Goal: Task Accomplishment & Management: Manage account settings

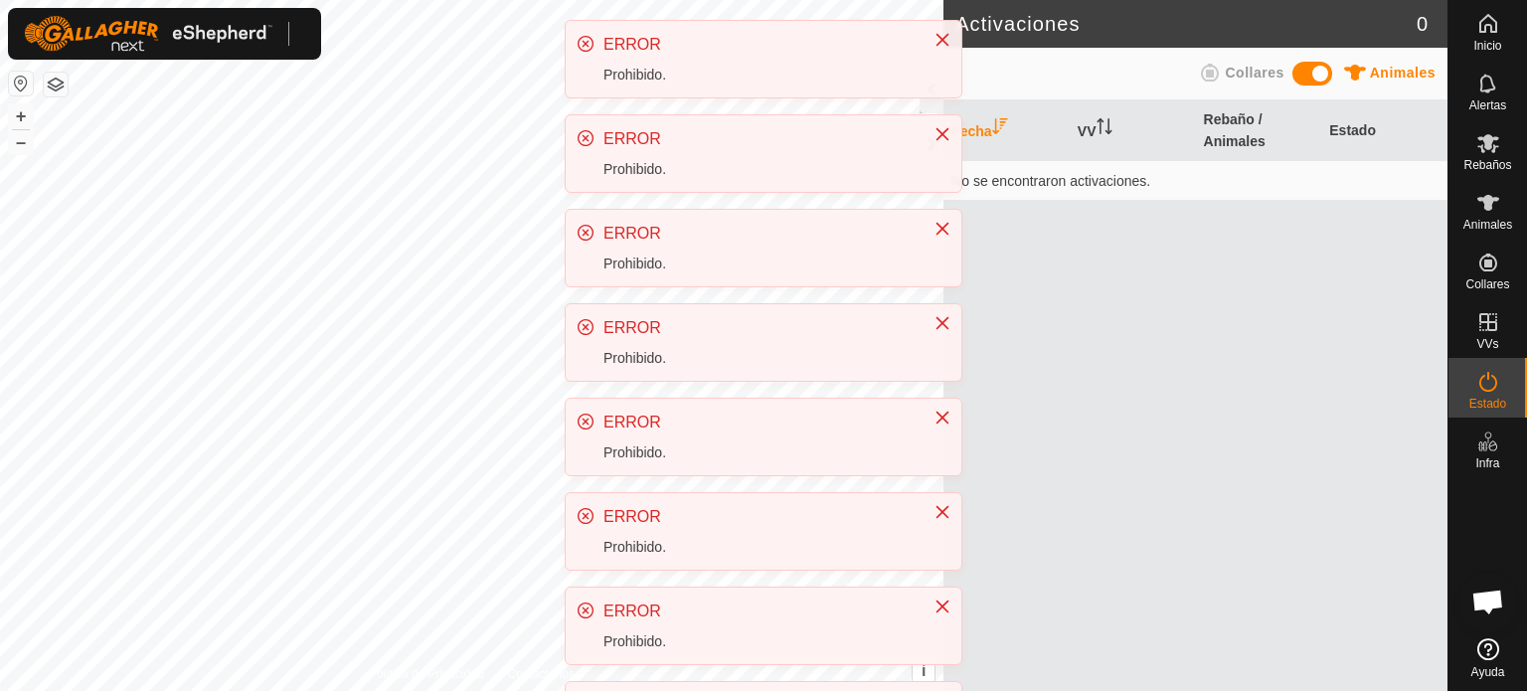
scroll to position [374, 0]
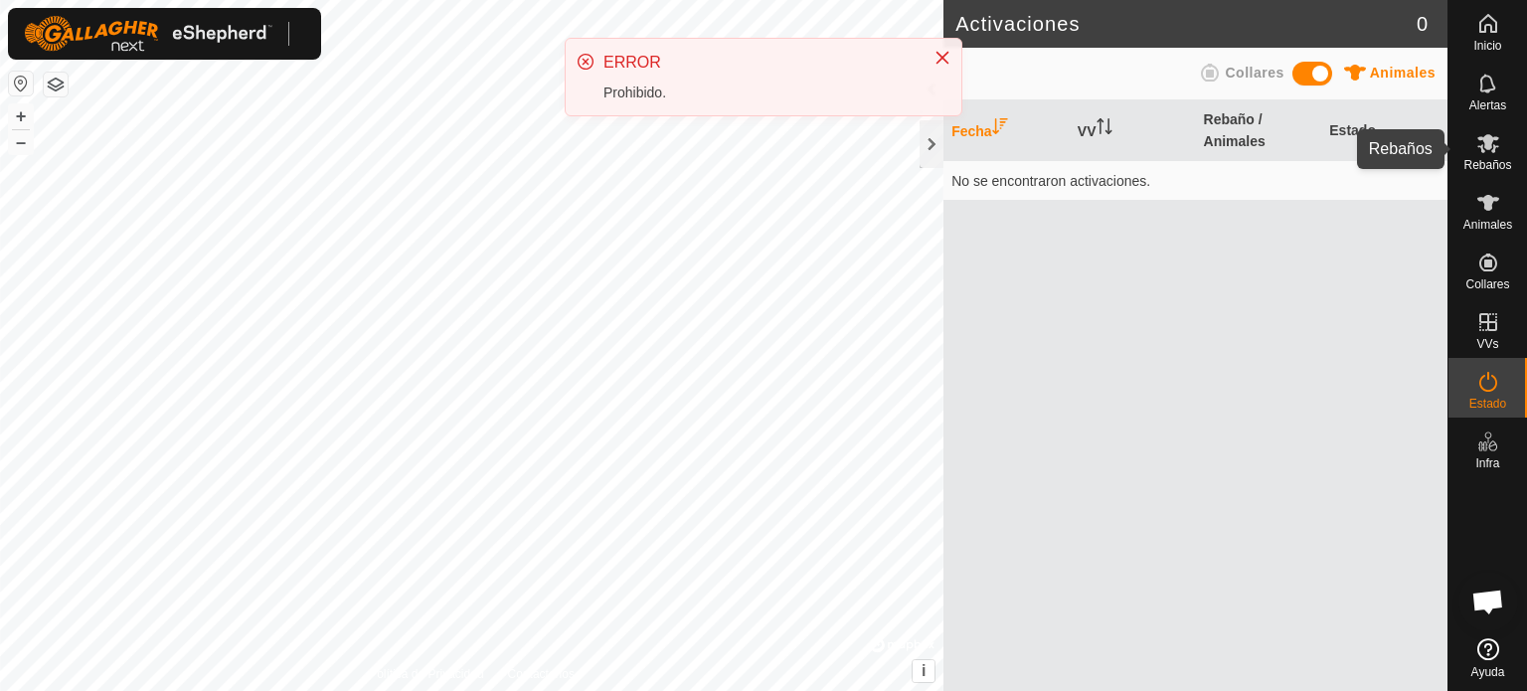
click at [1500, 150] on es-mob-svg-icon at bounding box center [1489, 143] width 36 height 32
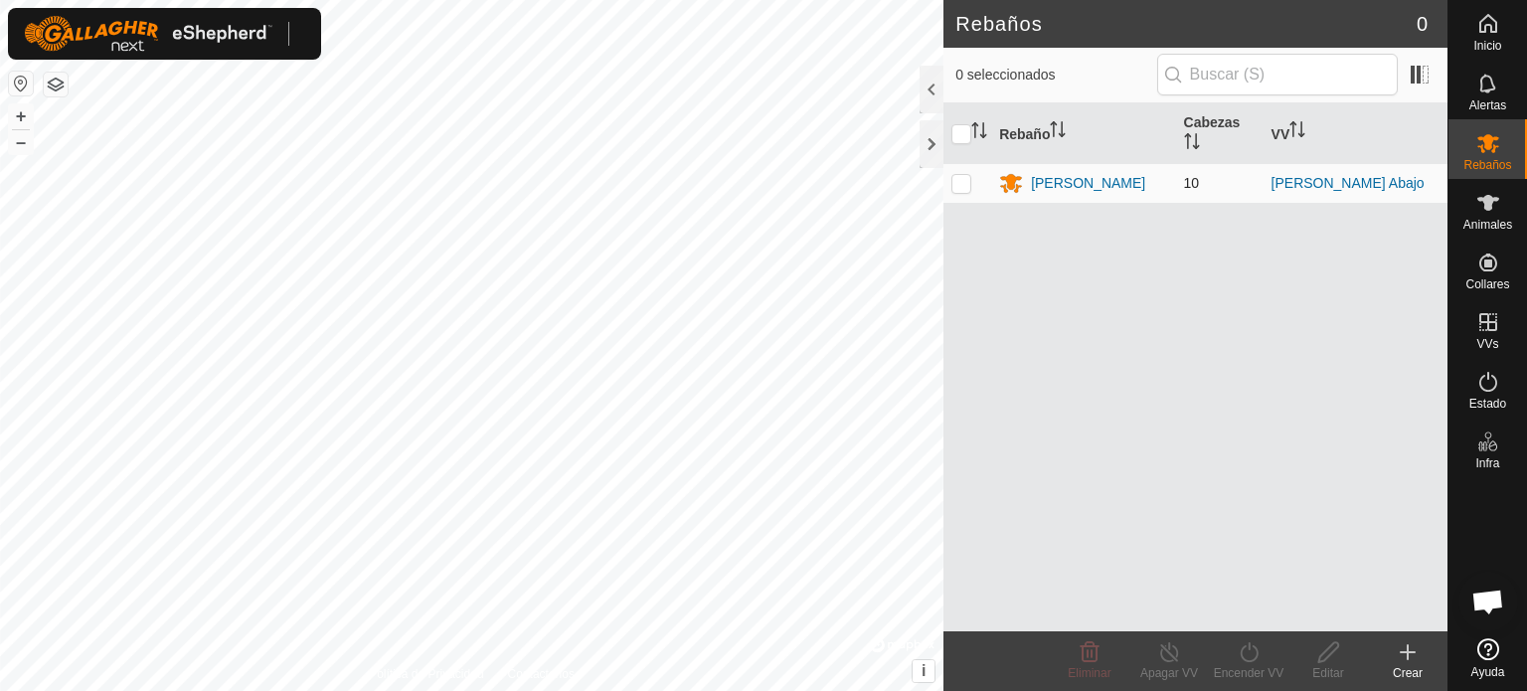
click at [956, 186] on p-checkbox at bounding box center [962, 183] width 20 height 16
checkbox input "true"
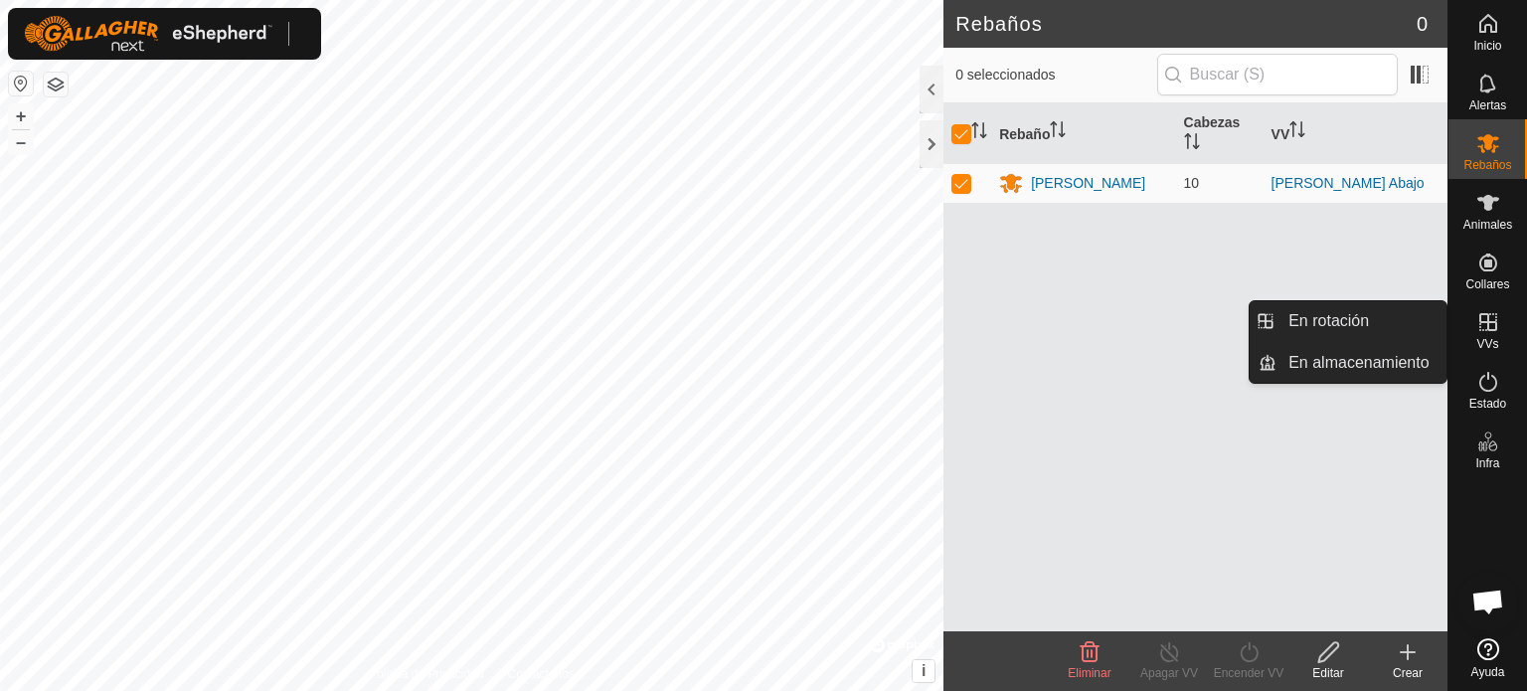
click at [1491, 327] on icon at bounding box center [1489, 322] width 24 height 24
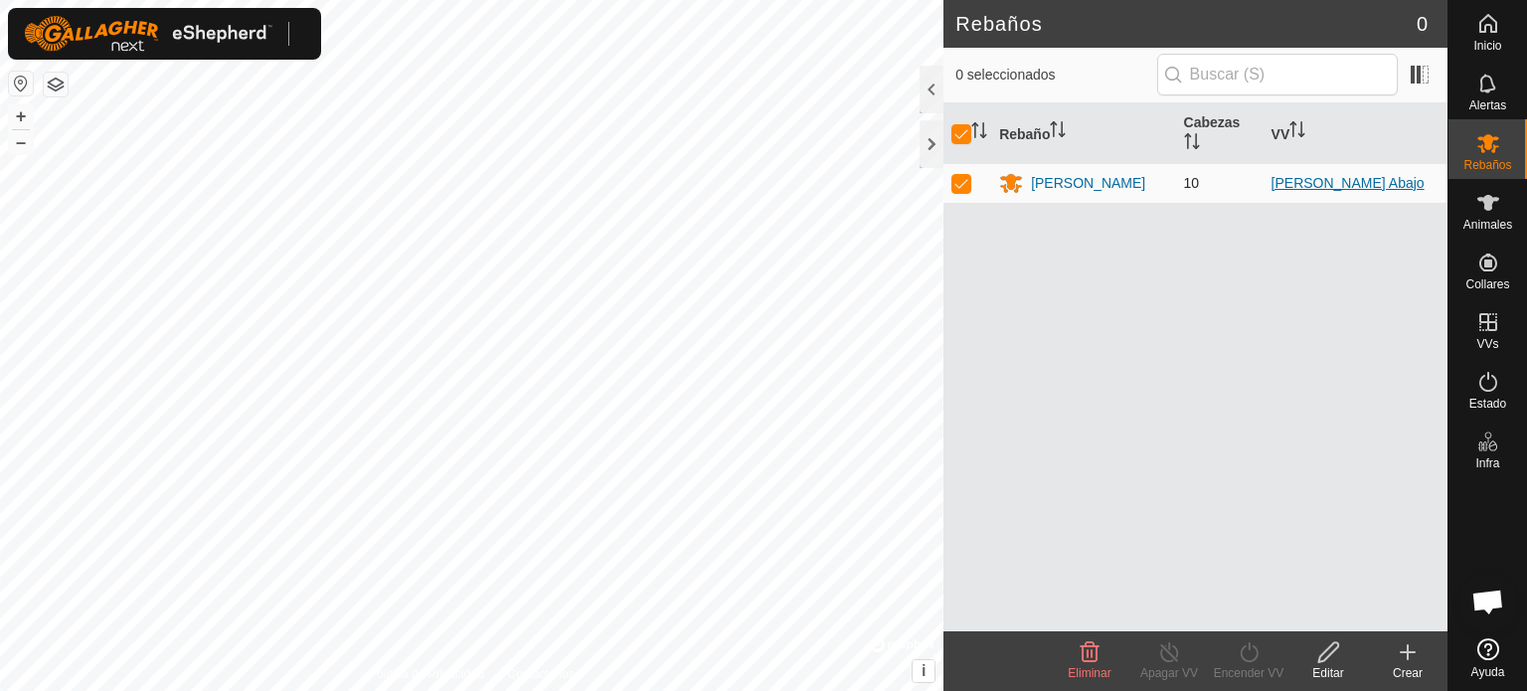
click at [1309, 181] on font "[PERSON_NAME] Abajo" at bounding box center [1348, 183] width 153 height 16
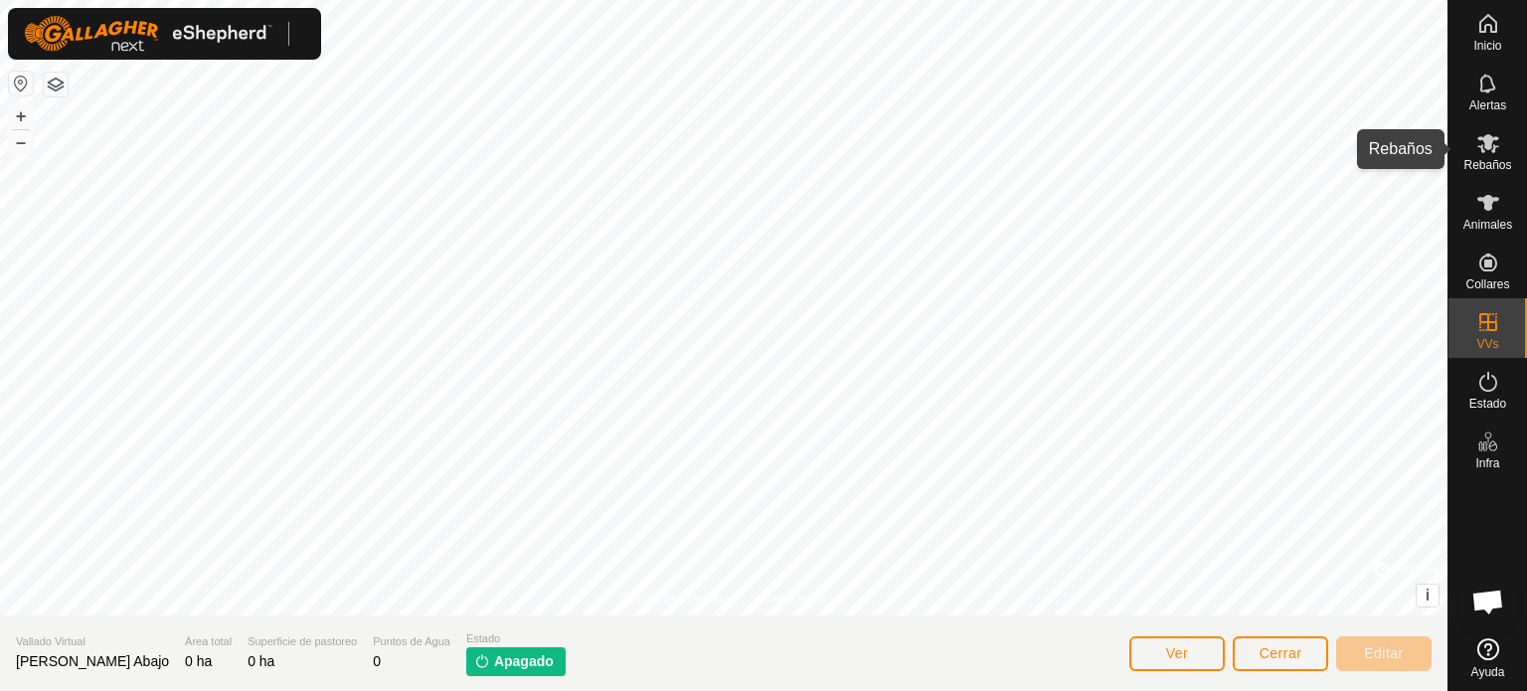
click at [1489, 143] on icon at bounding box center [1489, 143] width 22 height 19
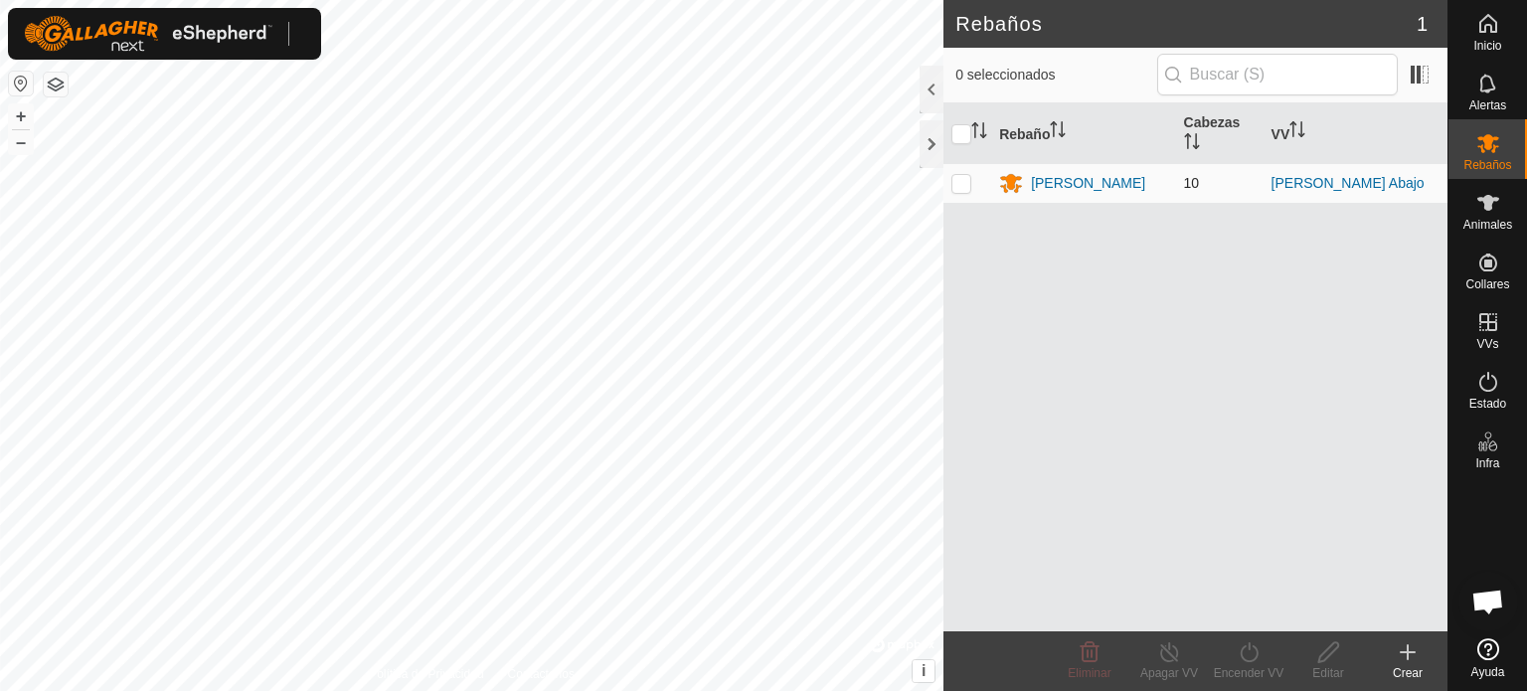
click at [956, 184] on p-checkbox at bounding box center [962, 183] width 20 height 16
checkbox input "true"
click at [1255, 675] on font "Encender VV" at bounding box center [1249, 673] width 71 height 14
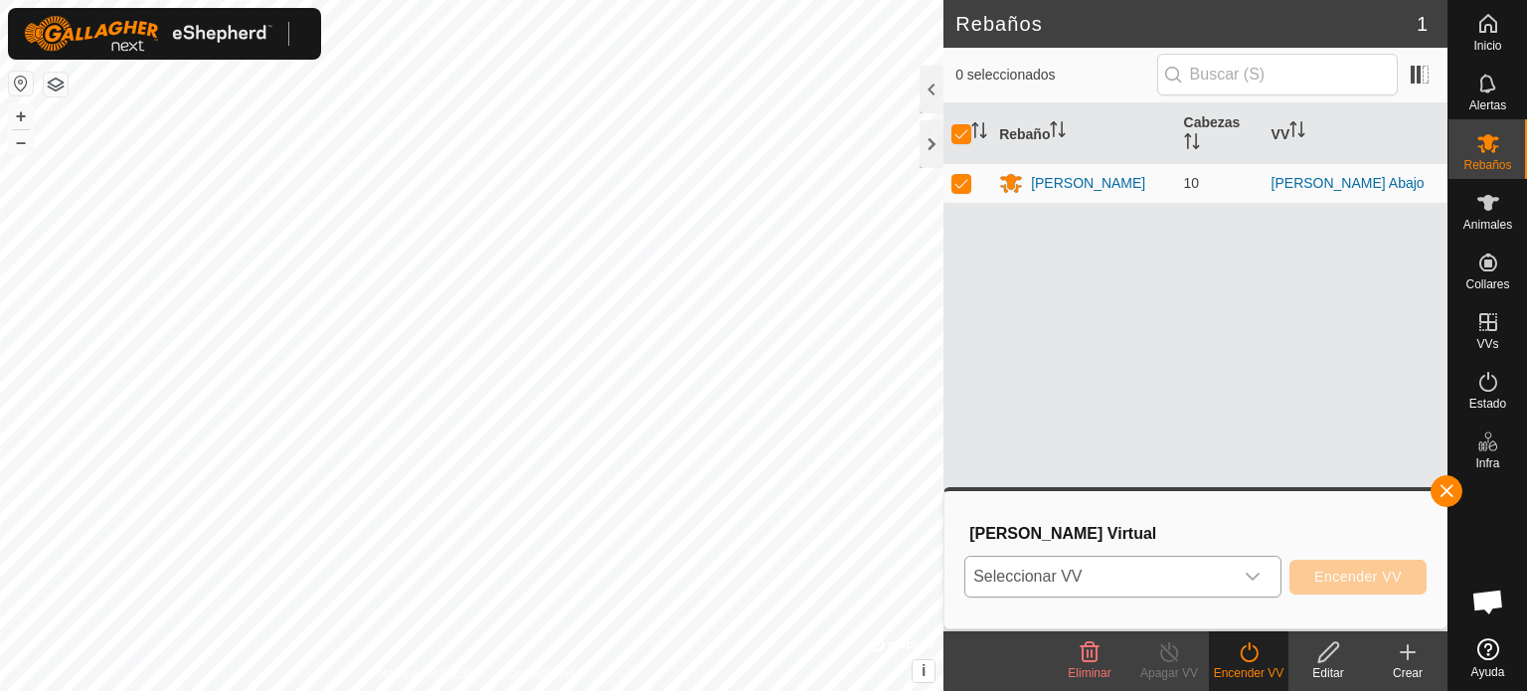
click at [1257, 580] on icon "disparador desplegable" at bounding box center [1253, 577] width 16 height 16
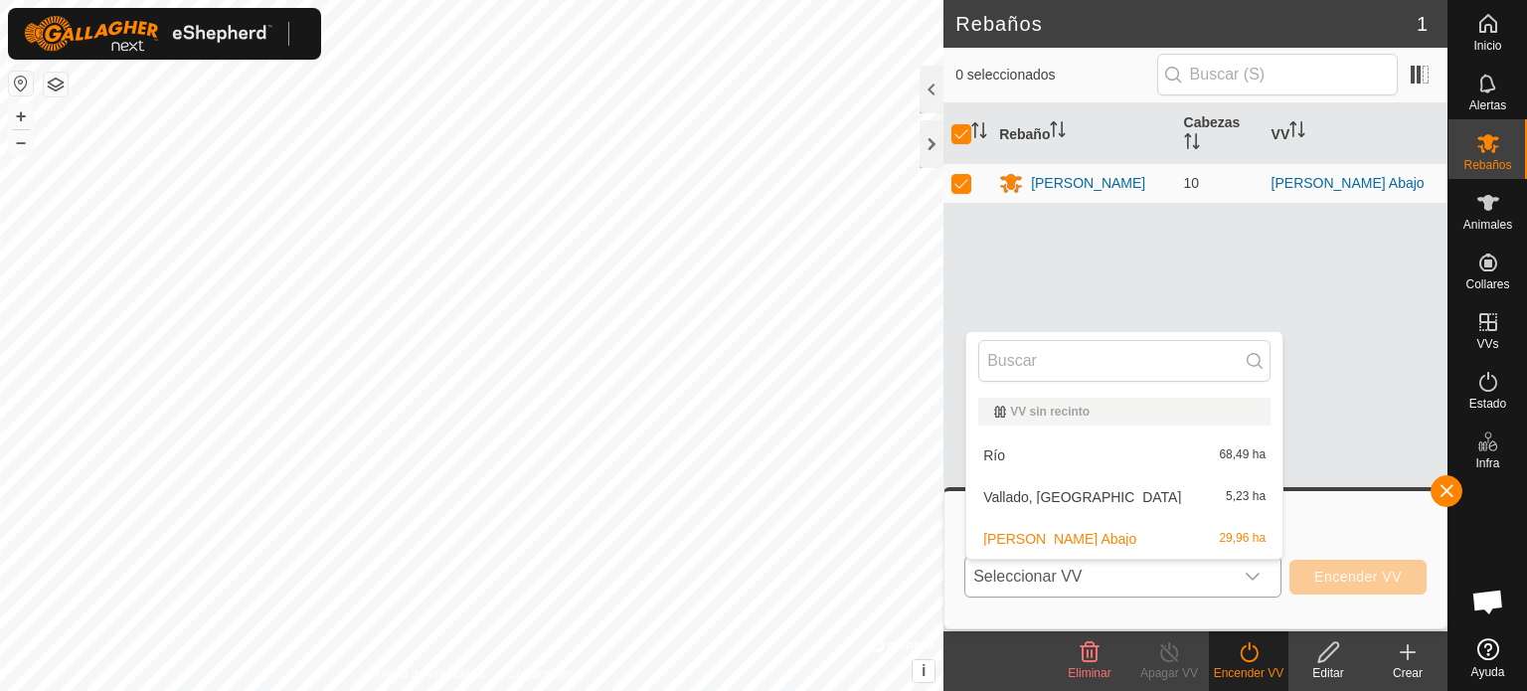
click at [1089, 456] on li "Río 68,49 ha" at bounding box center [1125, 456] width 316 height 40
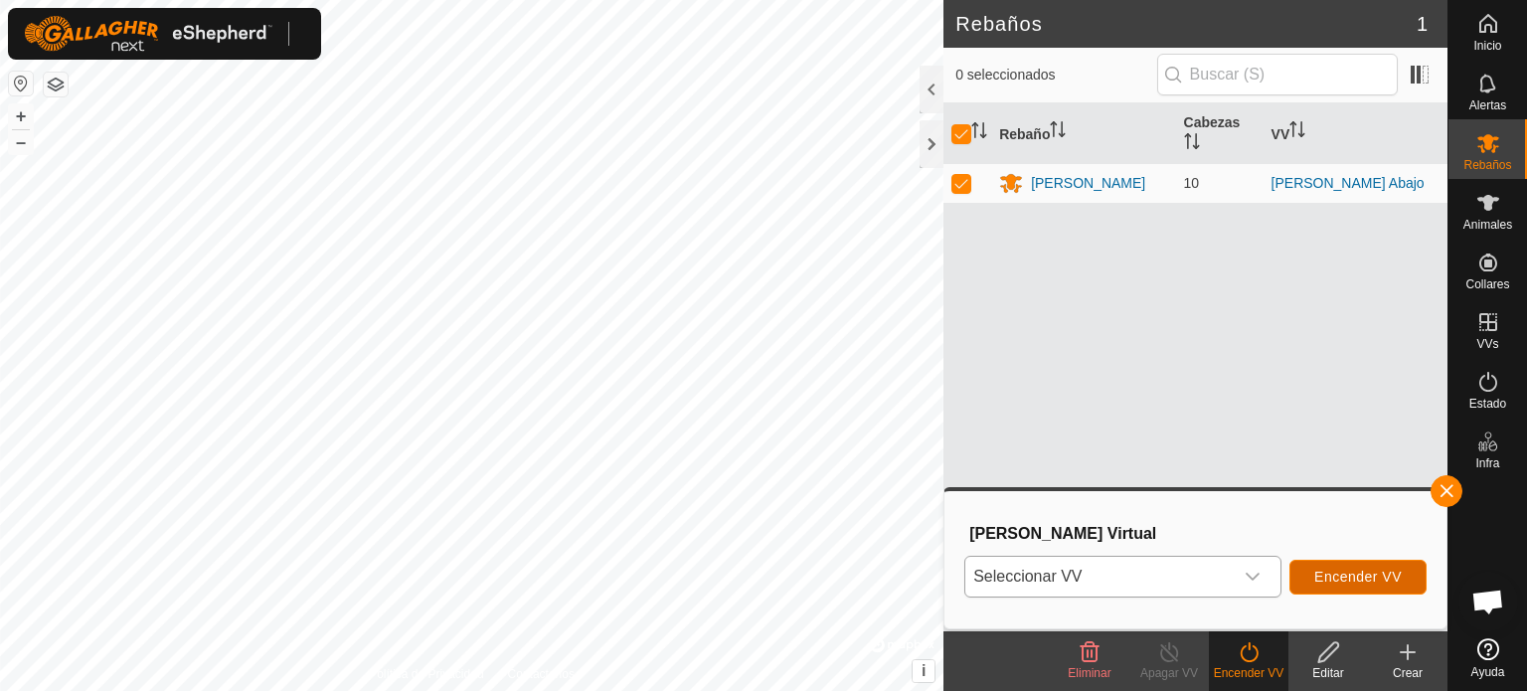
click at [1338, 578] on font "Encender VV" at bounding box center [1359, 577] width 88 height 16
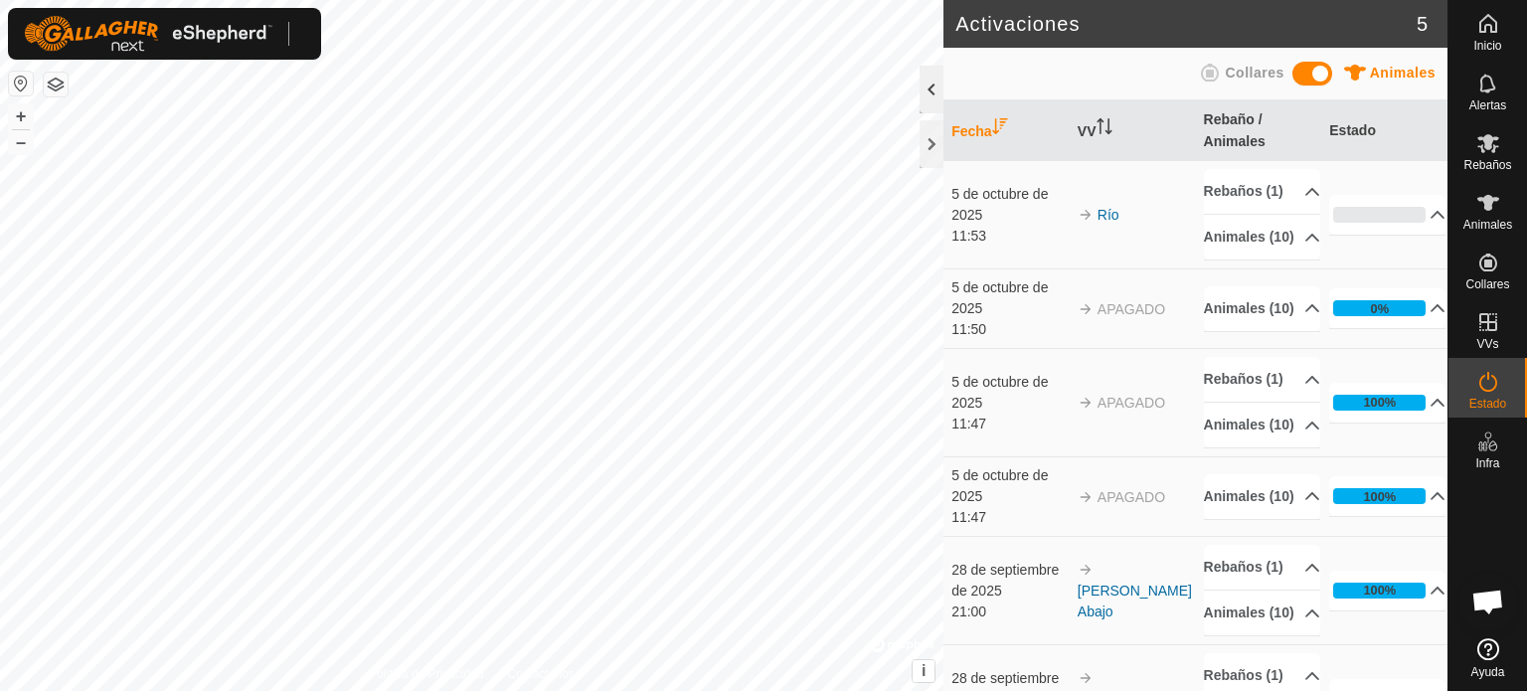
click at [929, 90] on div at bounding box center [932, 90] width 24 height 48
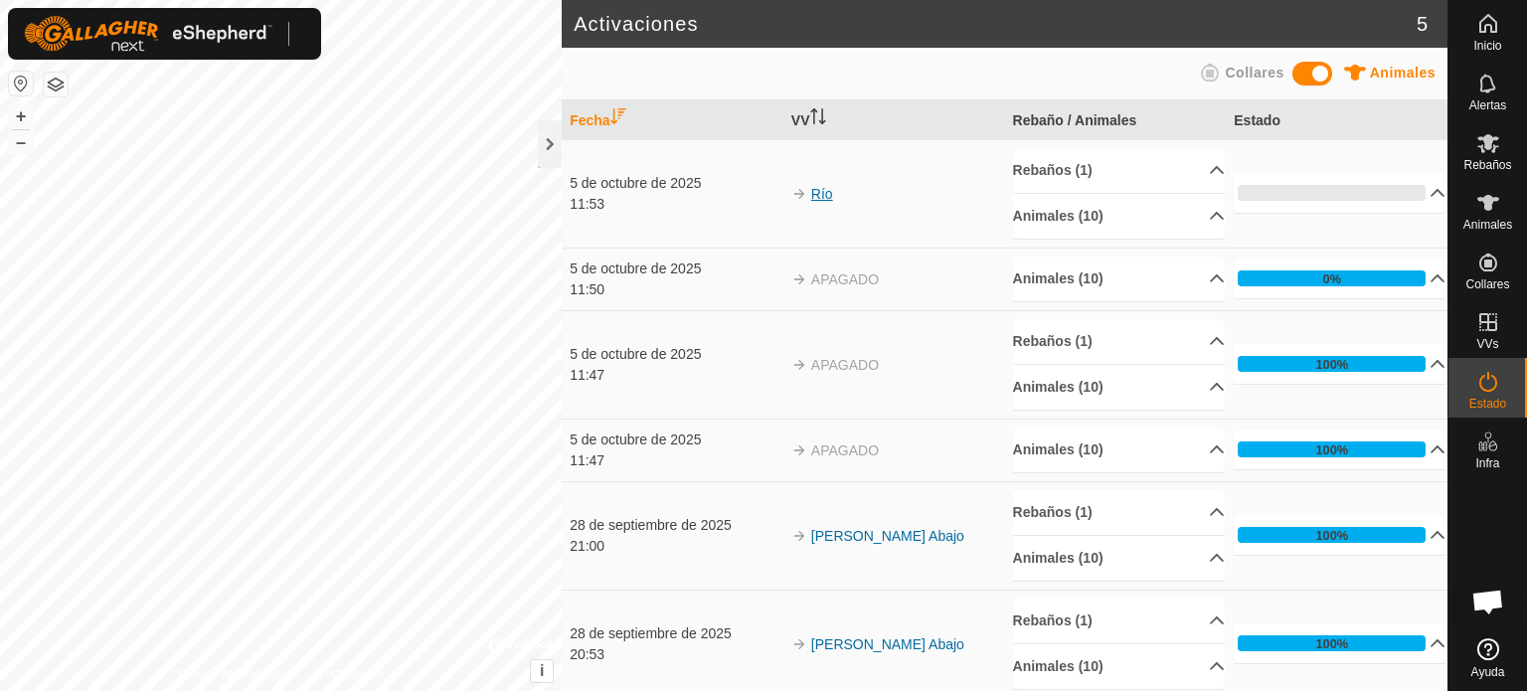
click at [816, 190] on font "Río" at bounding box center [822, 194] width 22 height 16
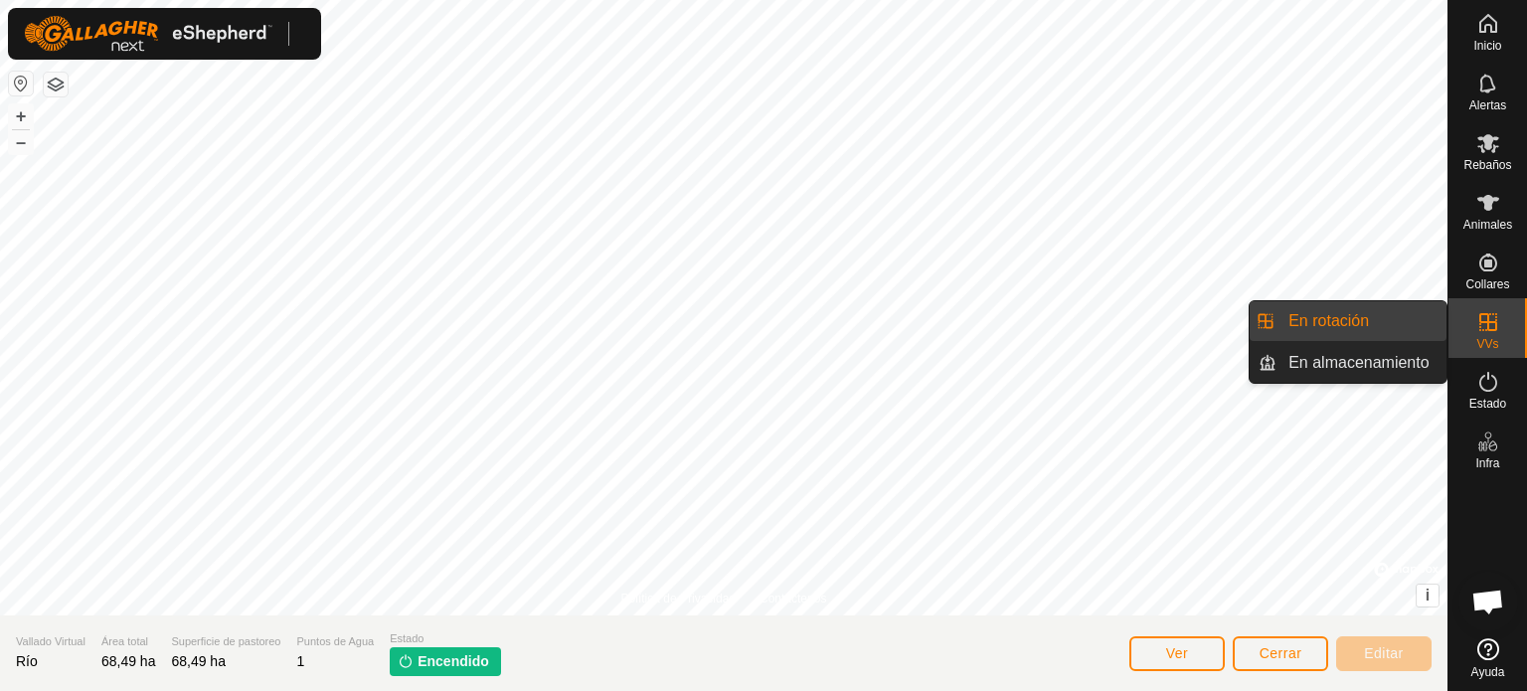
click at [1325, 319] on link "En rotación" at bounding box center [1362, 321] width 170 height 40
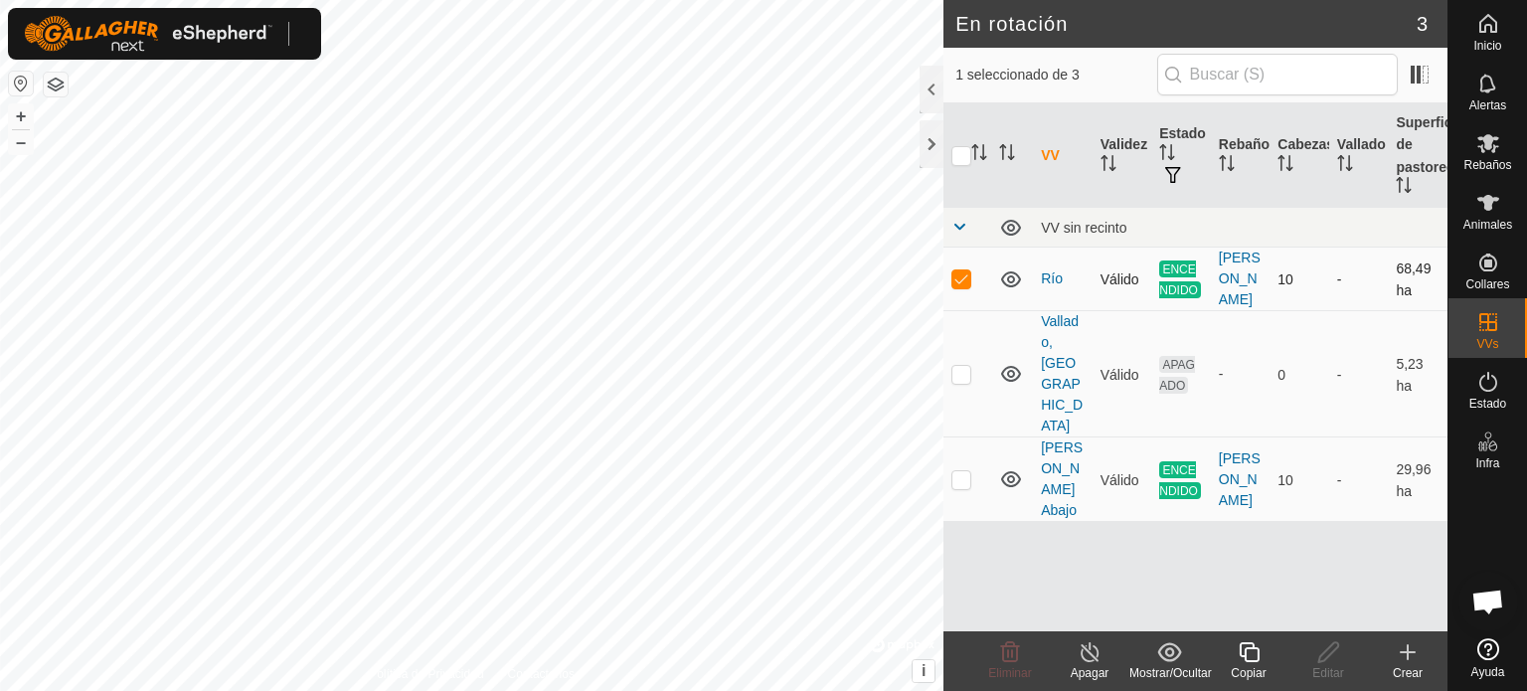
click at [954, 270] on p-checkbox at bounding box center [962, 278] width 20 height 16
checkbox input "false"
click at [955, 471] on p-checkbox at bounding box center [962, 479] width 20 height 16
checkbox input "true"
click at [1092, 663] on icon at bounding box center [1090, 652] width 25 height 24
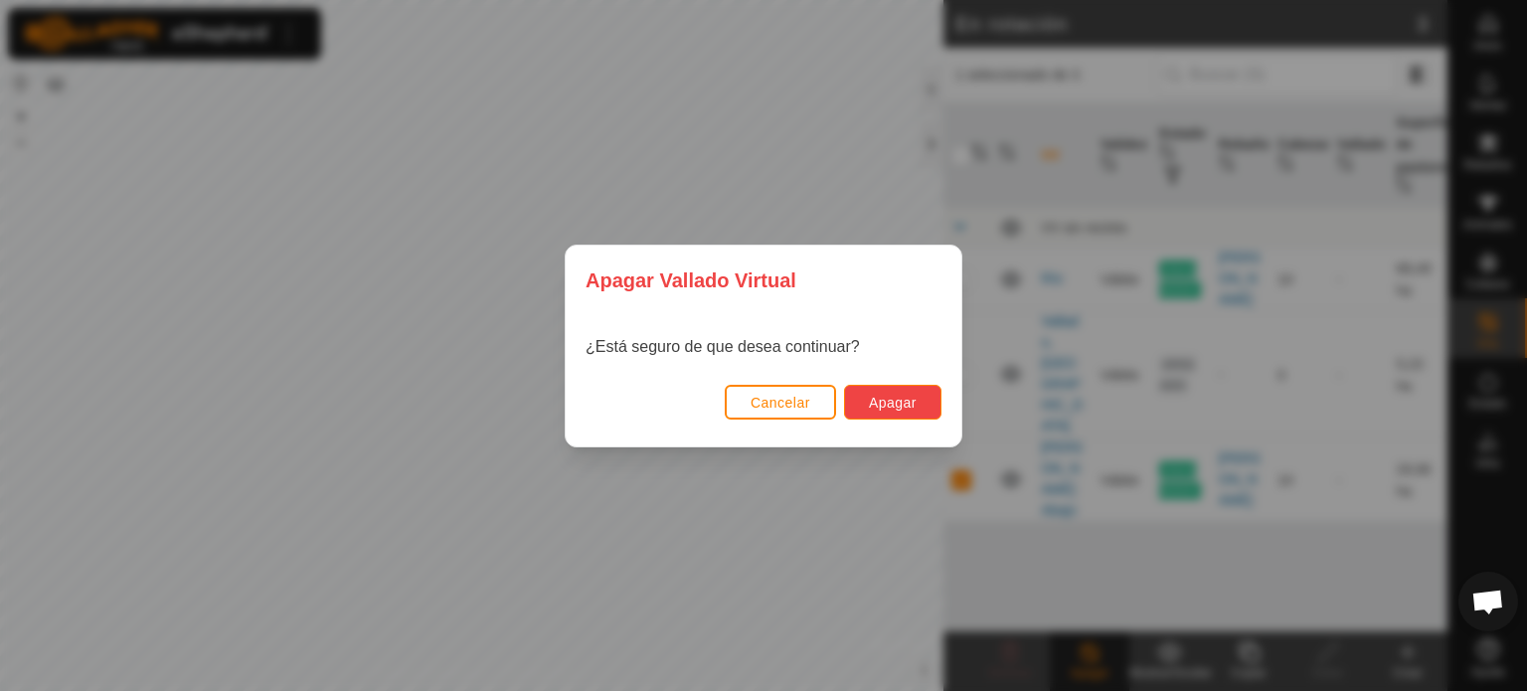
click at [894, 411] on button "Apagar" at bounding box center [892, 402] width 97 height 35
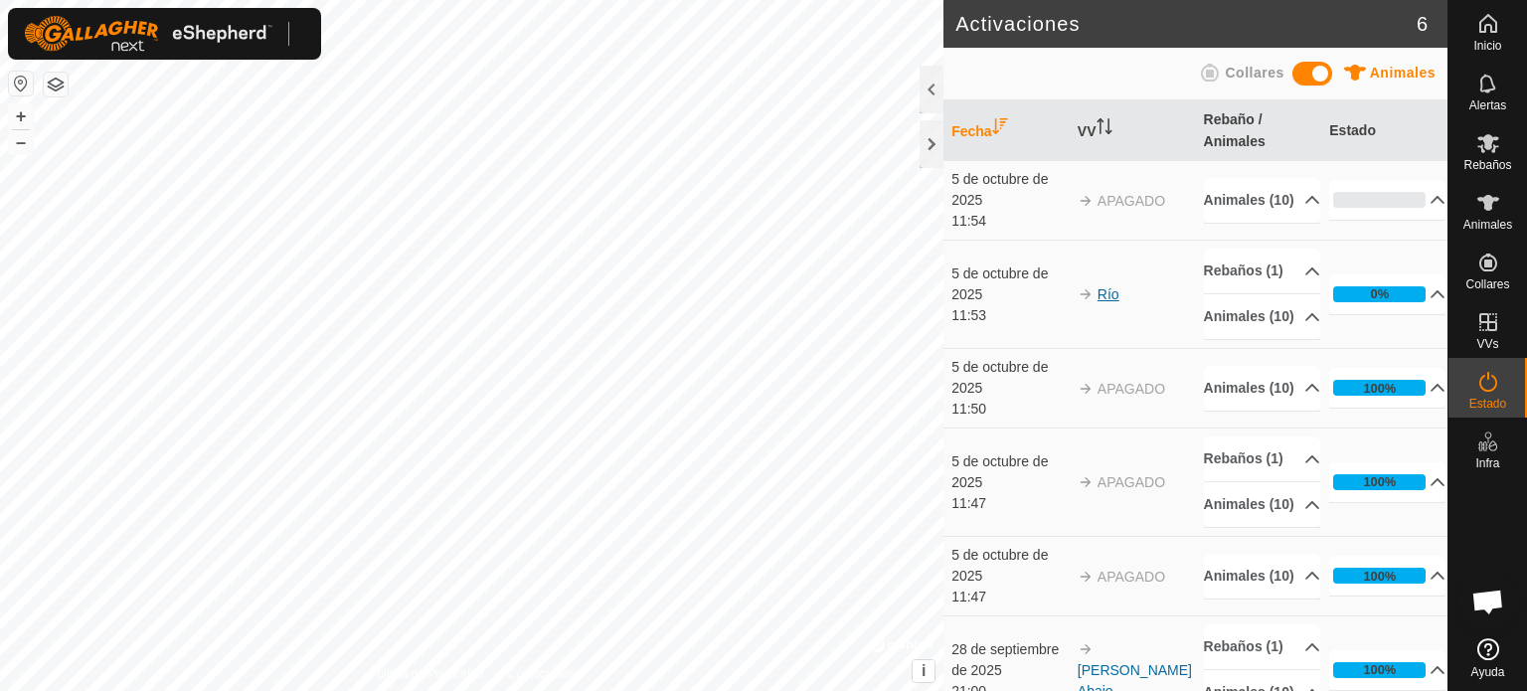
click at [1098, 302] on font "Río" at bounding box center [1109, 294] width 22 height 16
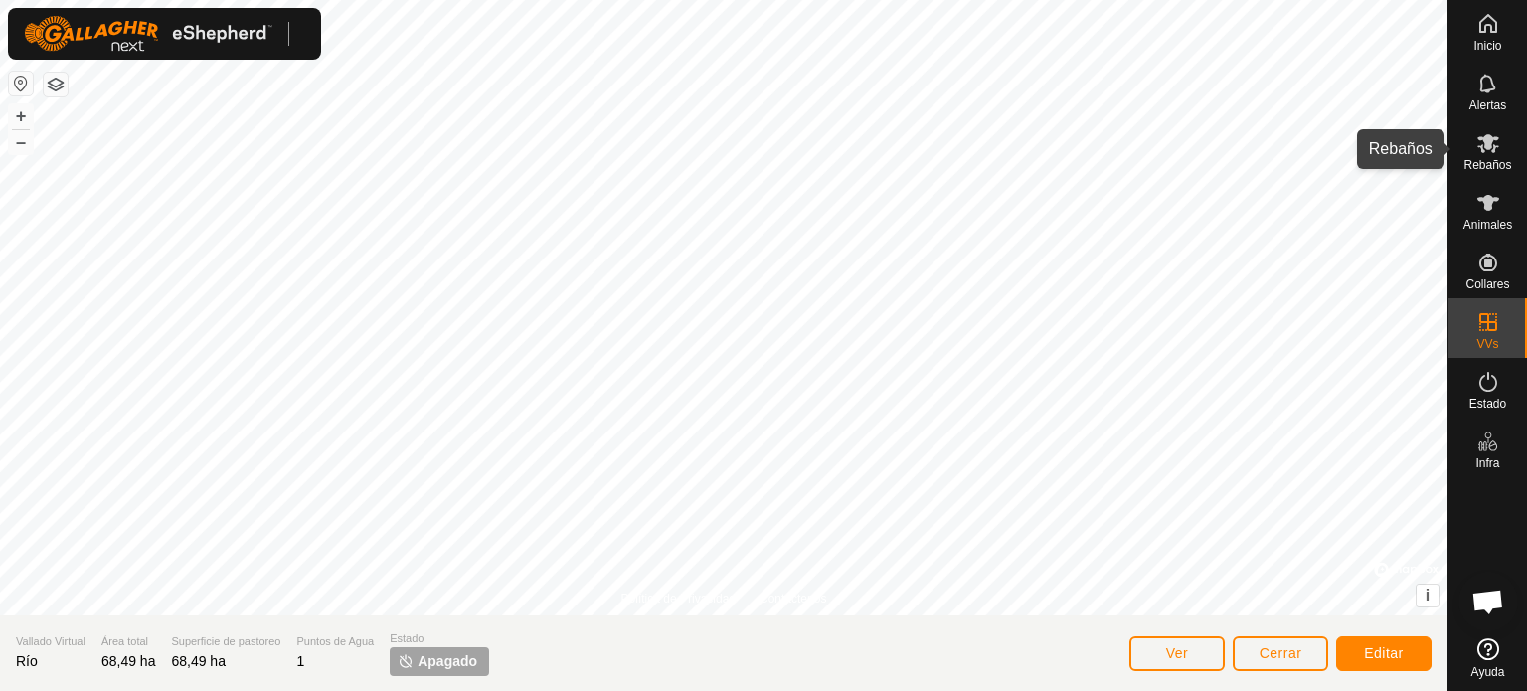
click at [1488, 163] on font "Rebaños" at bounding box center [1488, 165] width 48 height 14
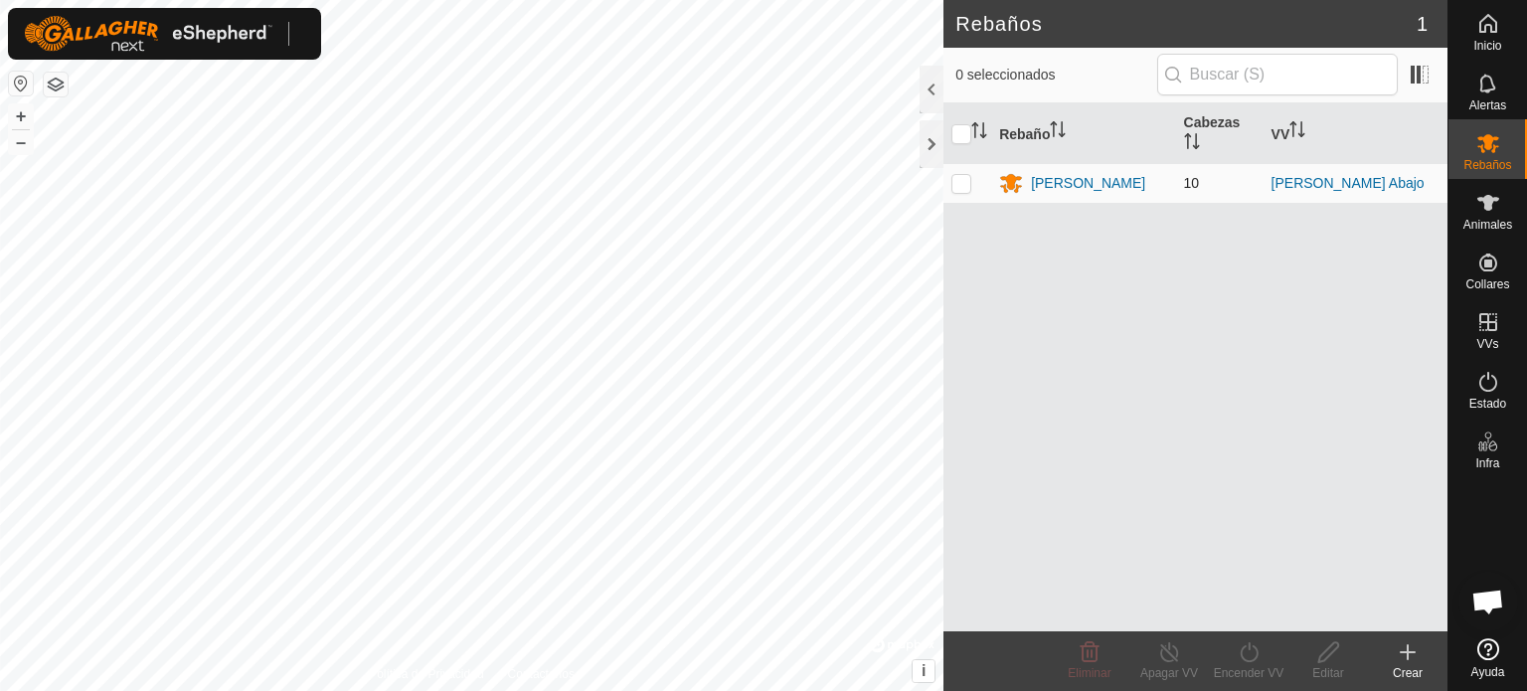
click at [960, 185] on p-checkbox at bounding box center [962, 183] width 20 height 16
checkbox input "true"
click at [1322, 187] on font "[PERSON_NAME] Abajo" at bounding box center [1348, 183] width 153 height 16
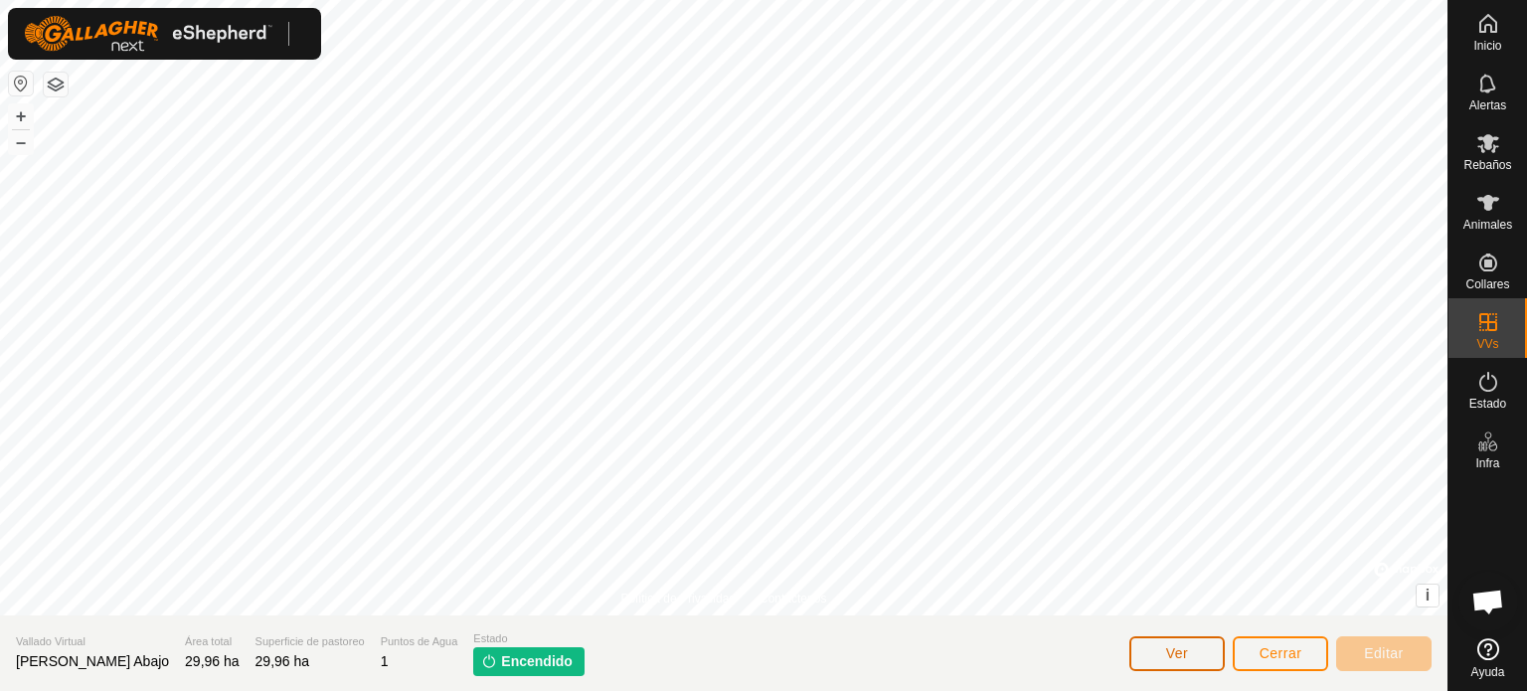
click at [1190, 645] on button "Ver" at bounding box center [1177, 653] width 95 height 35
click at [1479, 139] on icon at bounding box center [1489, 143] width 22 height 19
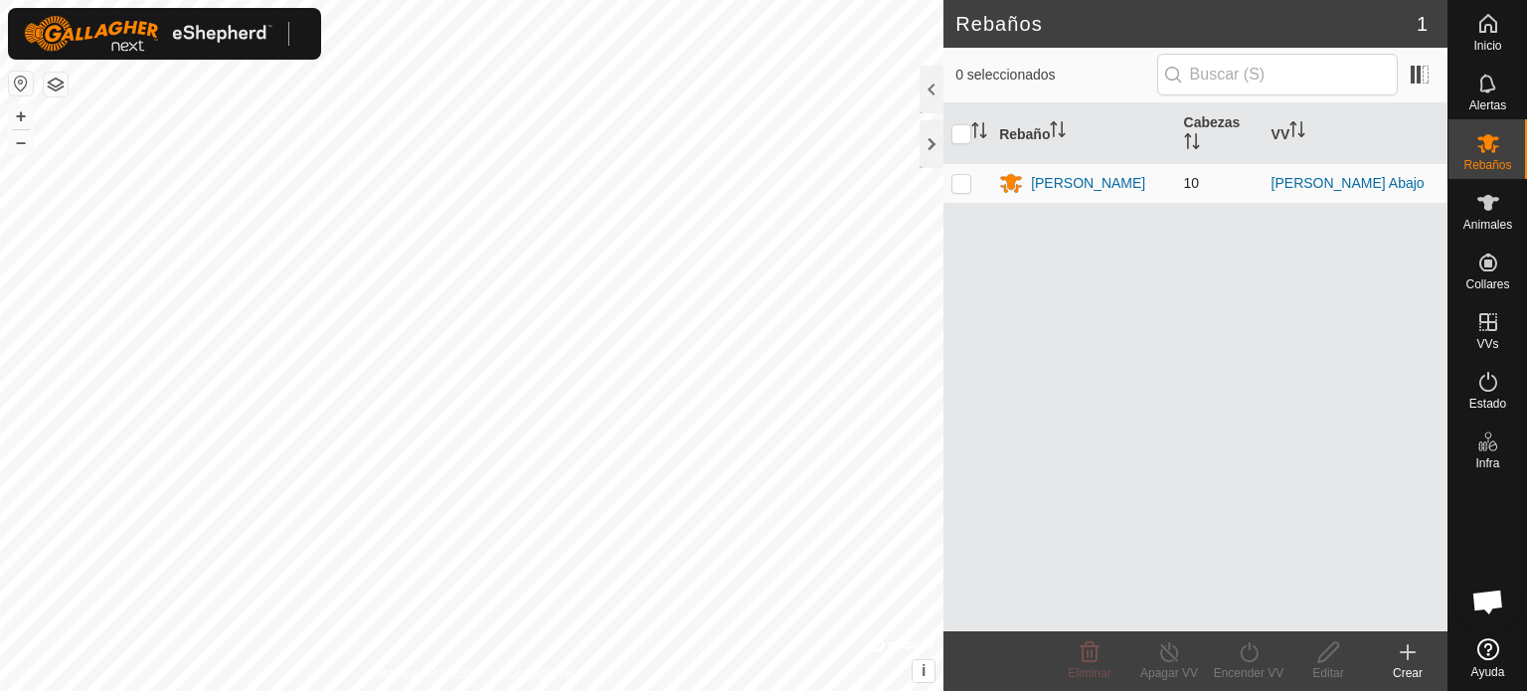
click at [964, 188] on p-checkbox at bounding box center [962, 183] width 20 height 16
checkbox input "true"
click at [1252, 643] on icon at bounding box center [1249, 652] width 25 height 24
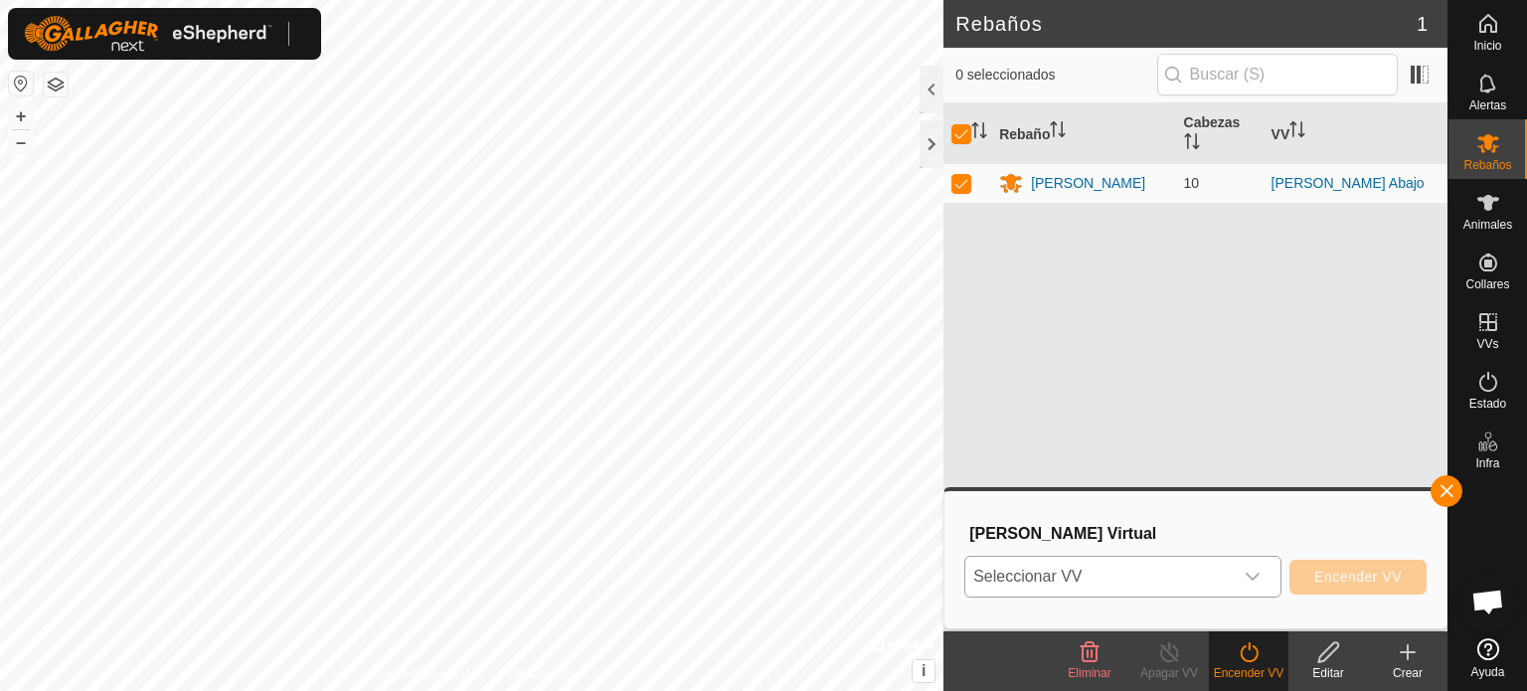
click at [1256, 578] on icon "disparador desplegable" at bounding box center [1253, 577] width 14 height 8
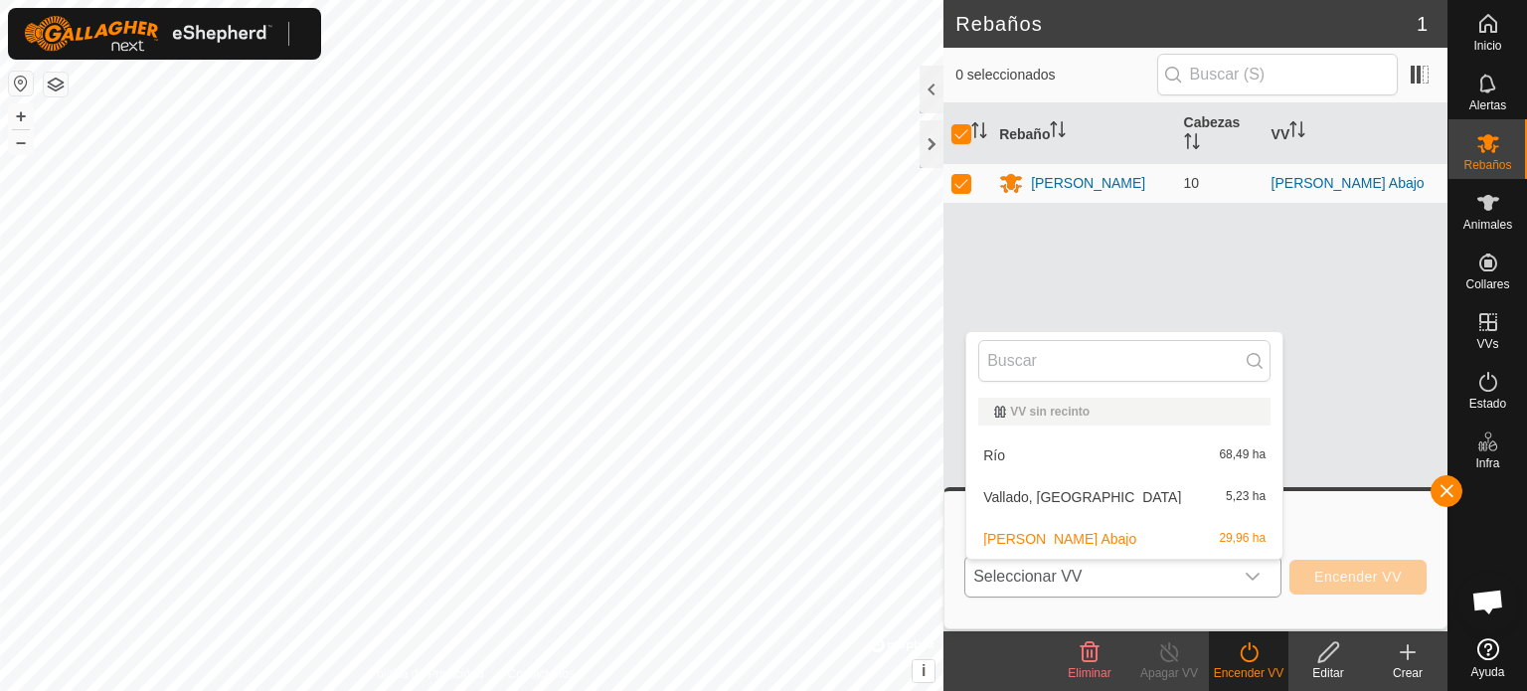
click at [1009, 446] on li "Río 68,49 ha" at bounding box center [1125, 456] width 316 height 40
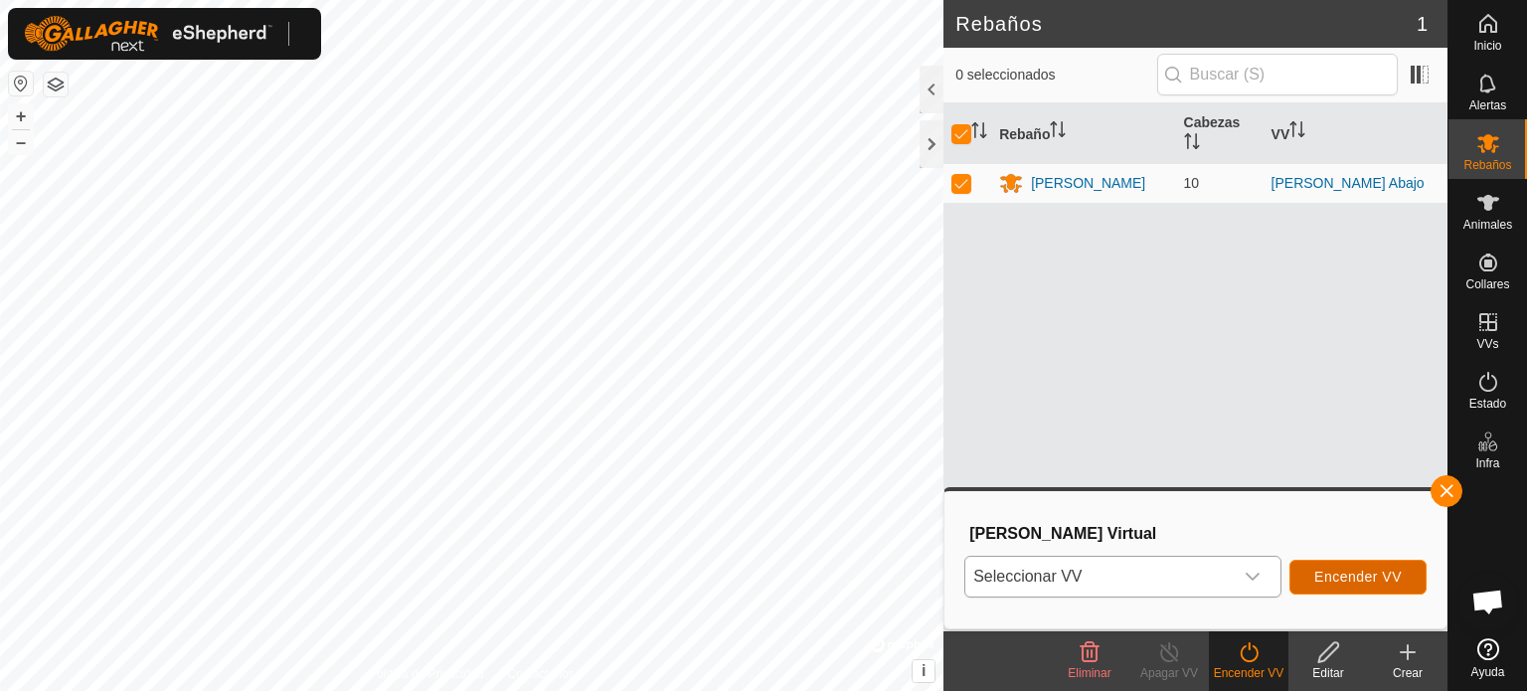
click at [1395, 576] on font "Encender VV" at bounding box center [1359, 577] width 88 height 16
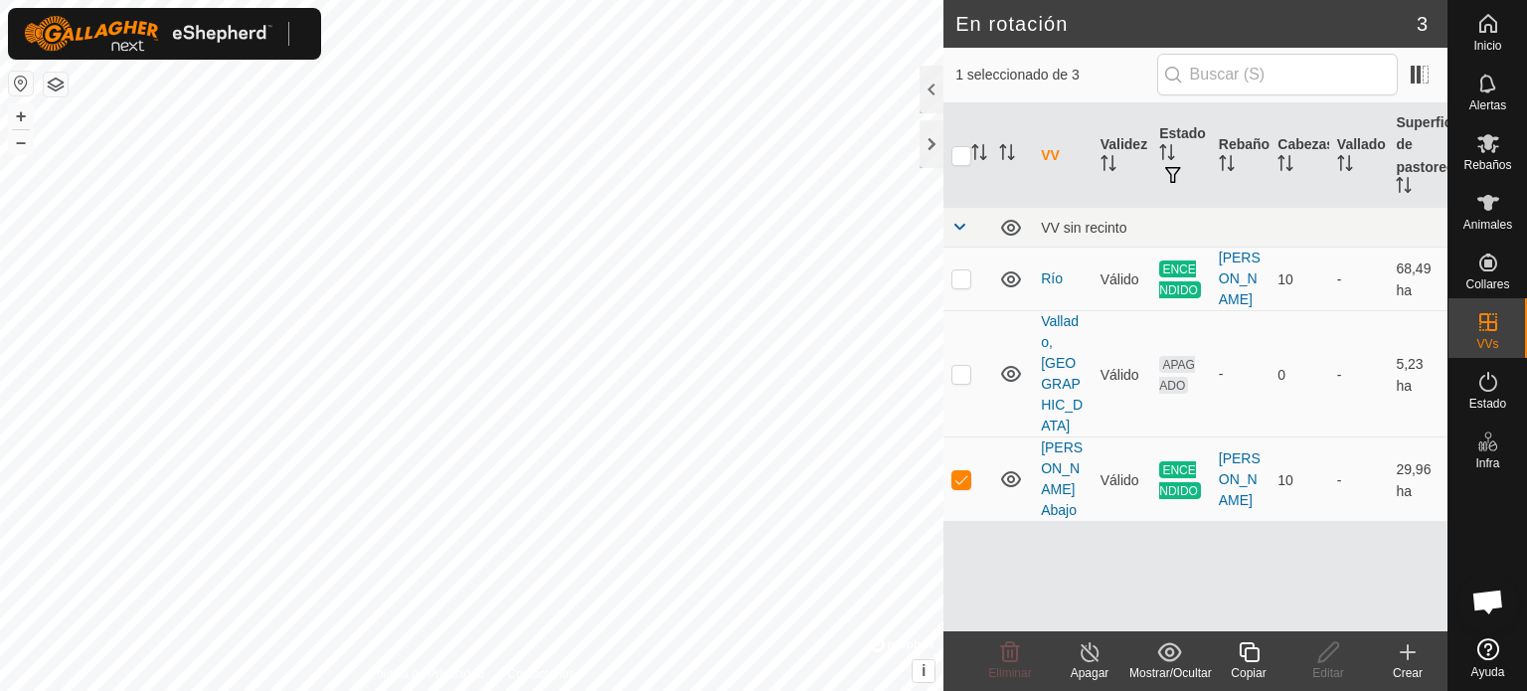
checkbox input "true"
checkbox input "false"
checkbox input "true"
click at [1048, 440] on font "[PERSON_NAME] Abajo" at bounding box center [1062, 479] width 42 height 79
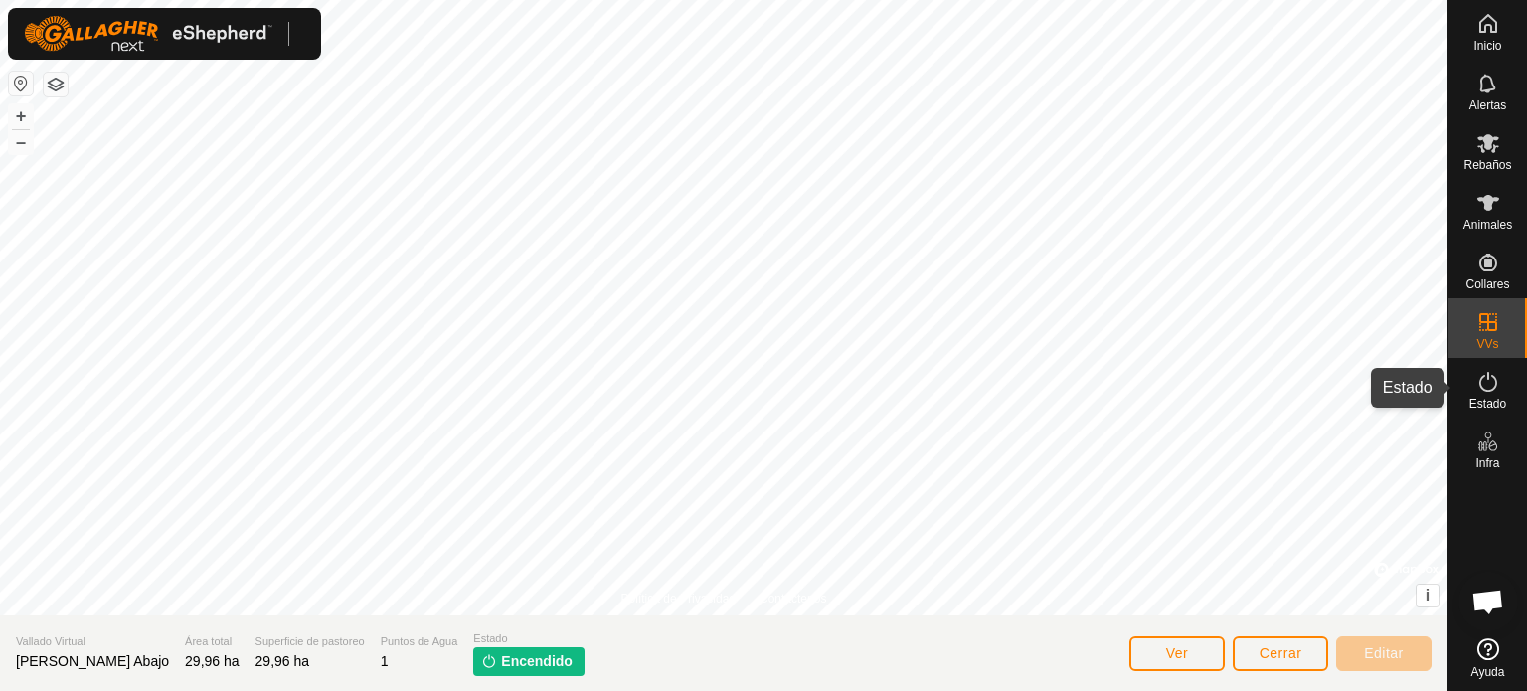
click at [1501, 385] on es-activation-svg-icon at bounding box center [1489, 382] width 36 height 32
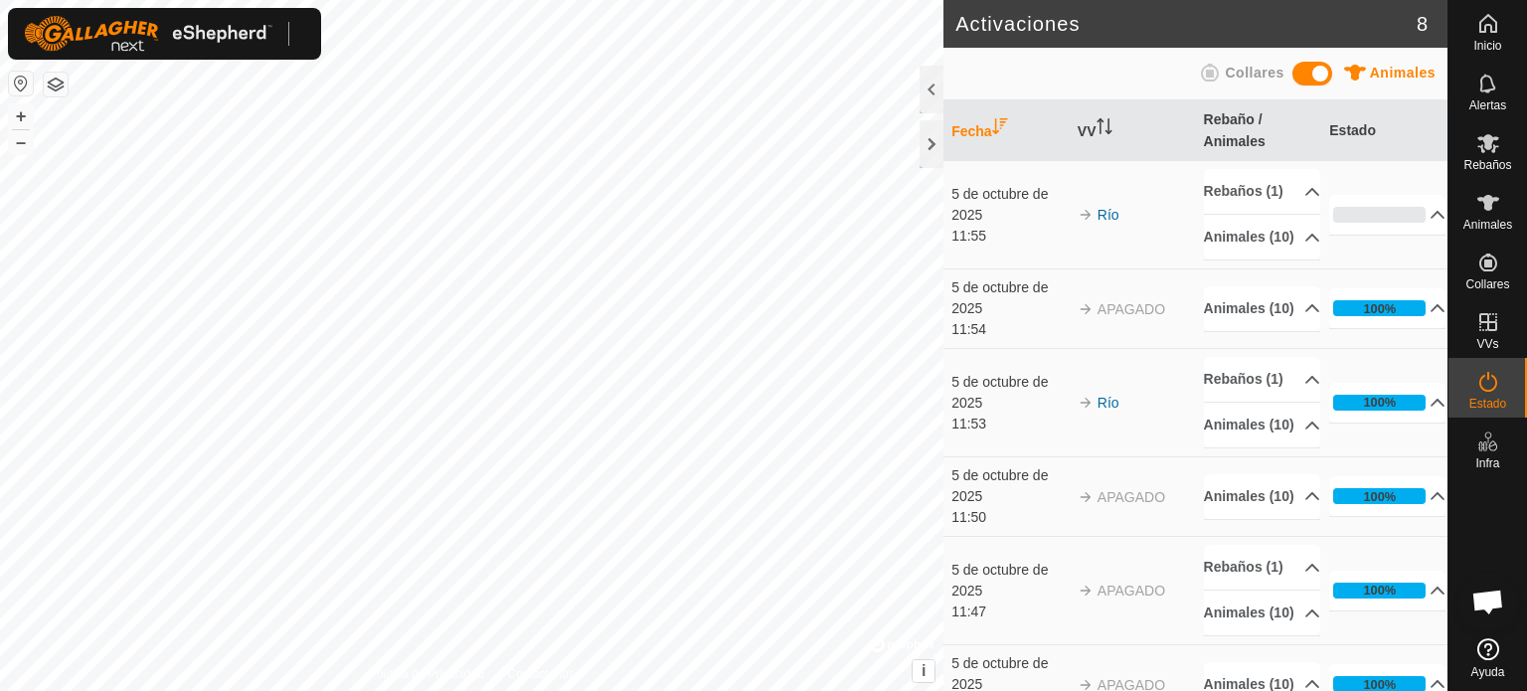
click at [1501, 385] on es-activation-svg-icon at bounding box center [1489, 382] width 36 height 32
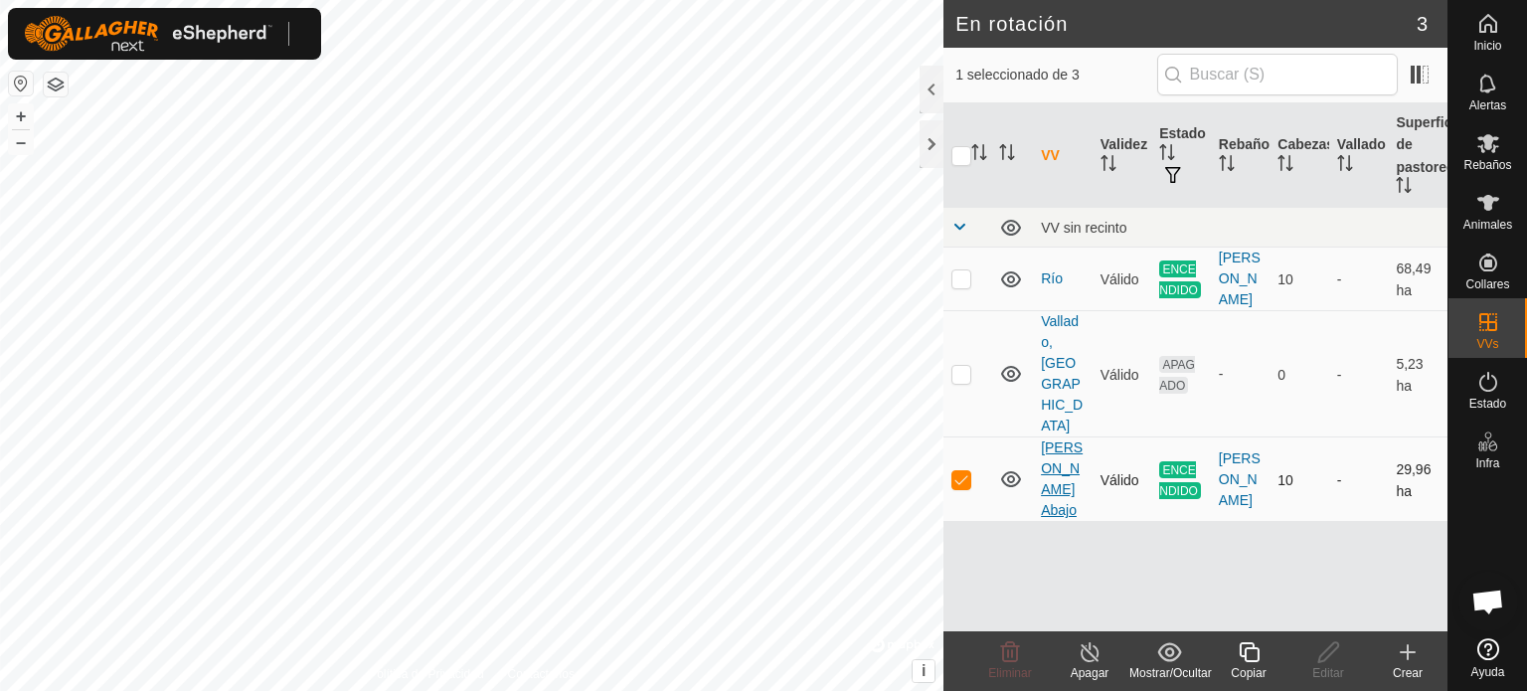
click at [1054, 440] on font "[PERSON_NAME] Abajo" at bounding box center [1062, 479] width 42 height 79
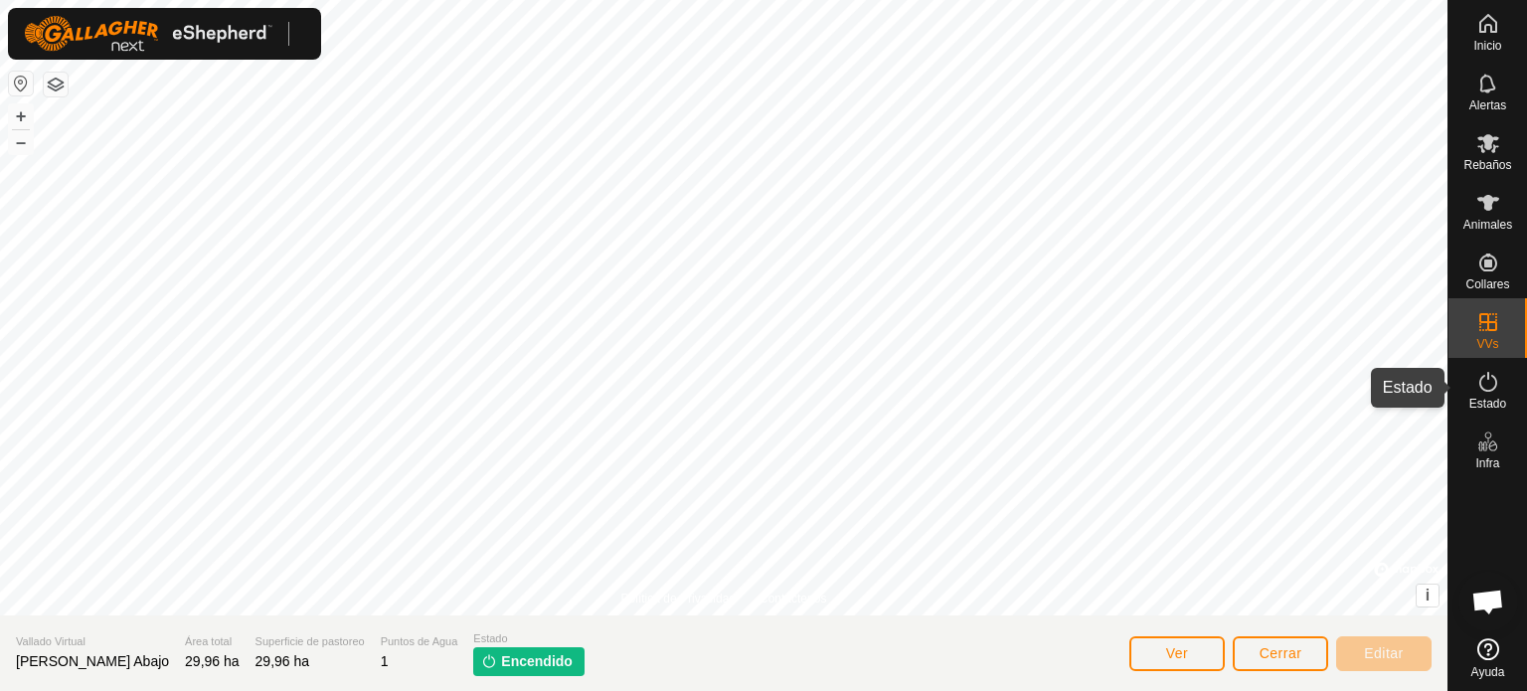
click at [1488, 378] on icon at bounding box center [1489, 382] width 18 height 20
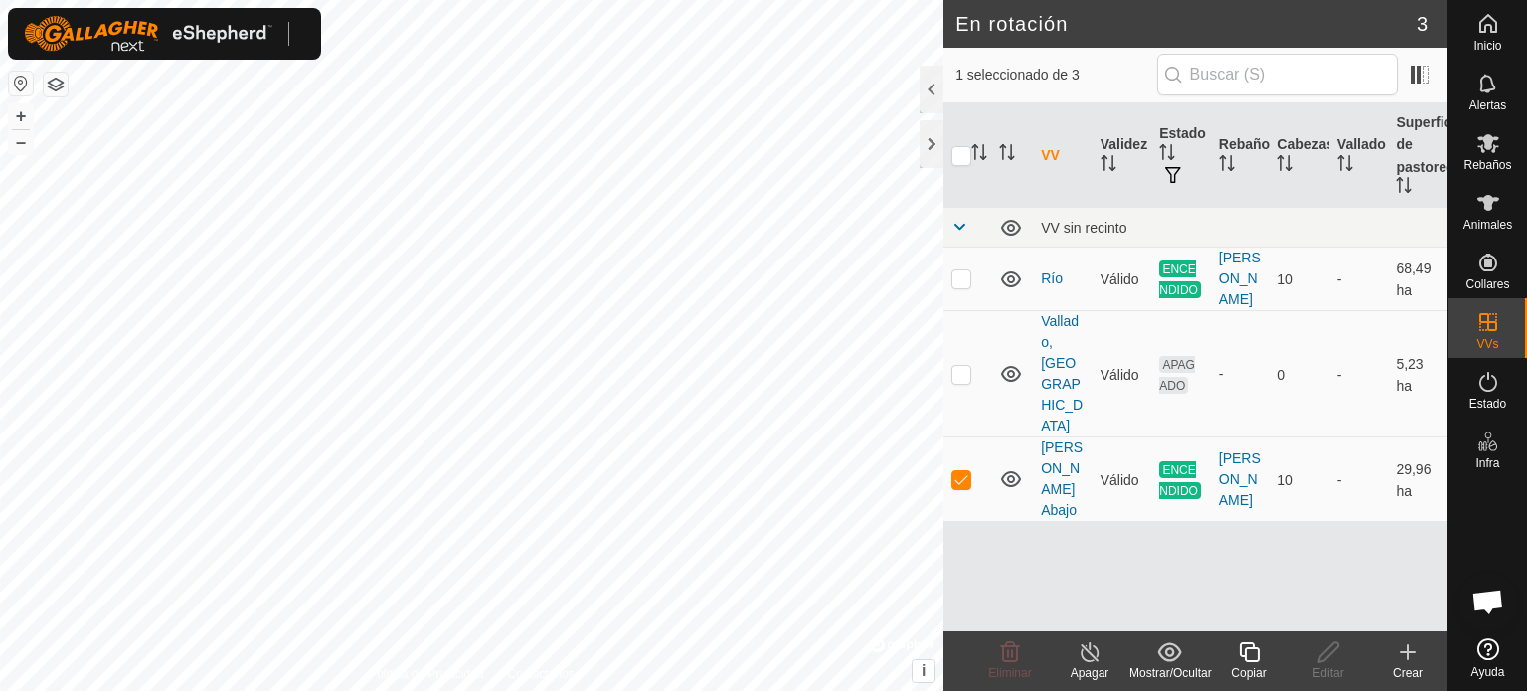
click at [1085, 671] on font "Apagar" at bounding box center [1090, 673] width 39 height 14
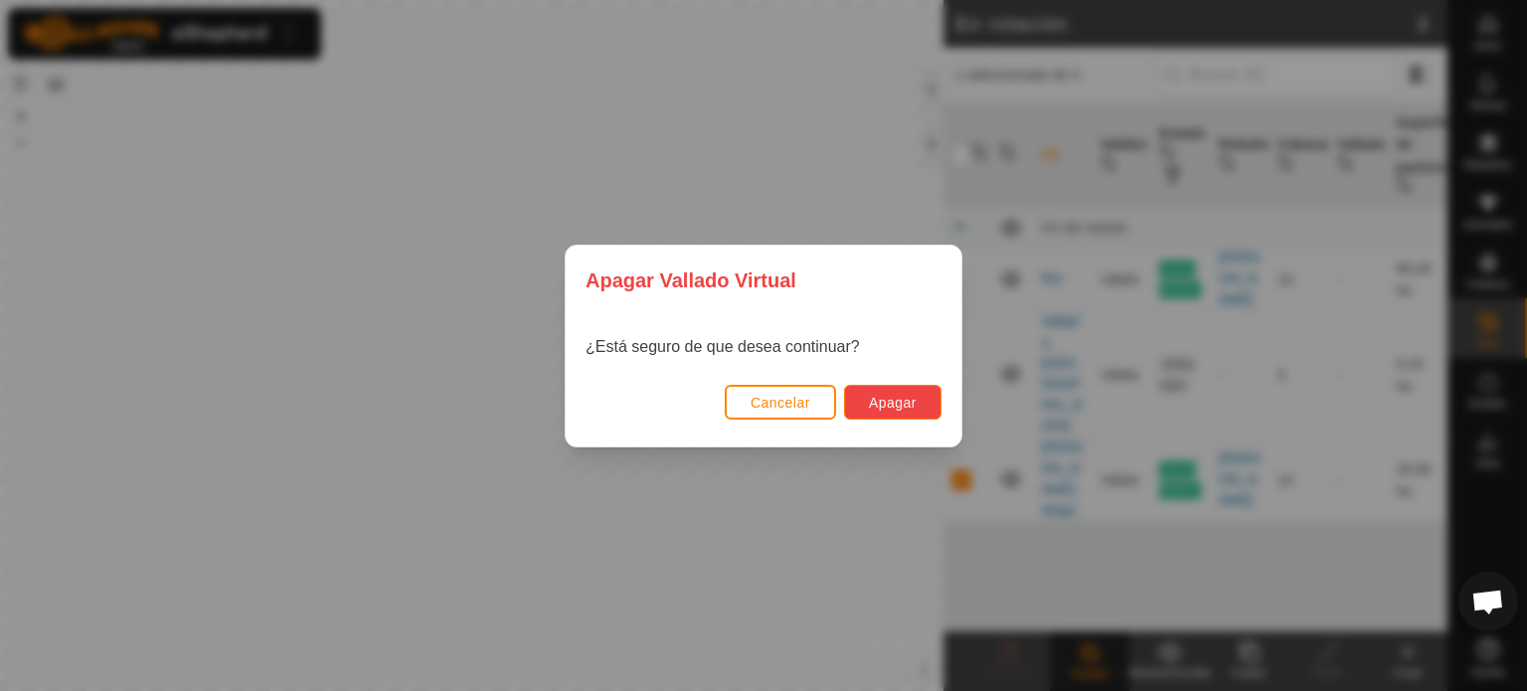
click at [899, 389] on button "Apagar" at bounding box center [892, 402] width 97 height 35
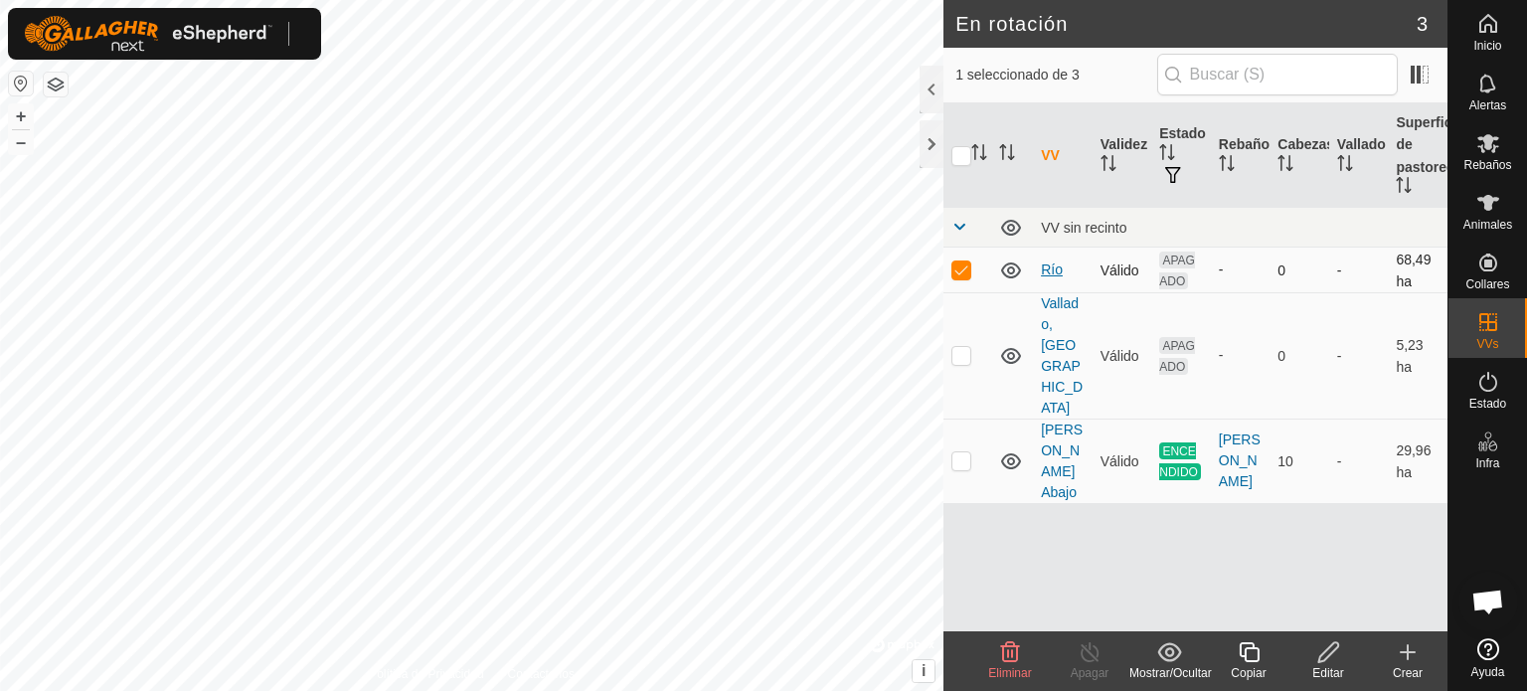
click at [1052, 269] on font "Río" at bounding box center [1052, 270] width 22 height 16
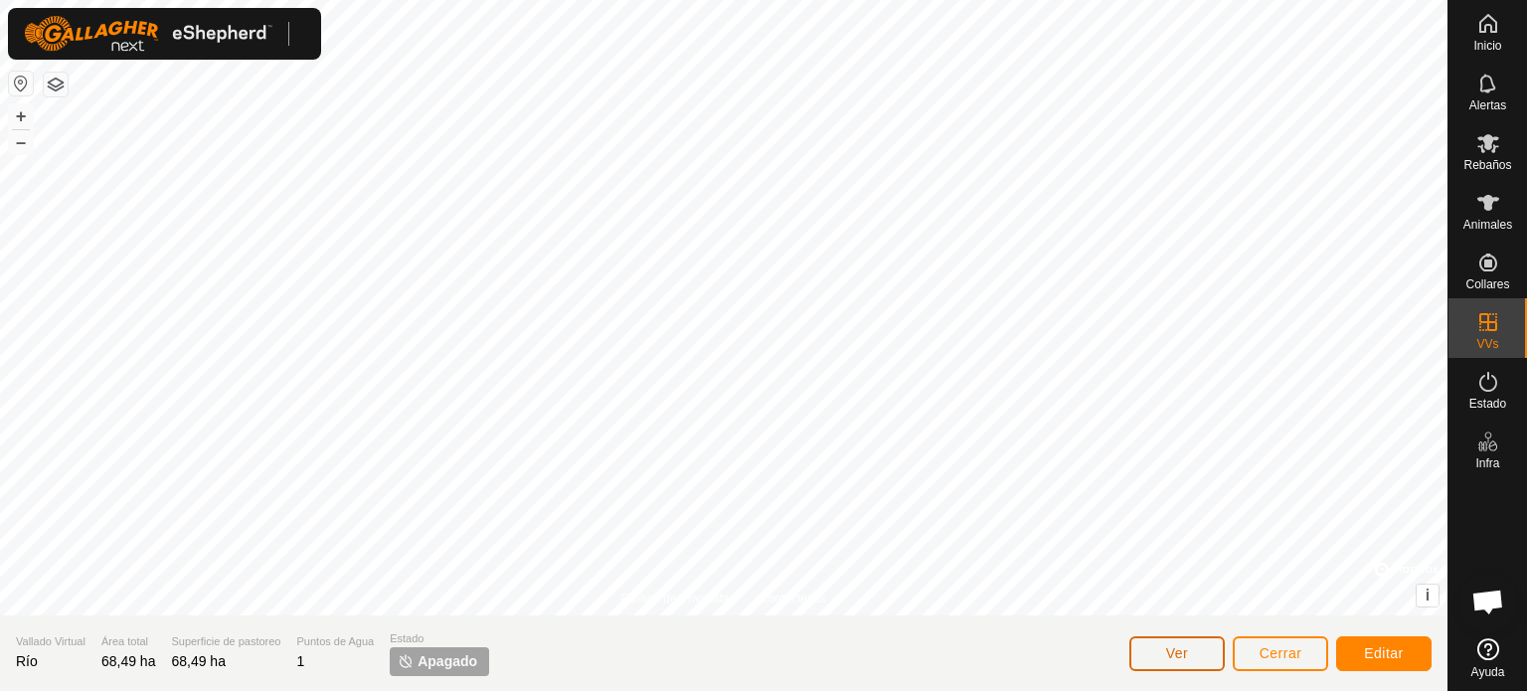
click at [1169, 655] on font "Ver" at bounding box center [1177, 653] width 23 height 16
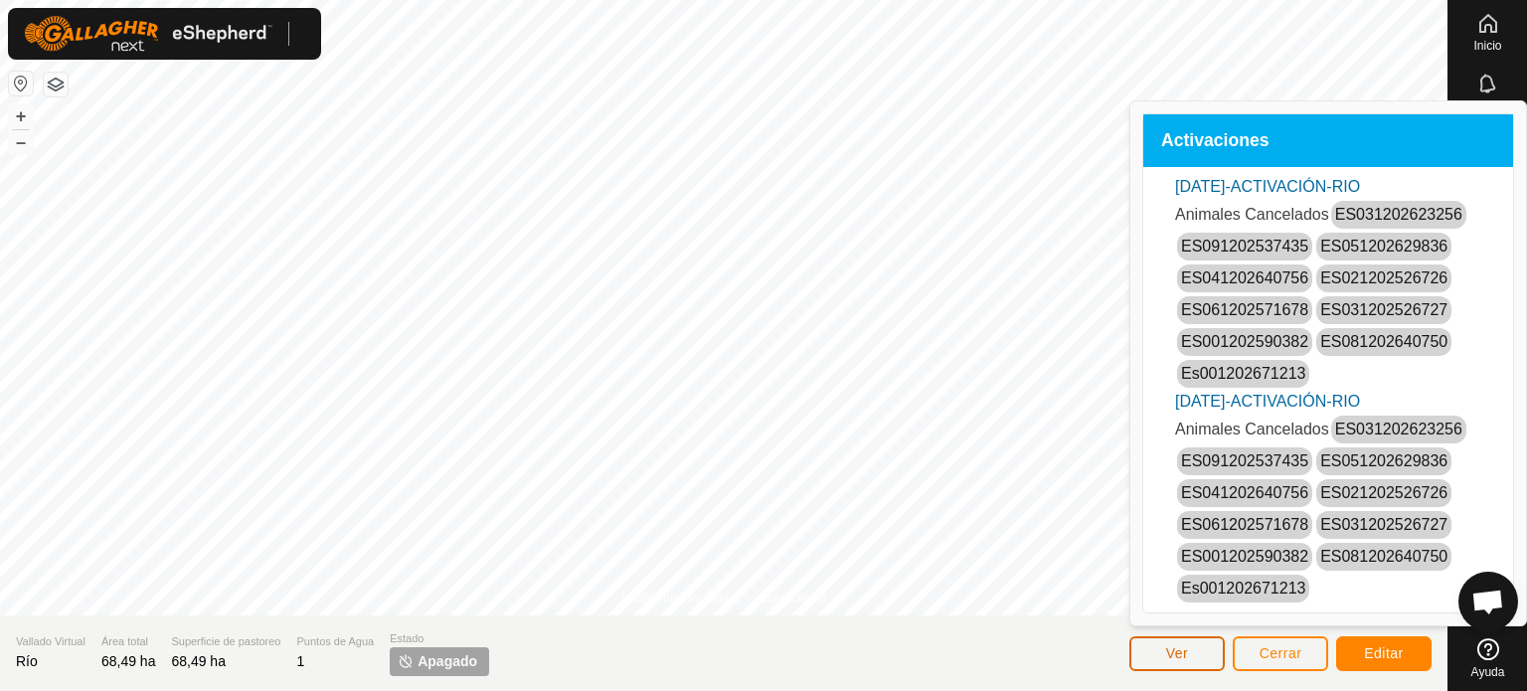
click at [1169, 655] on font "Ver" at bounding box center [1177, 653] width 23 height 16
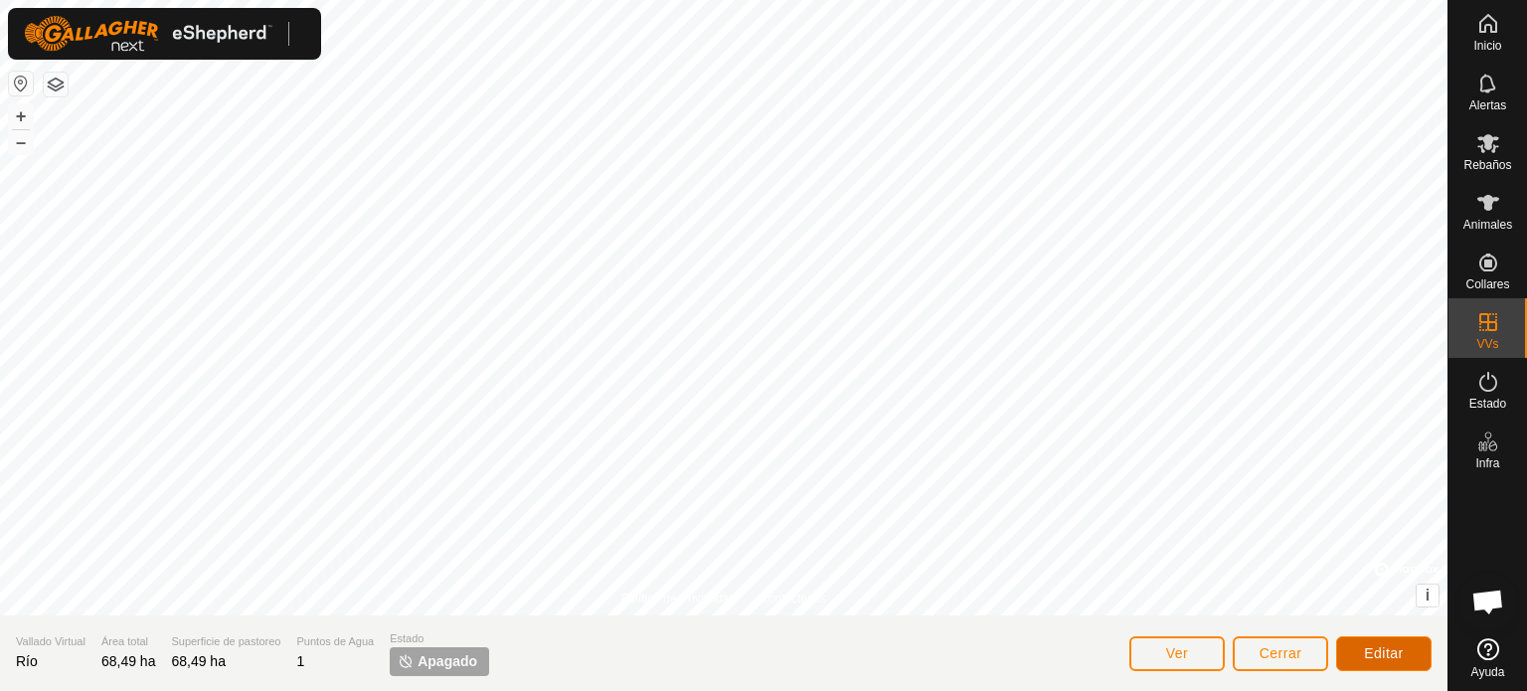
click at [1382, 663] on button "Editar" at bounding box center [1384, 653] width 95 height 35
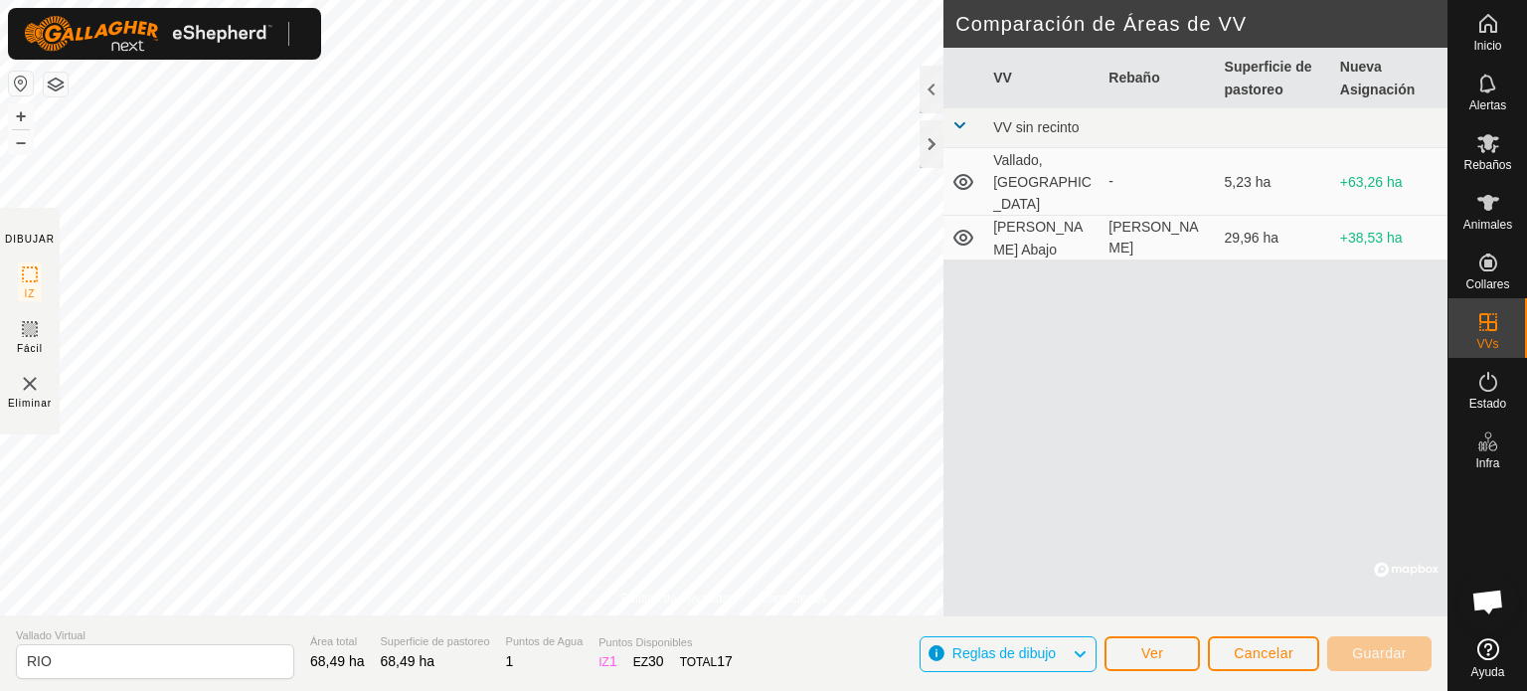
click at [1081, 650] on icon at bounding box center [1080, 654] width 16 height 26
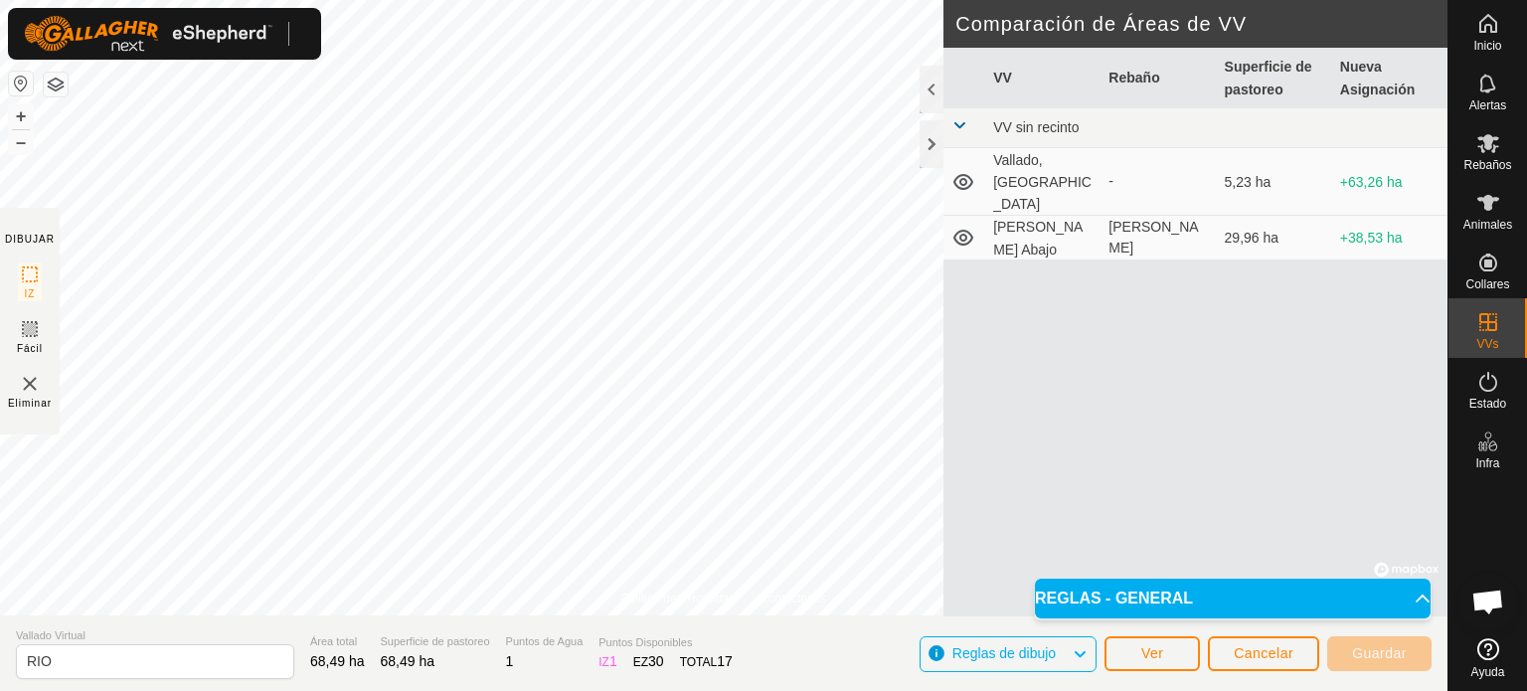
click at [1081, 650] on icon at bounding box center [1080, 654] width 16 height 26
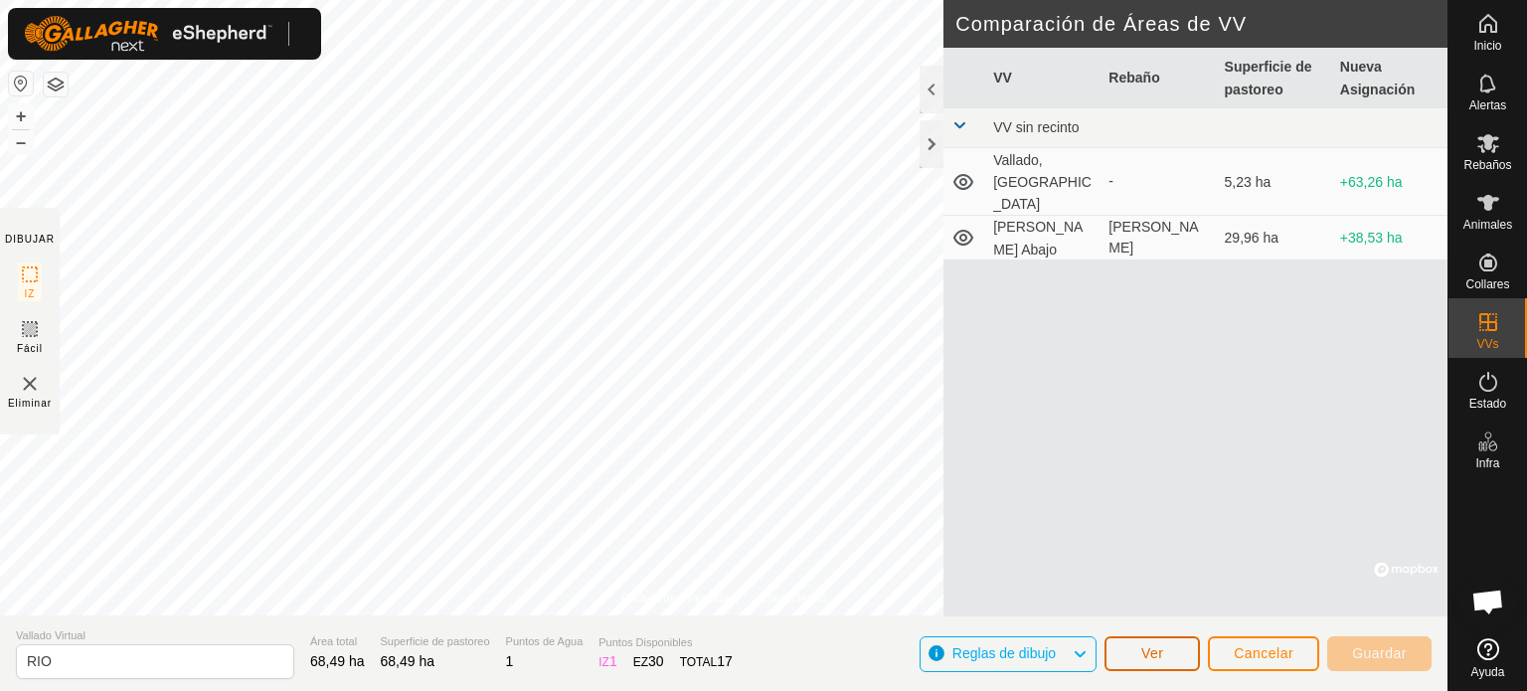
click at [1163, 651] on font "Ver" at bounding box center [1153, 653] width 23 height 16
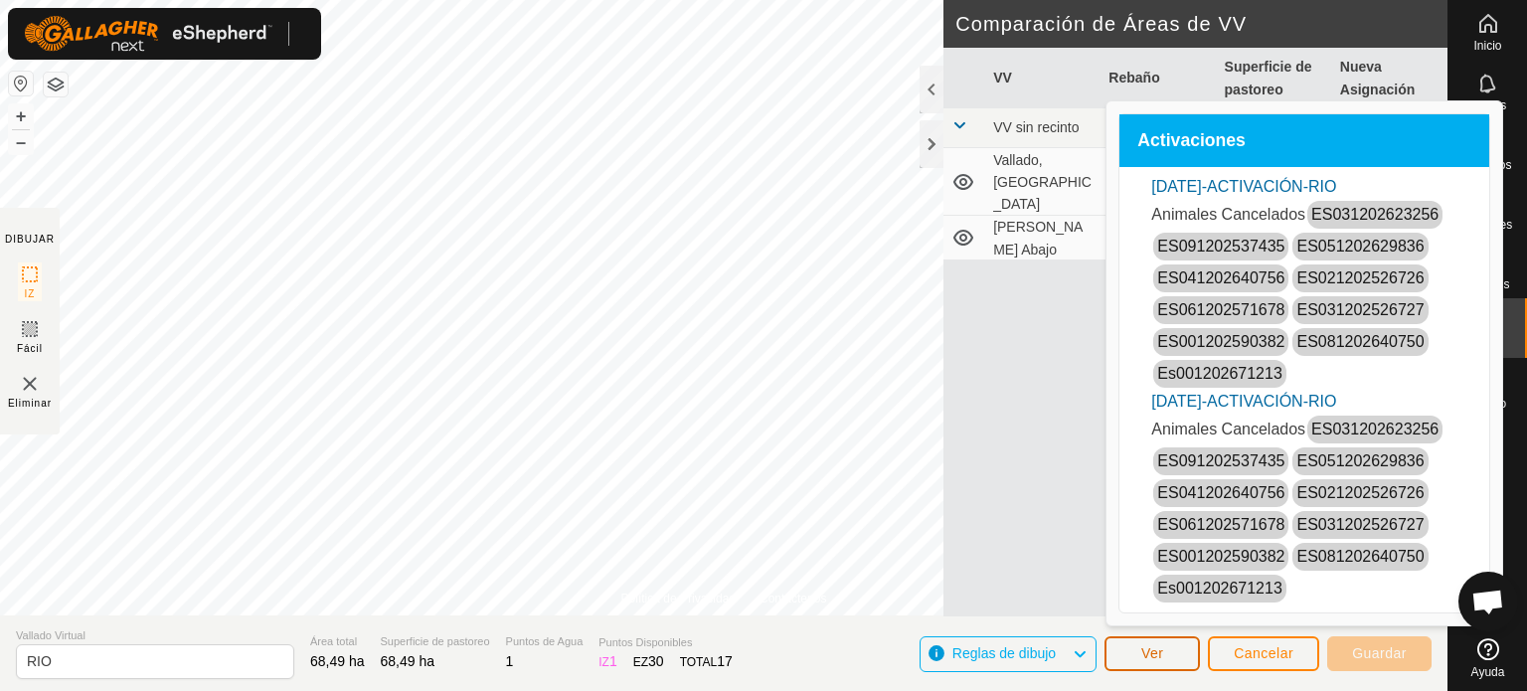
click at [1163, 651] on font "Ver" at bounding box center [1153, 653] width 23 height 16
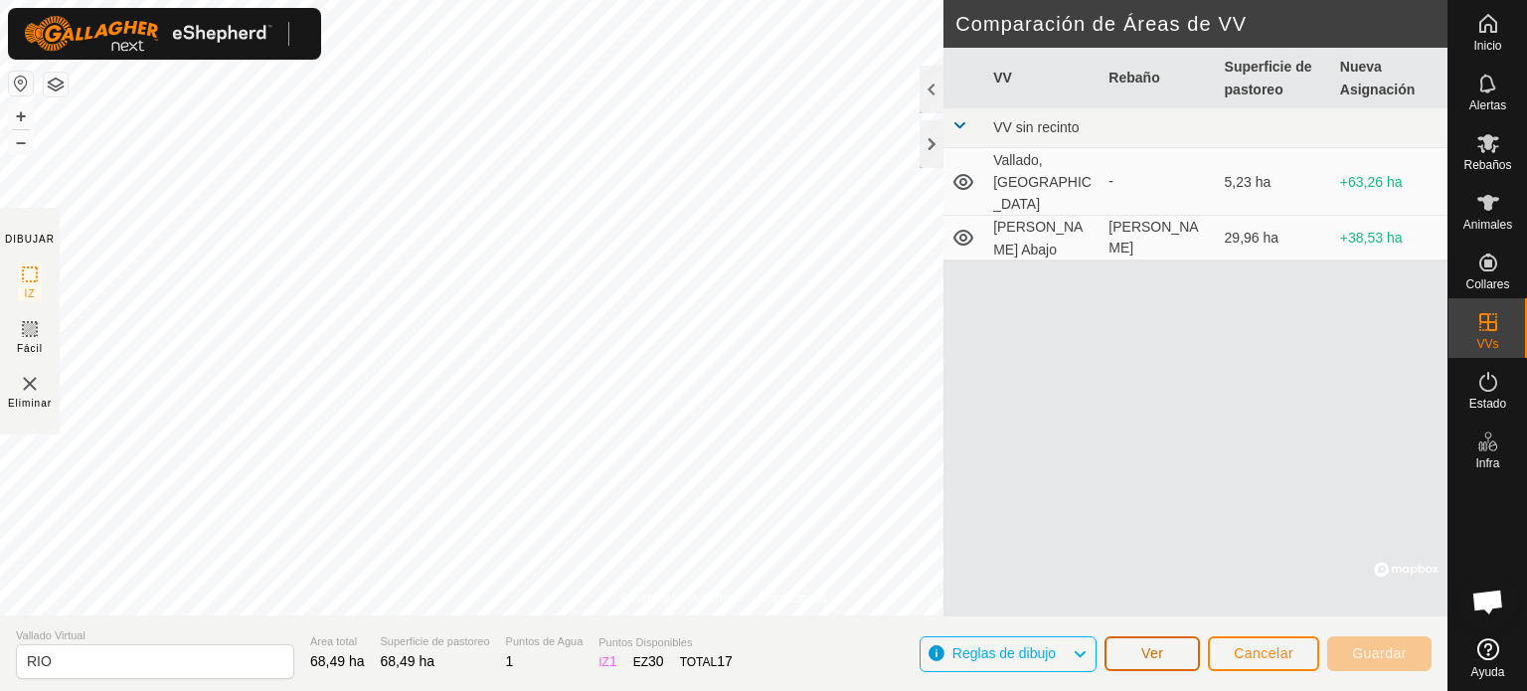
click at [1163, 651] on font "Ver" at bounding box center [1153, 653] width 23 height 16
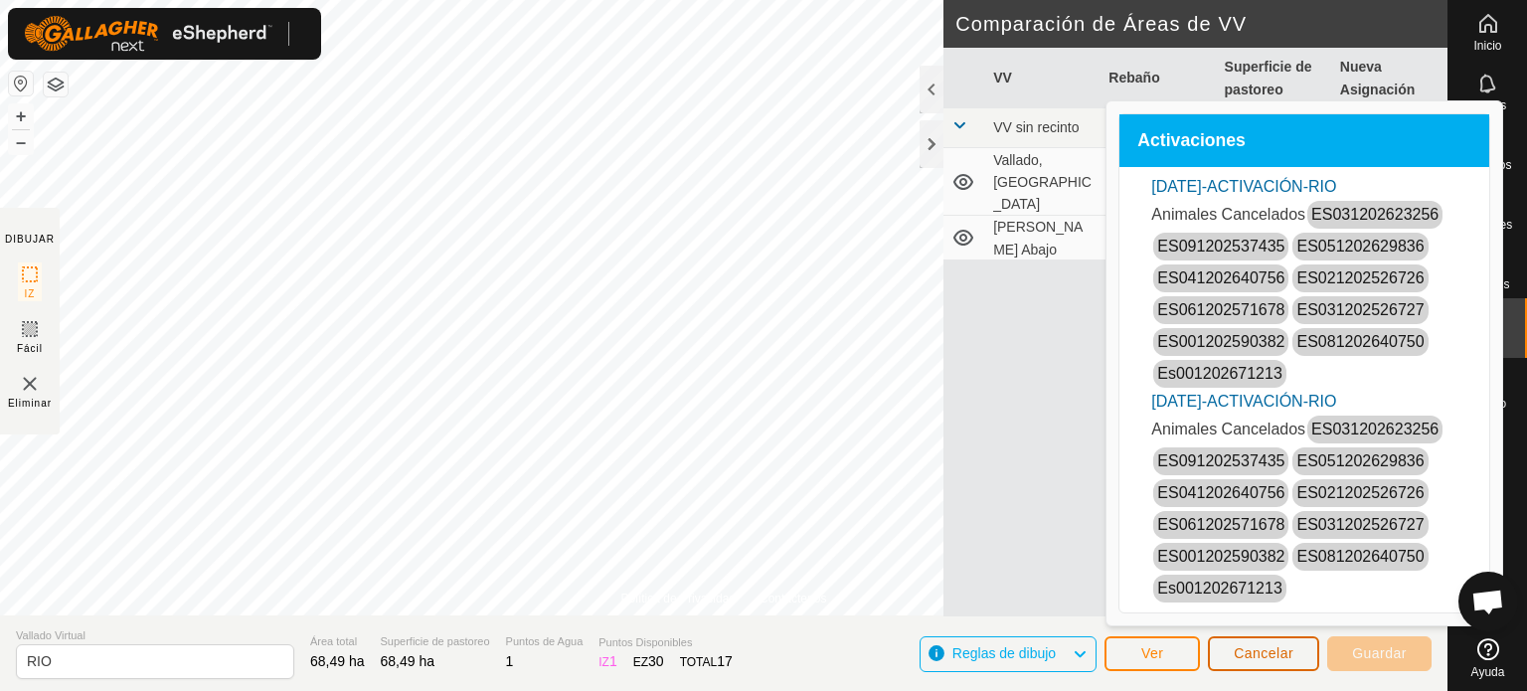
click at [1277, 654] on font "Cancelar" at bounding box center [1264, 653] width 60 height 16
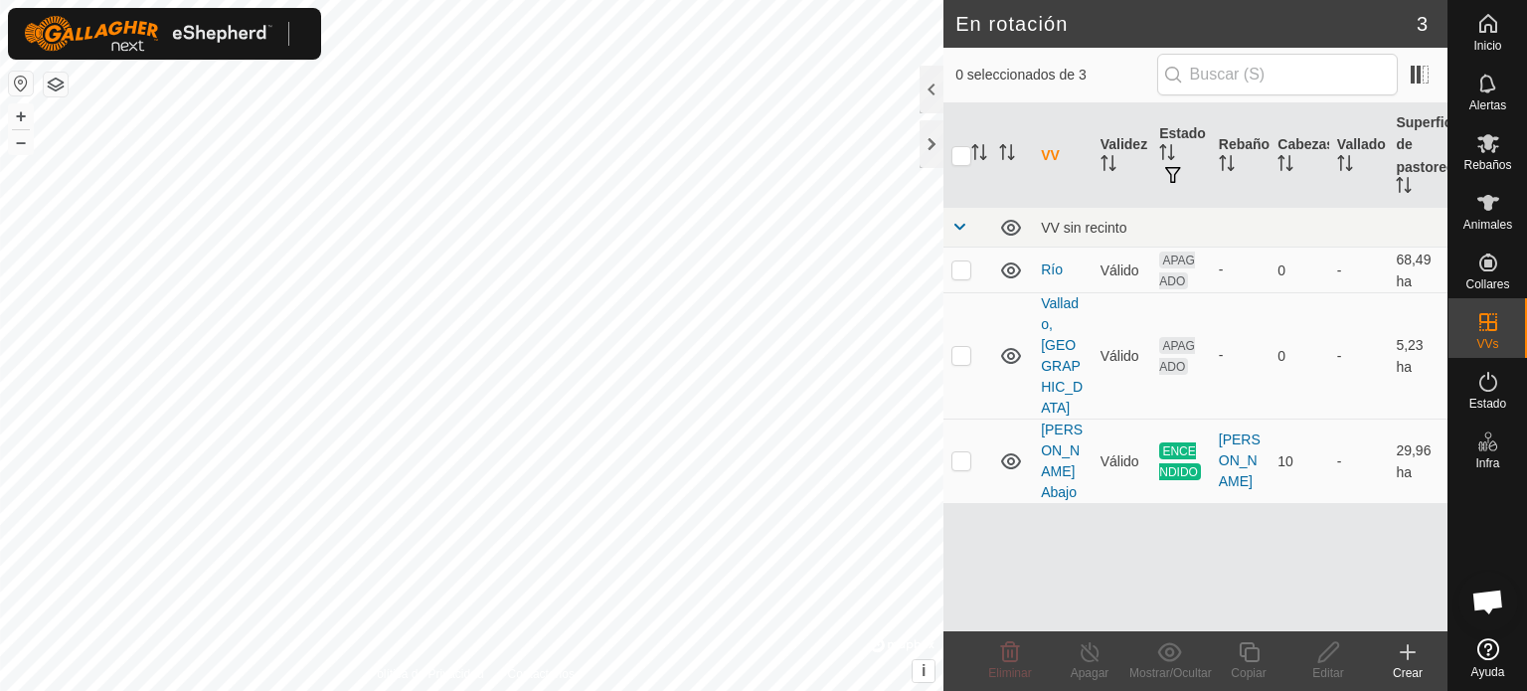
checkbox input "true"
click at [1185, 443] on span "ENCENDIDO" at bounding box center [1181, 462] width 42 height 38
click at [1058, 273] on font "Río" at bounding box center [1052, 270] width 22 height 16
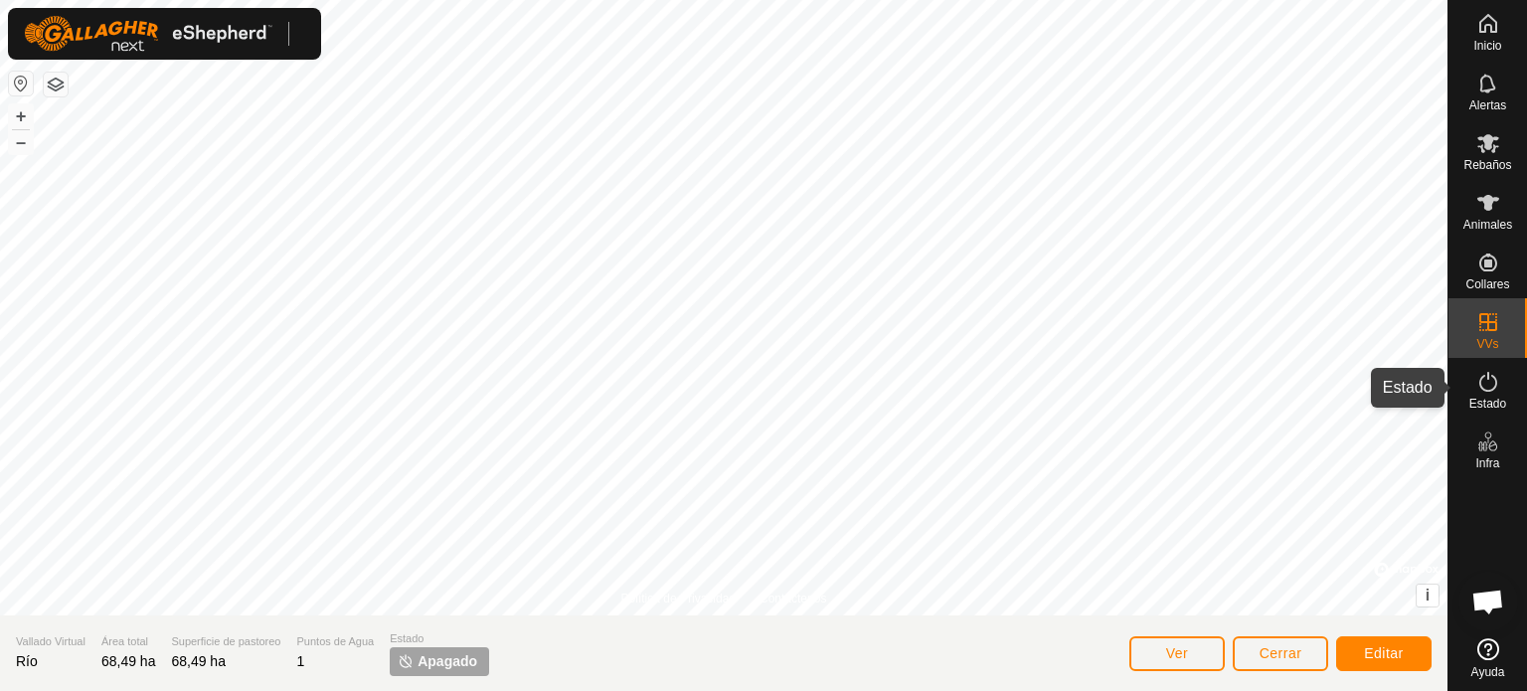
click at [1489, 383] on icon at bounding box center [1489, 382] width 24 height 24
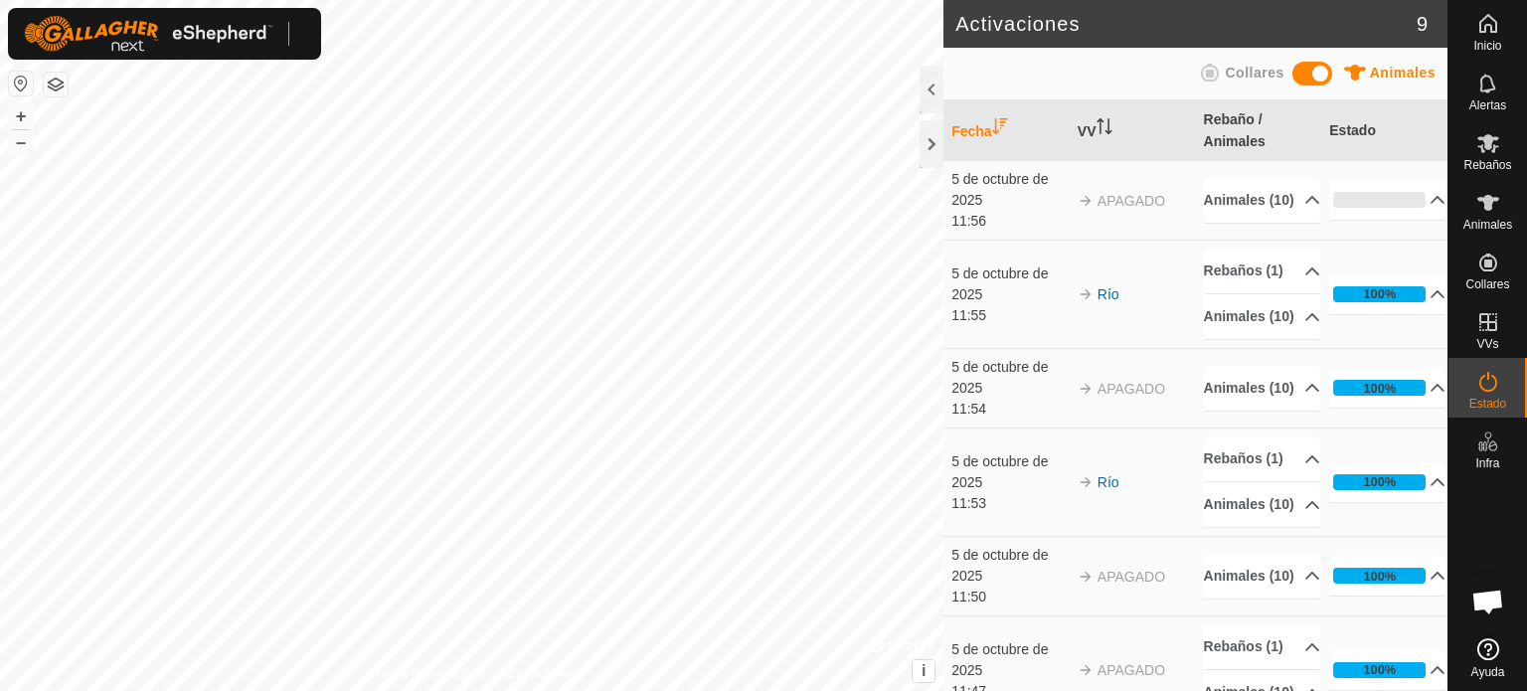
click at [1080, 202] on img at bounding box center [1086, 201] width 16 height 16
click at [1287, 203] on p-accordion-header "Animales (10)" at bounding box center [1262, 200] width 116 height 45
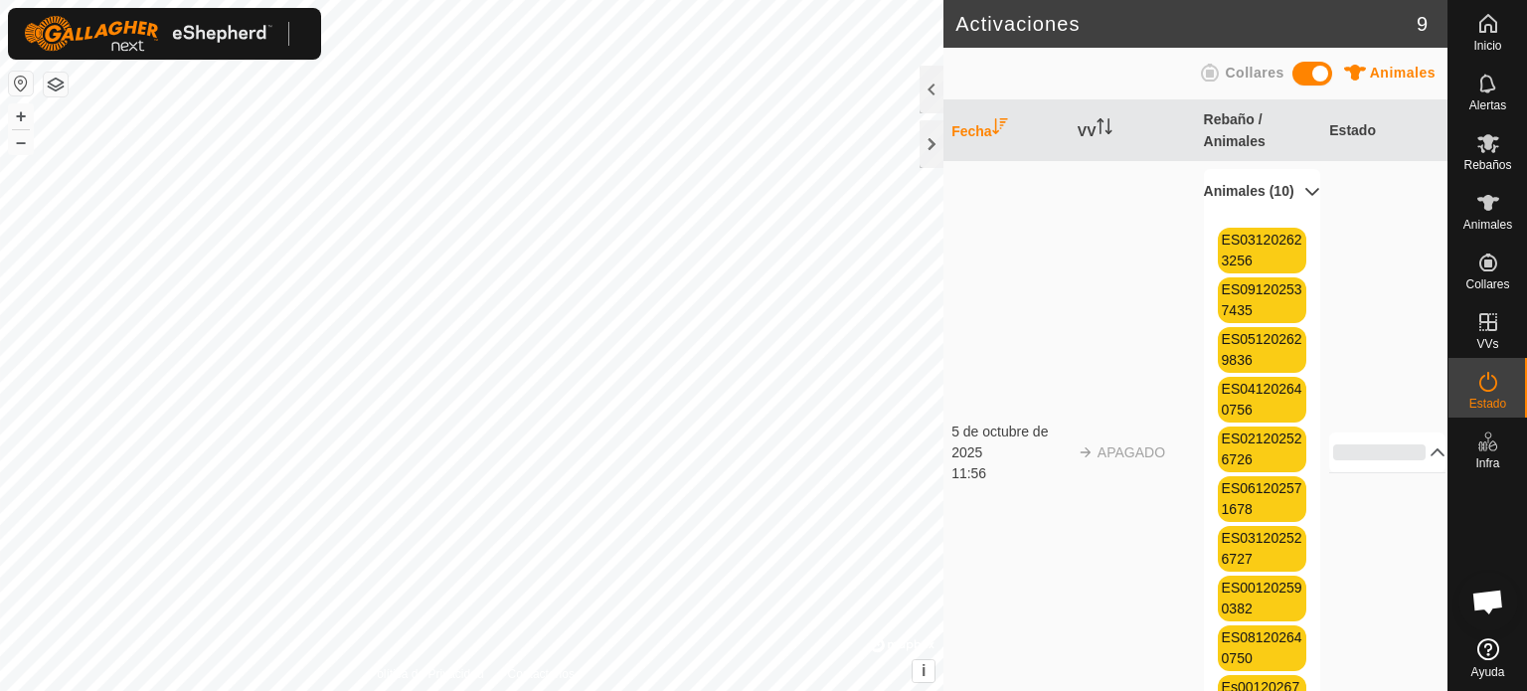
click at [1287, 203] on p-accordion-header "Animales (10)" at bounding box center [1262, 191] width 116 height 45
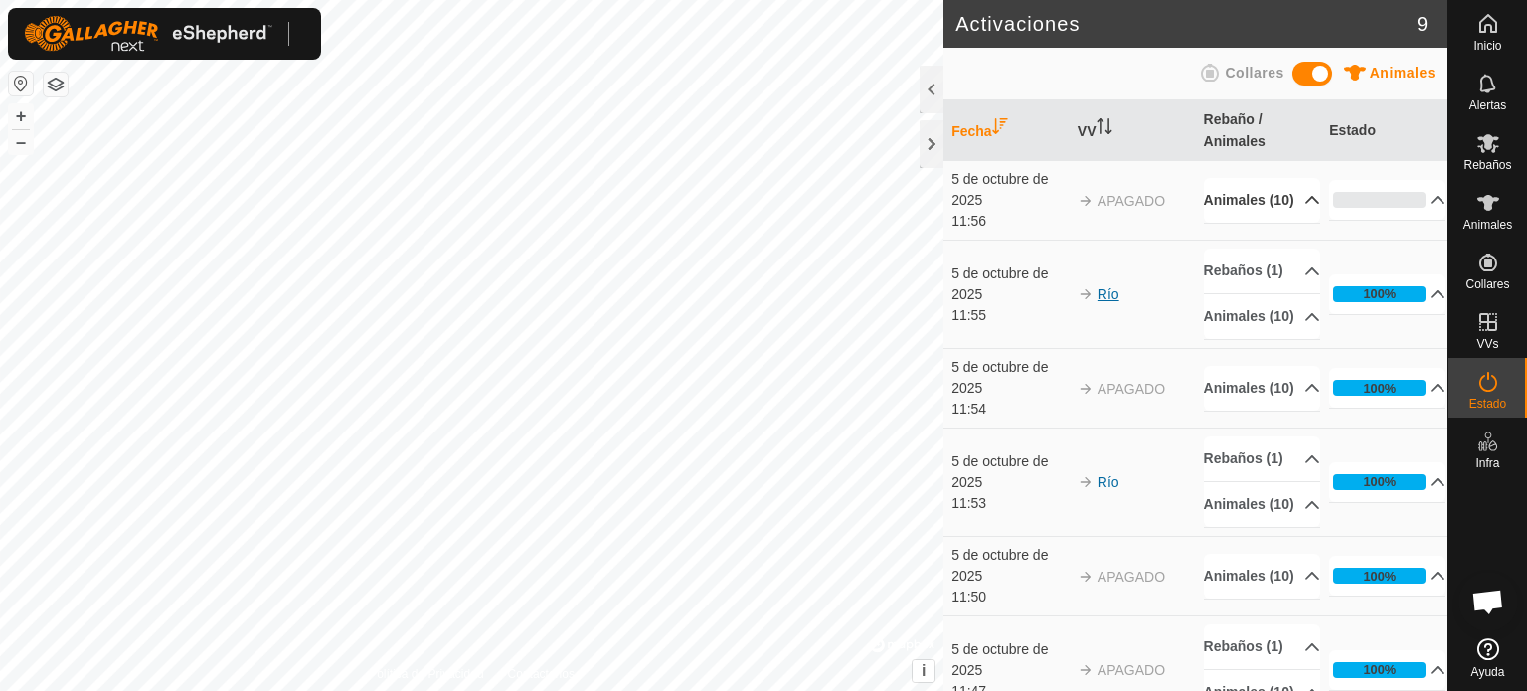
click at [1106, 302] on font "Río" at bounding box center [1109, 294] width 22 height 16
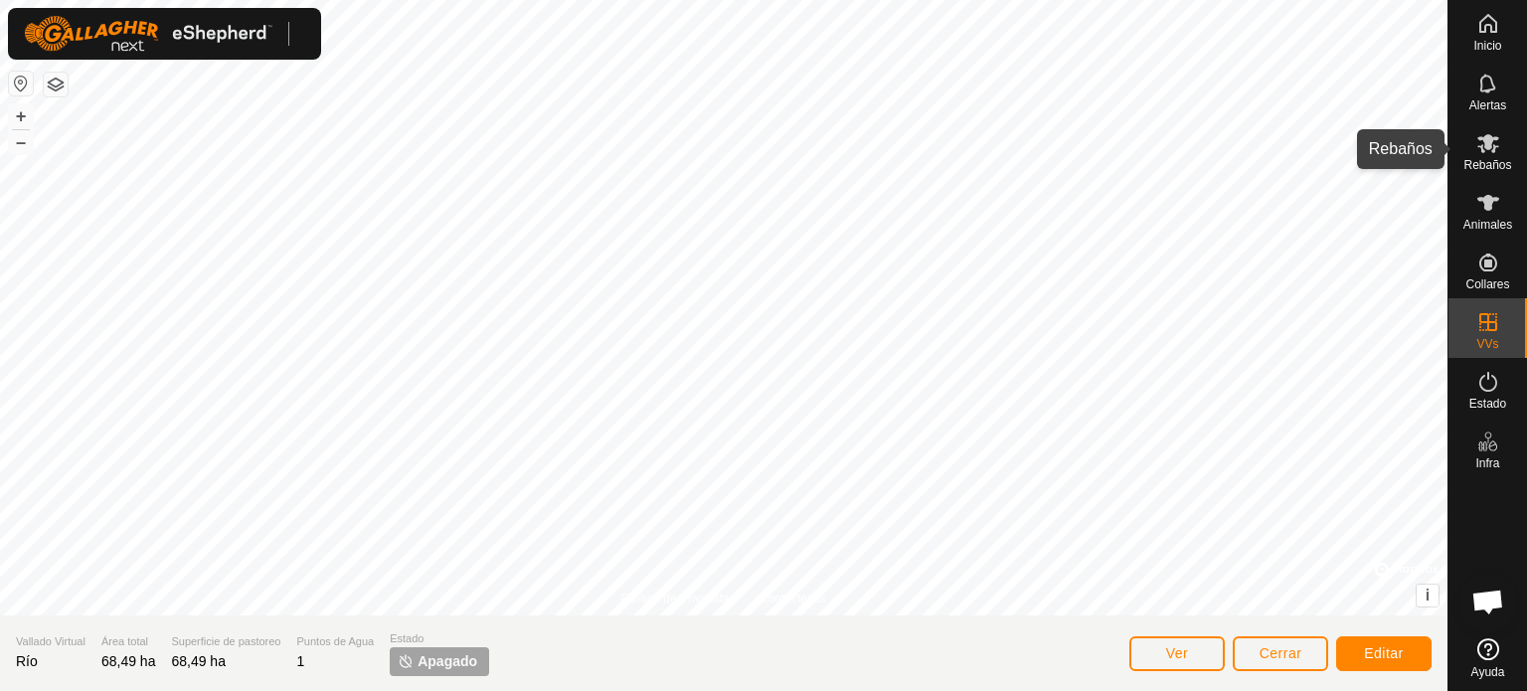
click at [1488, 162] on font "Rebaños" at bounding box center [1488, 165] width 48 height 14
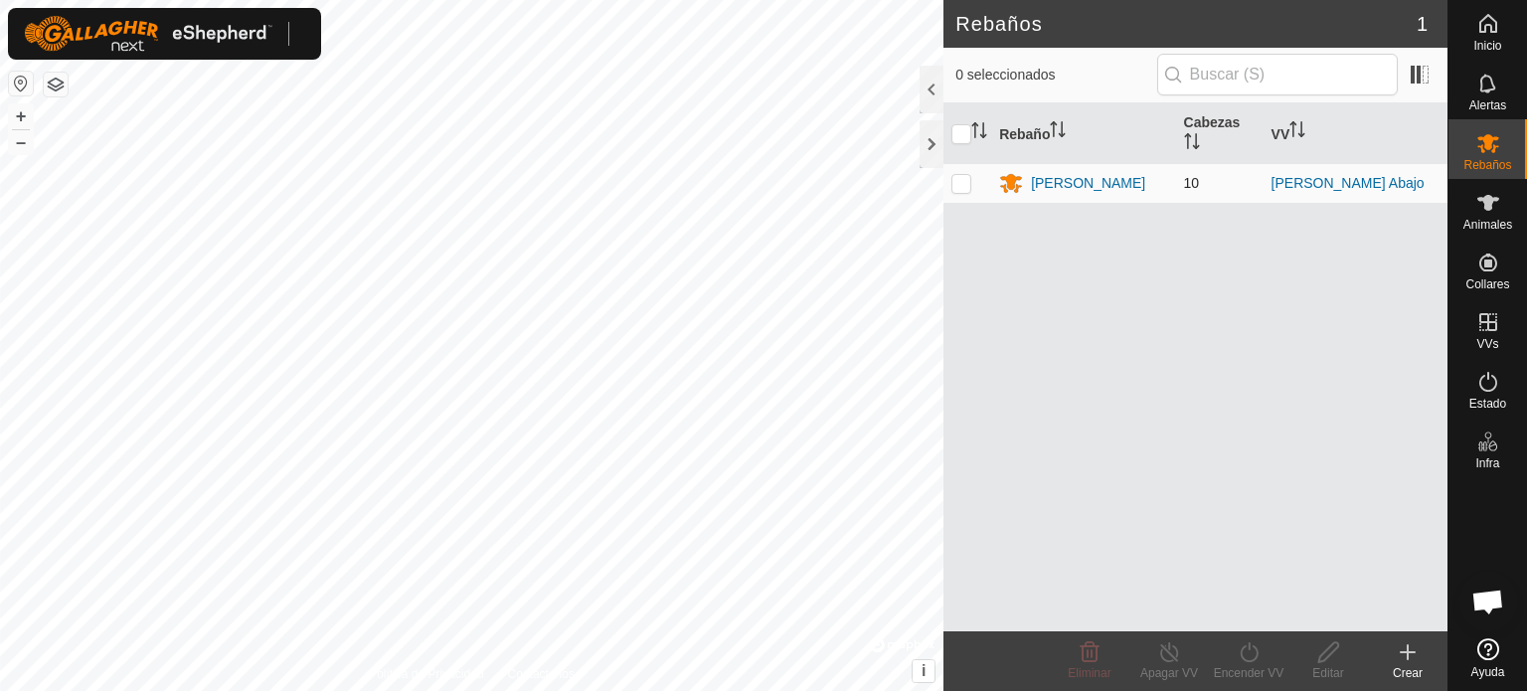
click at [962, 190] on p-checkbox at bounding box center [962, 183] width 20 height 16
checkbox input "true"
click at [1332, 671] on font "Editar" at bounding box center [1328, 673] width 31 height 14
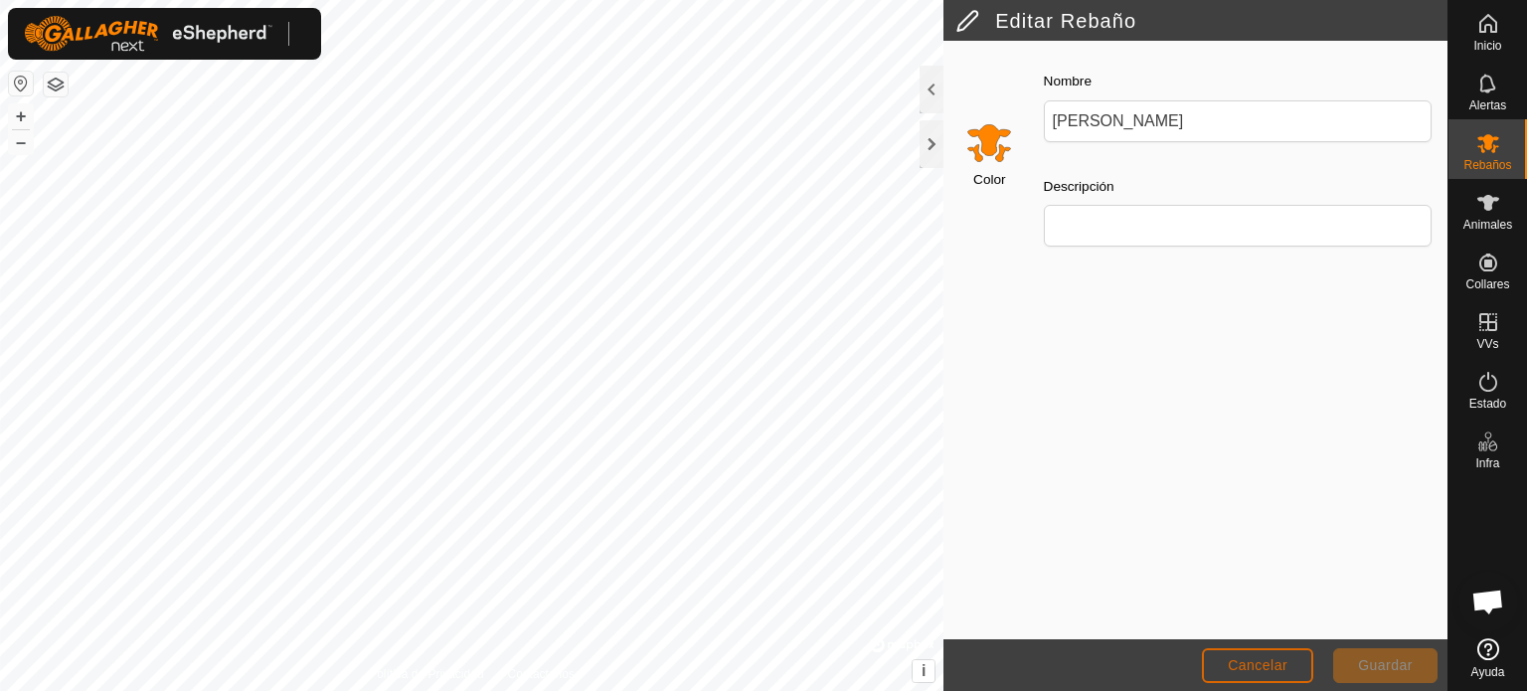
click at [1273, 668] on font "Cancelar" at bounding box center [1258, 665] width 60 height 16
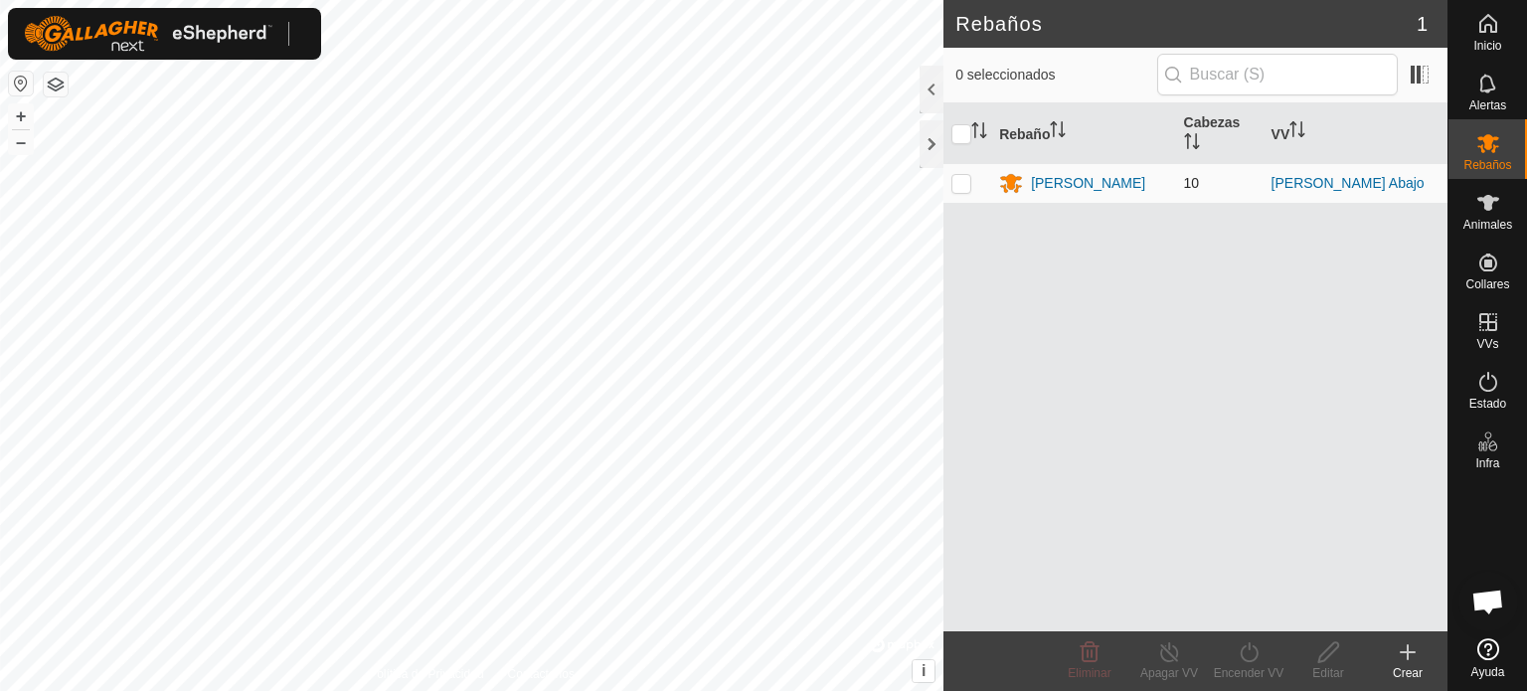
click at [962, 196] on td at bounding box center [968, 183] width 48 height 40
checkbox input "true"
click at [1233, 657] on turn-on-svg-icon at bounding box center [1249, 652] width 80 height 24
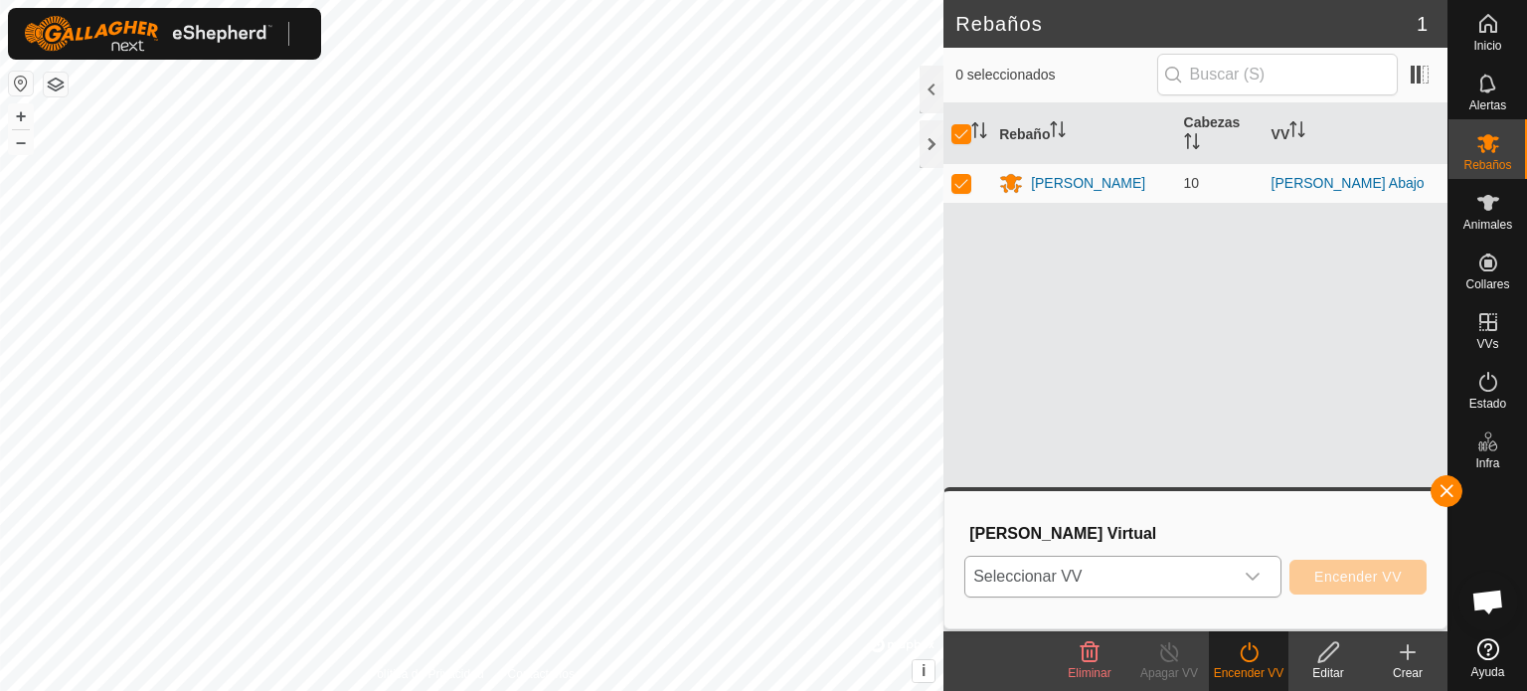
click at [1254, 569] on icon "disparador desplegable" at bounding box center [1253, 577] width 16 height 16
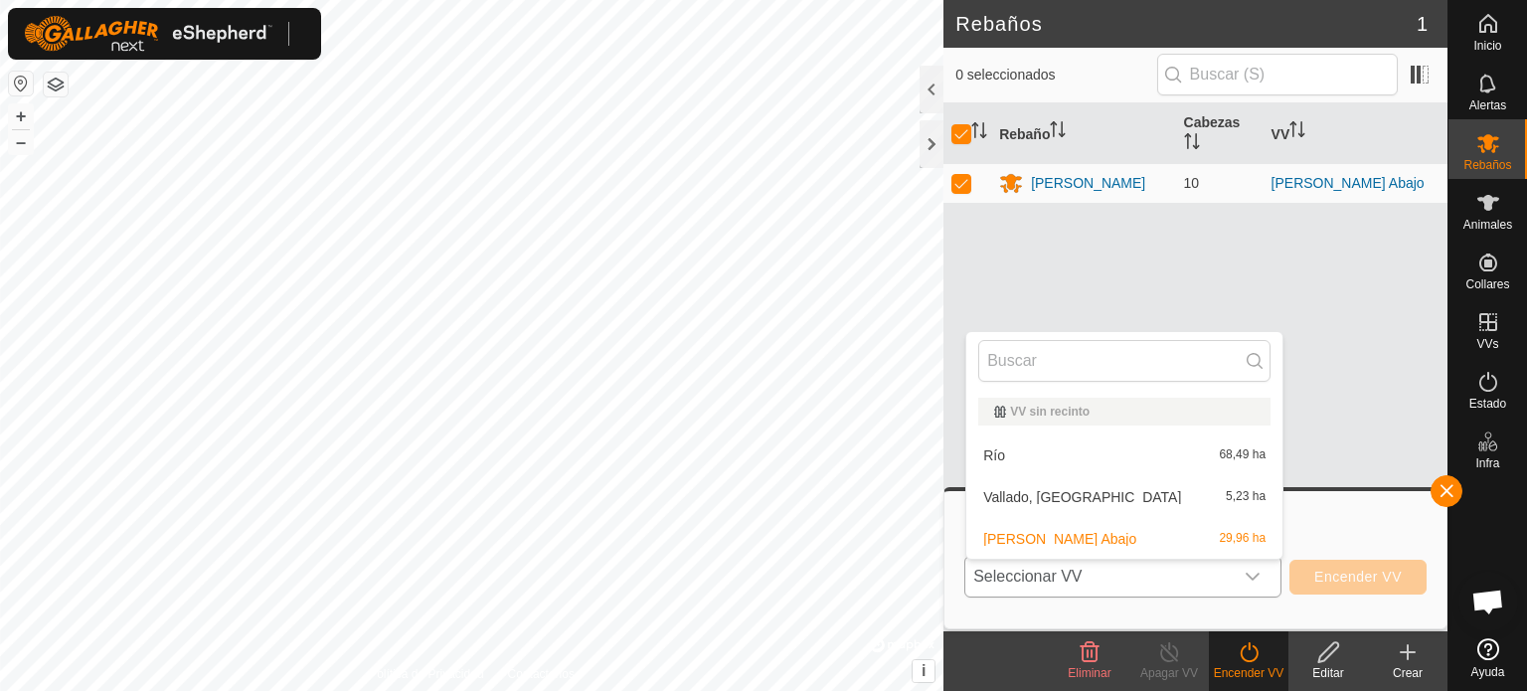
click at [1001, 449] on li "Río 68,49 ha" at bounding box center [1125, 456] width 316 height 40
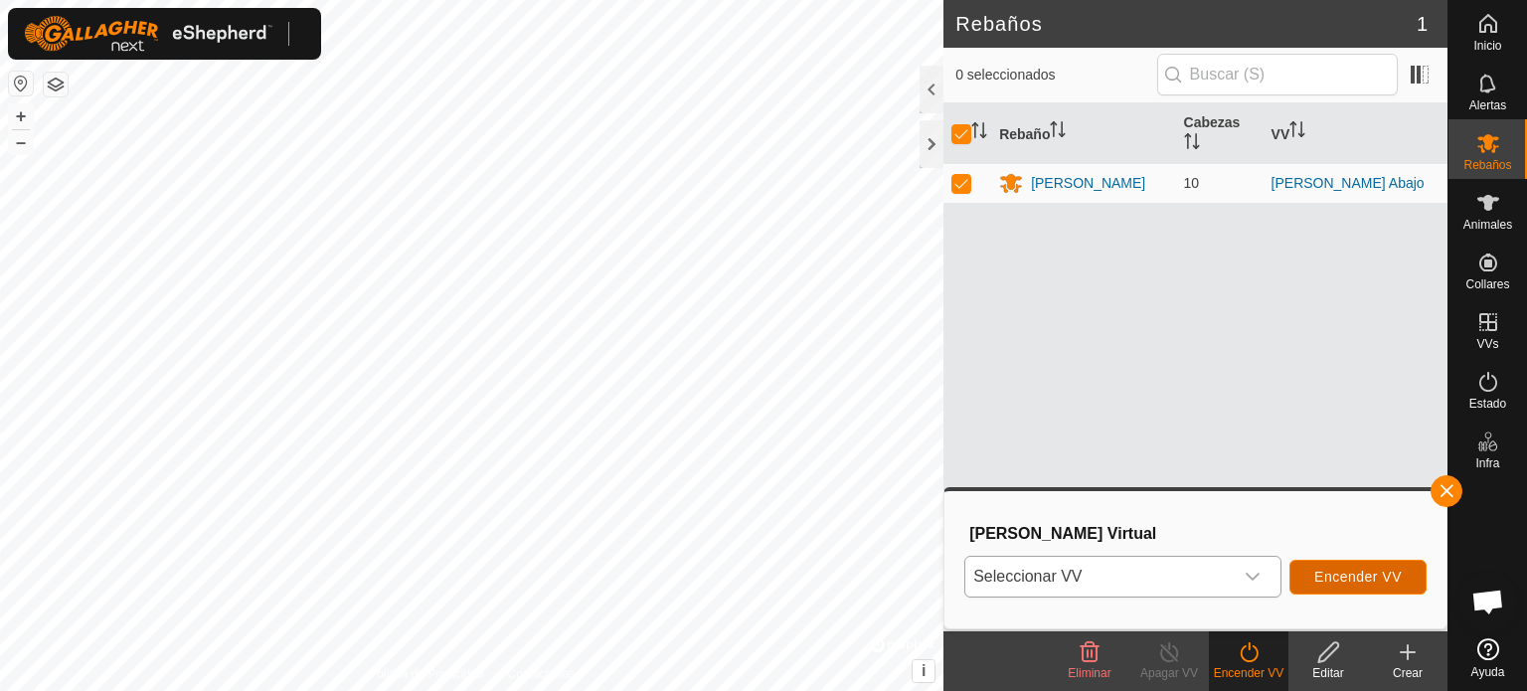
click at [1344, 580] on font "Encender VV" at bounding box center [1359, 577] width 88 height 16
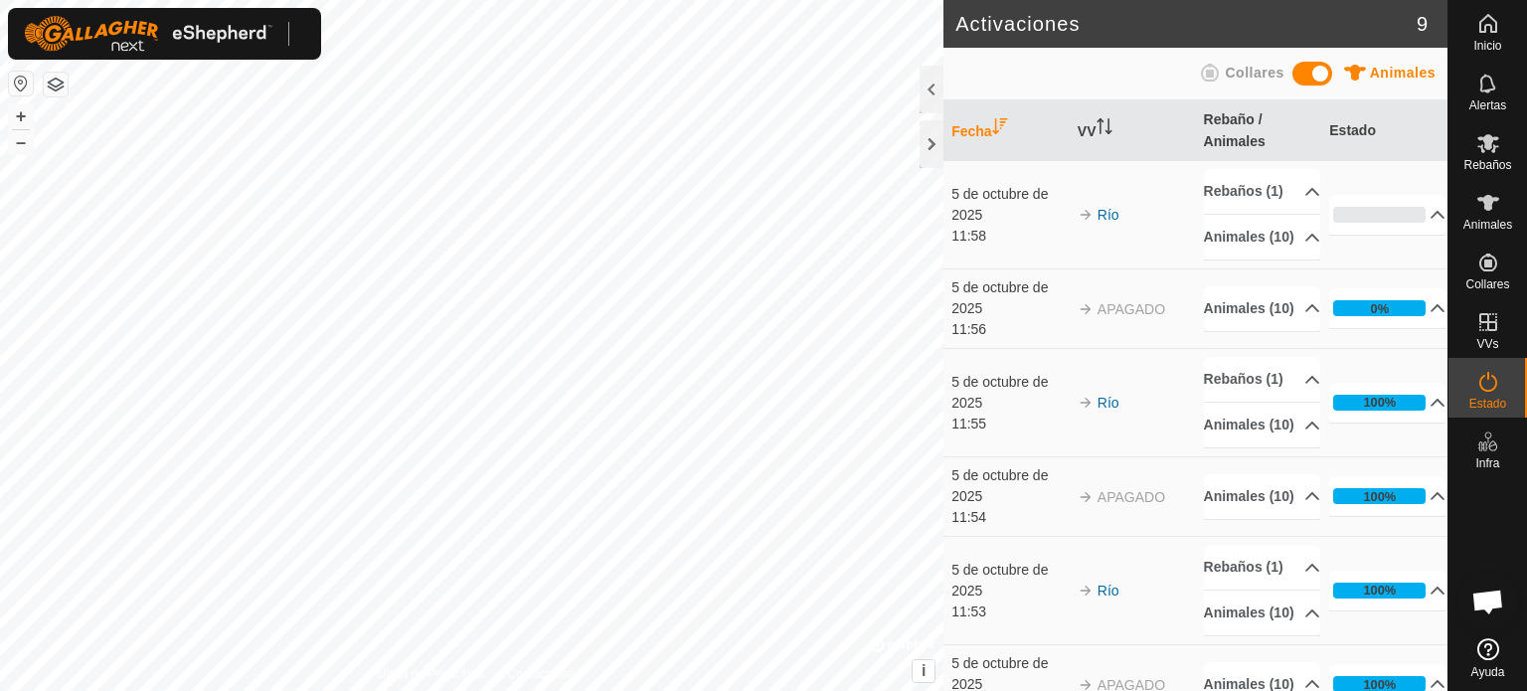
click at [21, 87] on button "button" at bounding box center [21, 84] width 24 height 24
click at [1488, 147] on icon at bounding box center [1489, 143] width 22 height 19
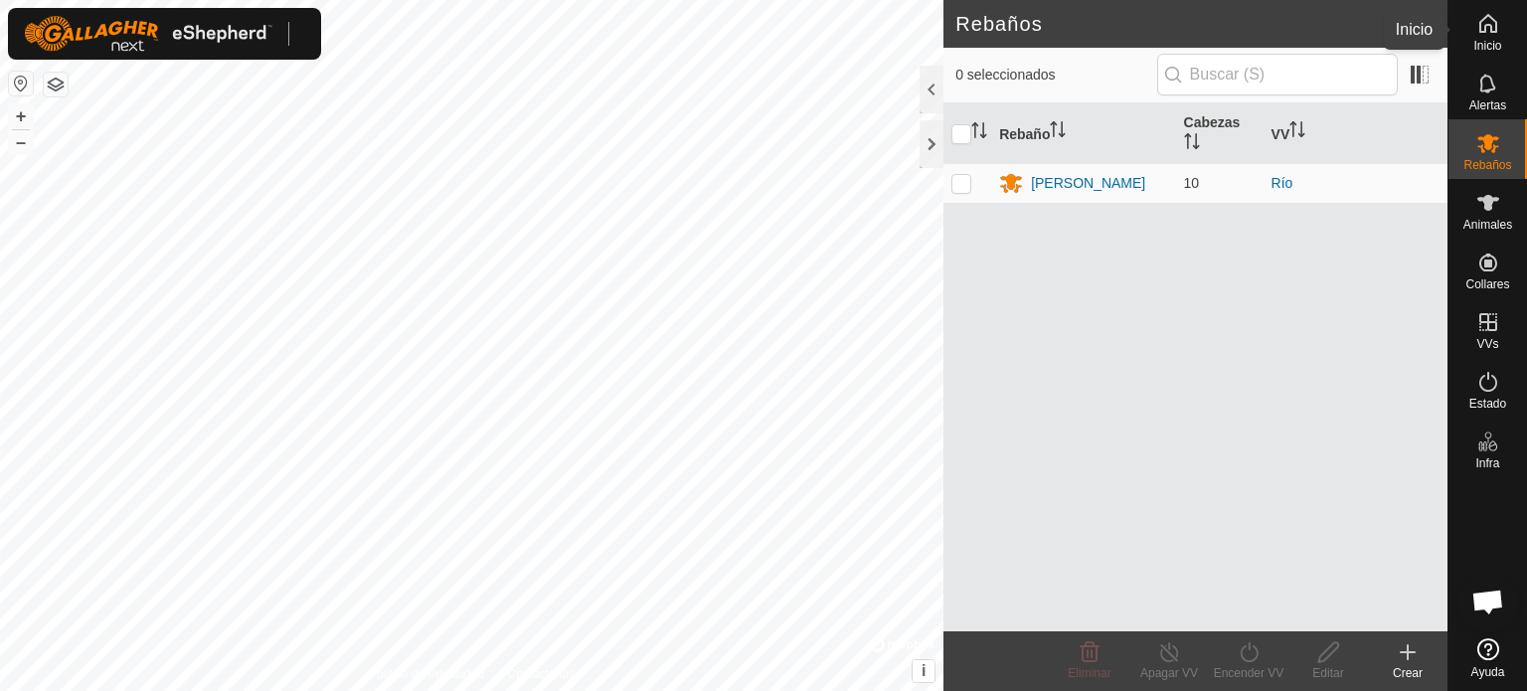
click at [1498, 27] on icon at bounding box center [1489, 24] width 24 height 24
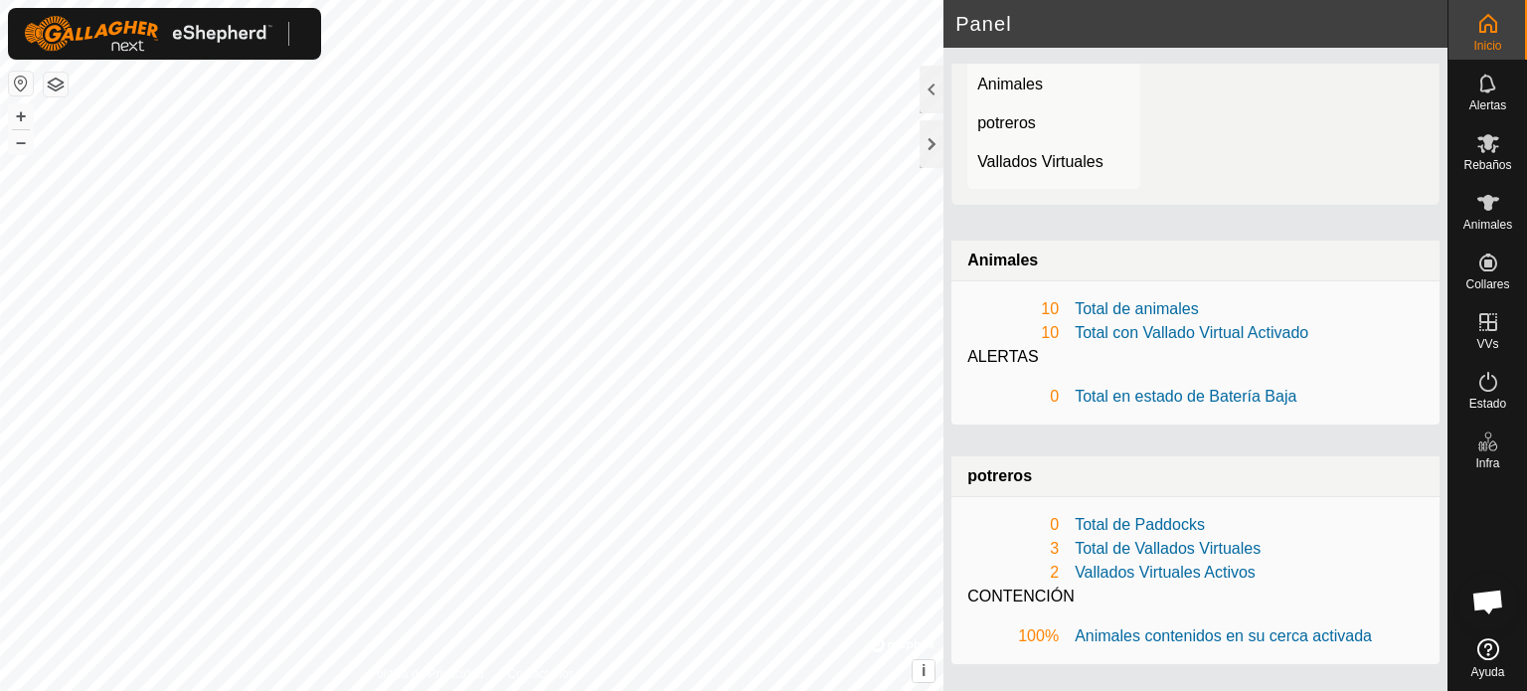
scroll to position [186, 0]
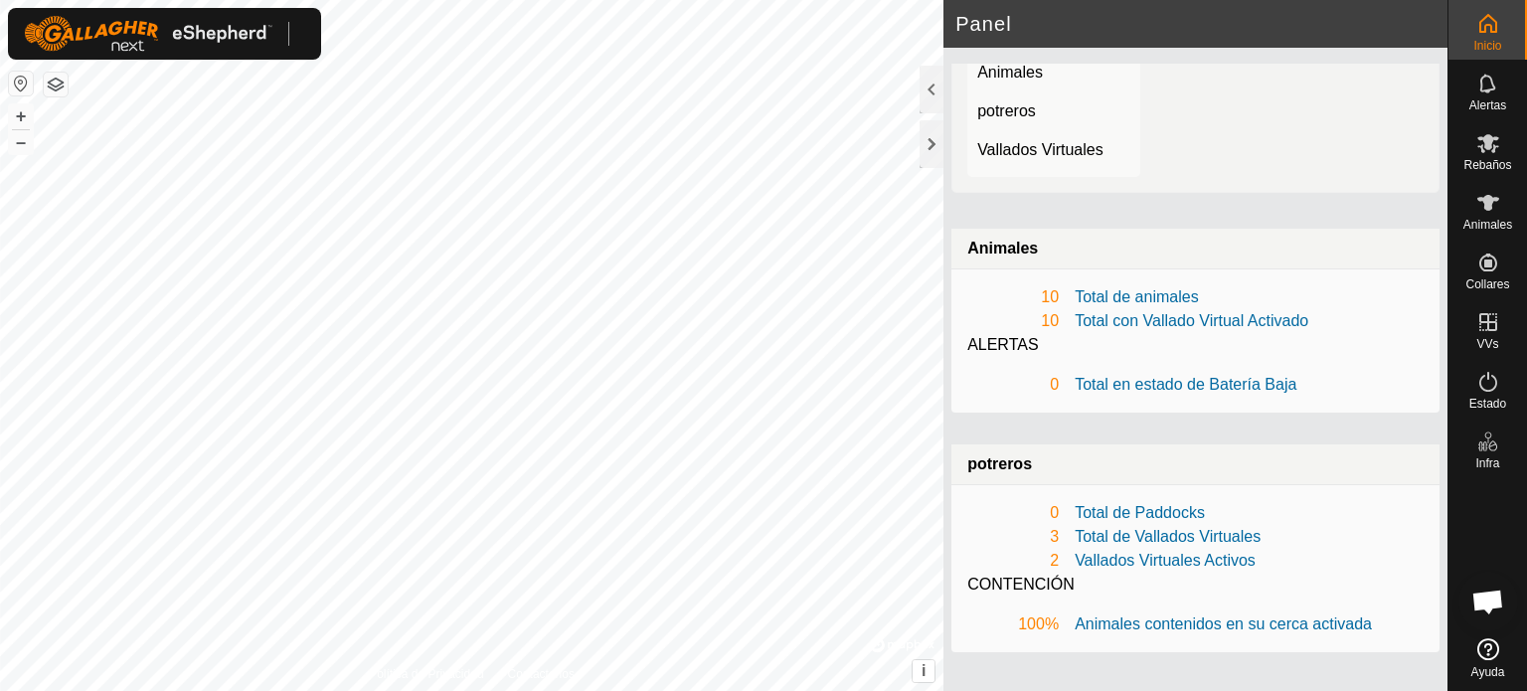
click at [1181, 536] on font "Total de Vallados Virtuales" at bounding box center [1168, 536] width 186 height 17
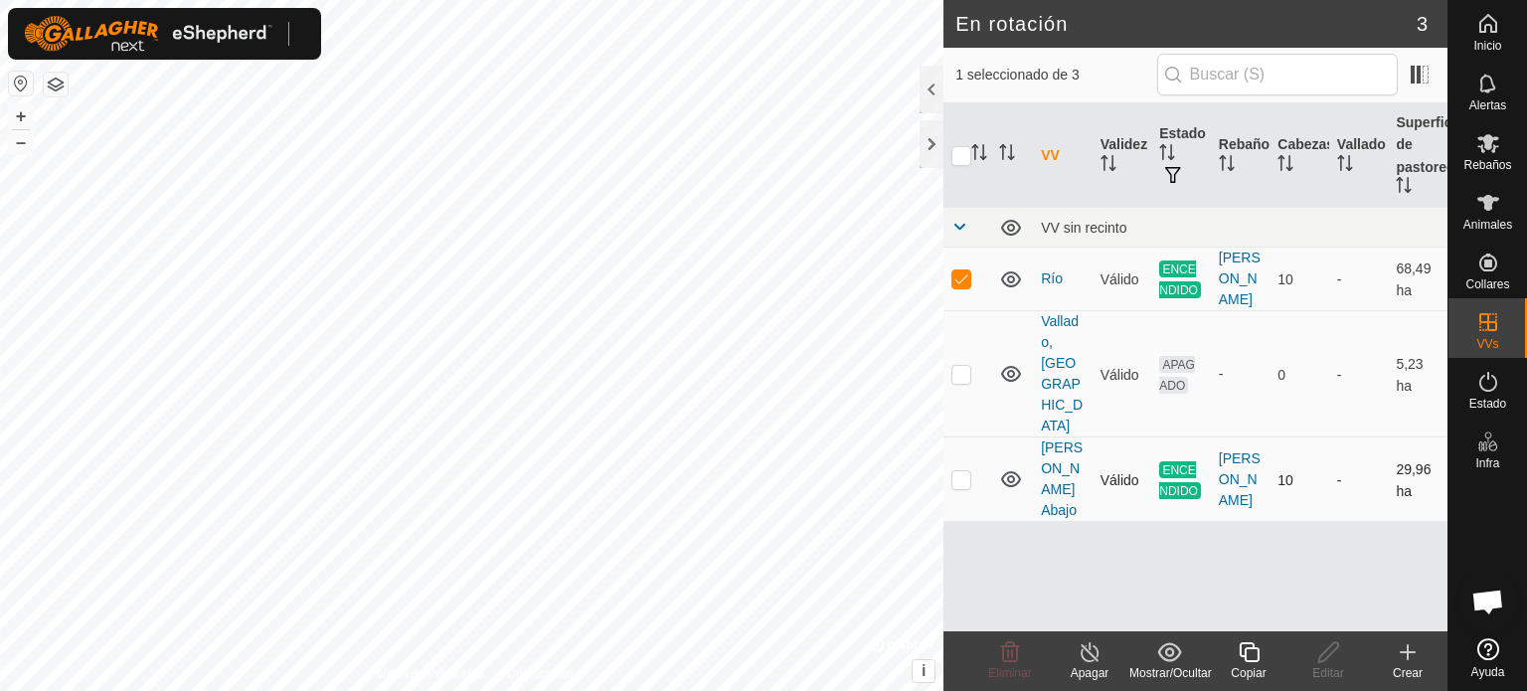
click at [968, 471] on p-checkbox at bounding box center [962, 479] width 20 height 16
checkbox input "true"
click at [960, 272] on p-checkbox at bounding box center [962, 278] width 20 height 16
checkbox input "false"
click at [1089, 649] on icon at bounding box center [1090, 652] width 18 height 20
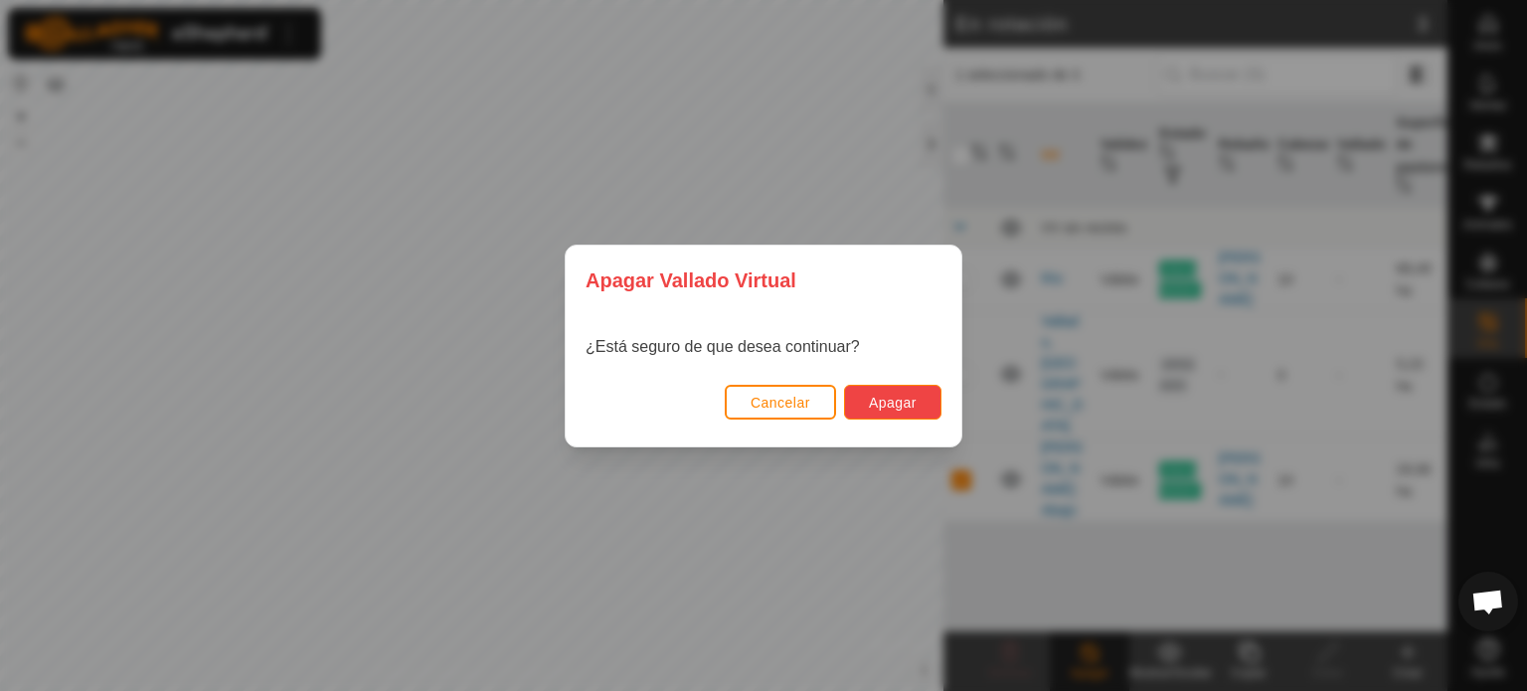
click at [899, 395] on font "Apagar" at bounding box center [893, 403] width 48 height 16
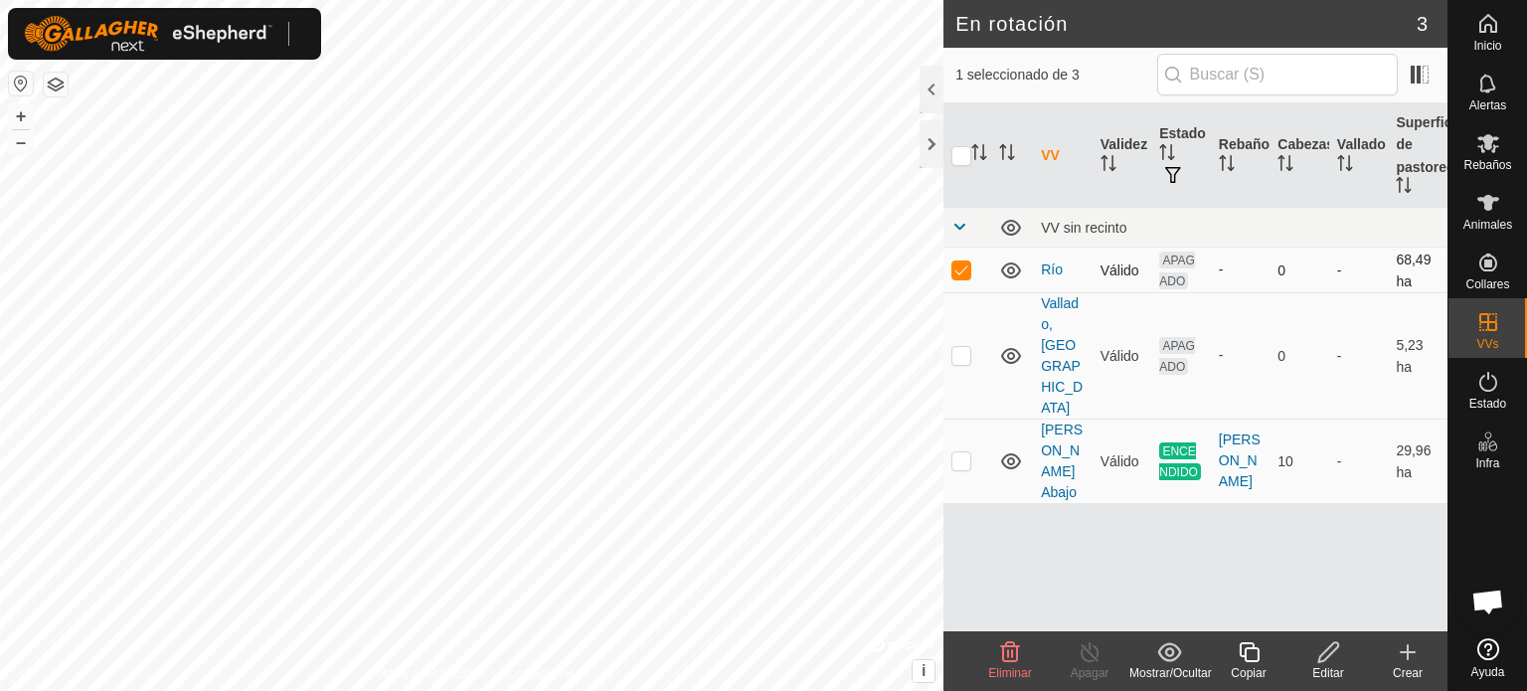
click at [969, 269] on p-checkbox at bounding box center [962, 270] width 20 height 16
checkbox input "false"
click at [957, 452] on p-checkbox at bounding box center [962, 460] width 20 height 16
checkbox input "true"
click at [1095, 655] on icon at bounding box center [1090, 652] width 25 height 24
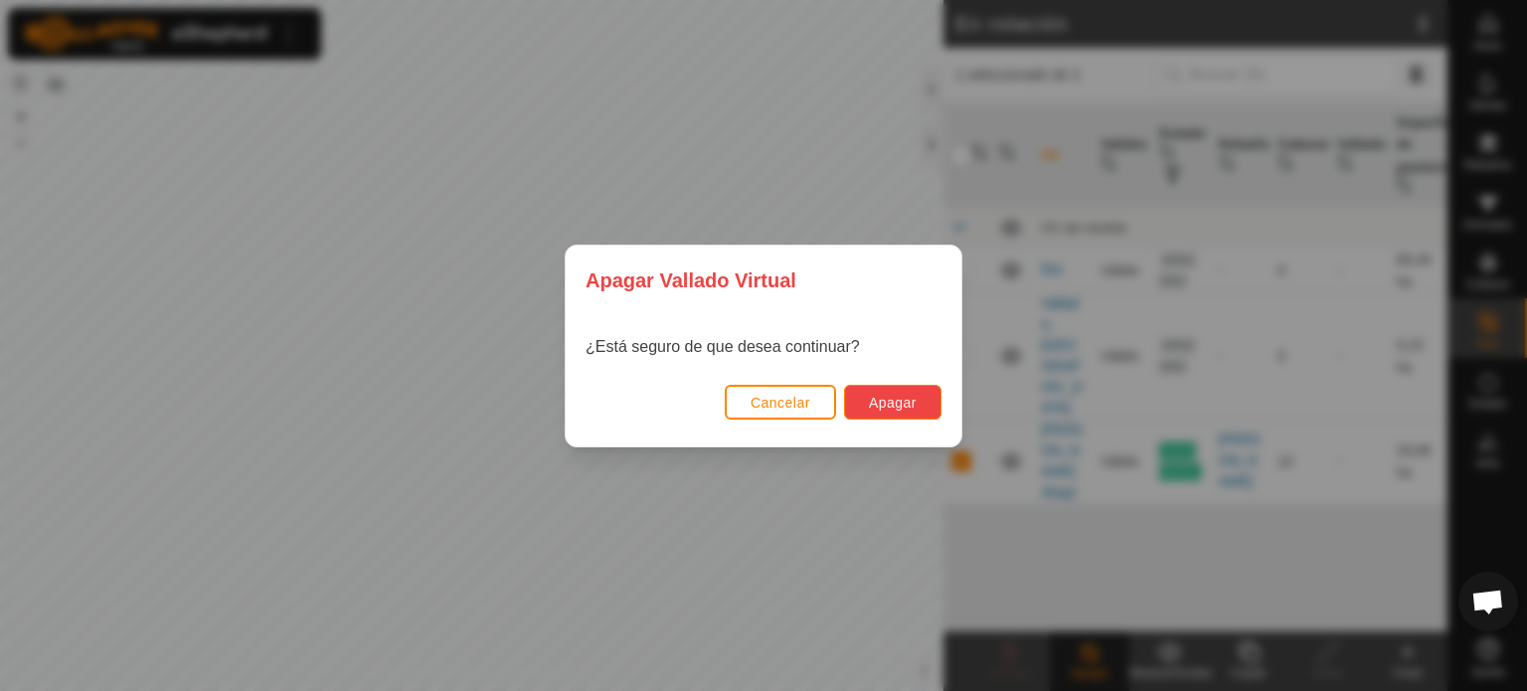
click at [909, 416] on button "Apagar" at bounding box center [892, 402] width 97 height 35
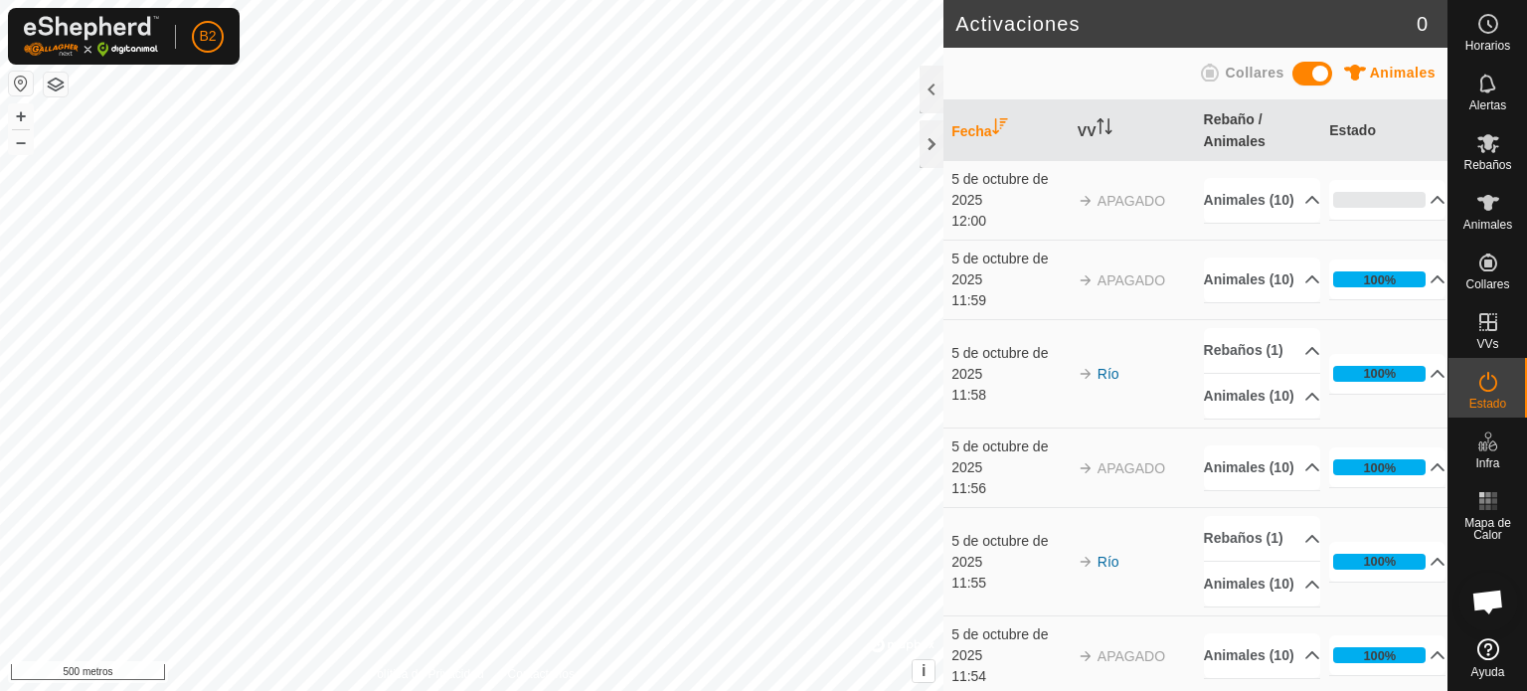
scroll to position [374, 0]
click at [1484, 140] on icon at bounding box center [1489, 143] width 22 height 19
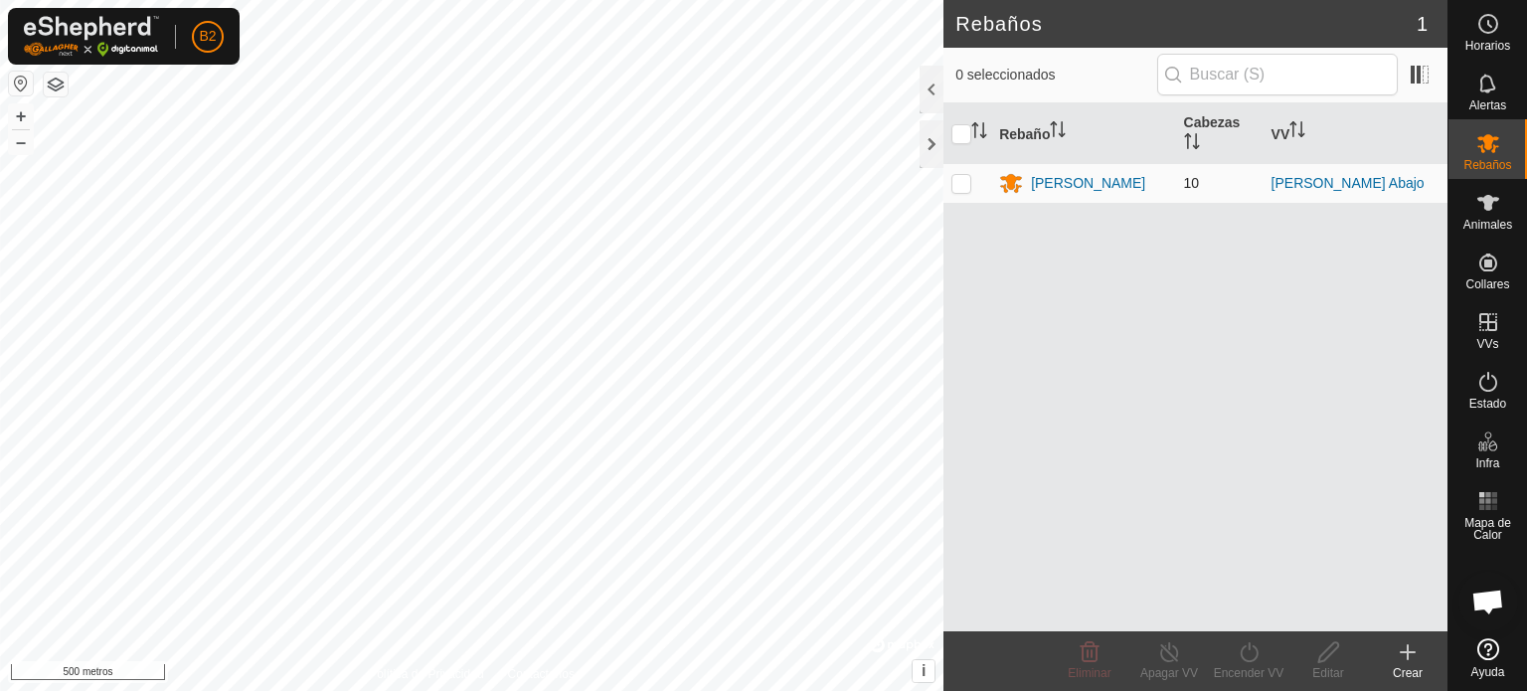
click at [966, 179] on p-checkbox at bounding box center [962, 183] width 20 height 16
checkbox input "true"
click at [1315, 179] on font "[PERSON_NAME] Abajo" at bounding box center [1348, 183] width 153 height 16
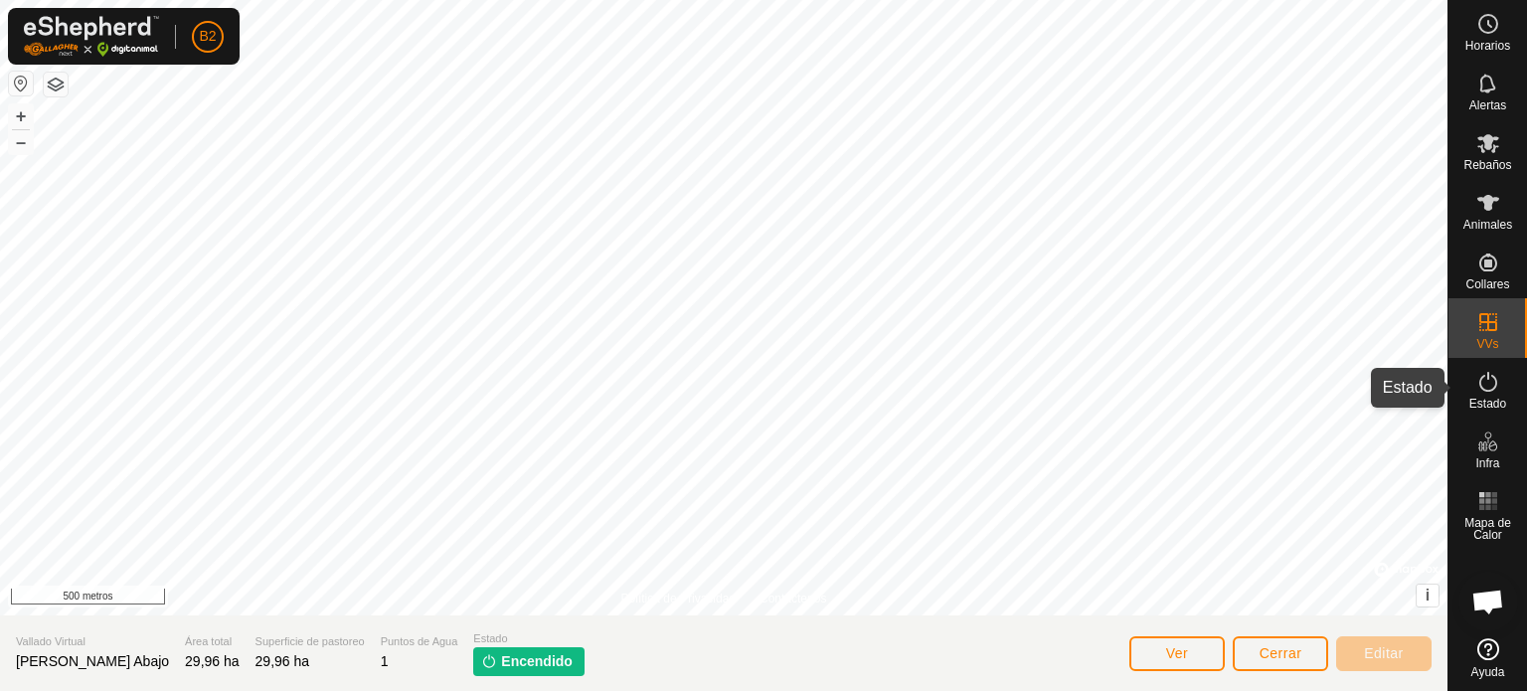
click at [1486, 390] on icon at bounding box center [1489, 382] width 18 height 20
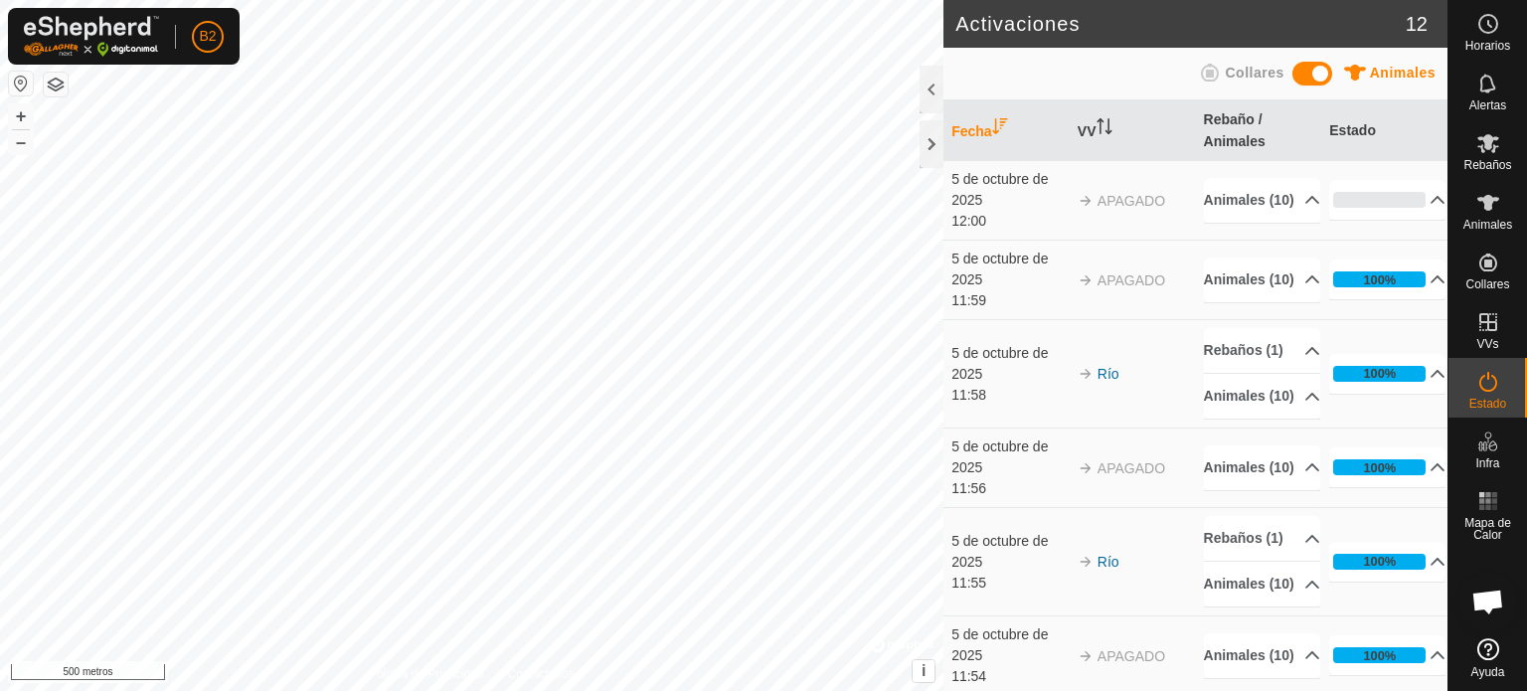
click at [1486, 390] on icon at bounding box center [1489, 382] width 18 height 20
click at [921, 146] on div at bounding box center [932, 144] width 24 height 48
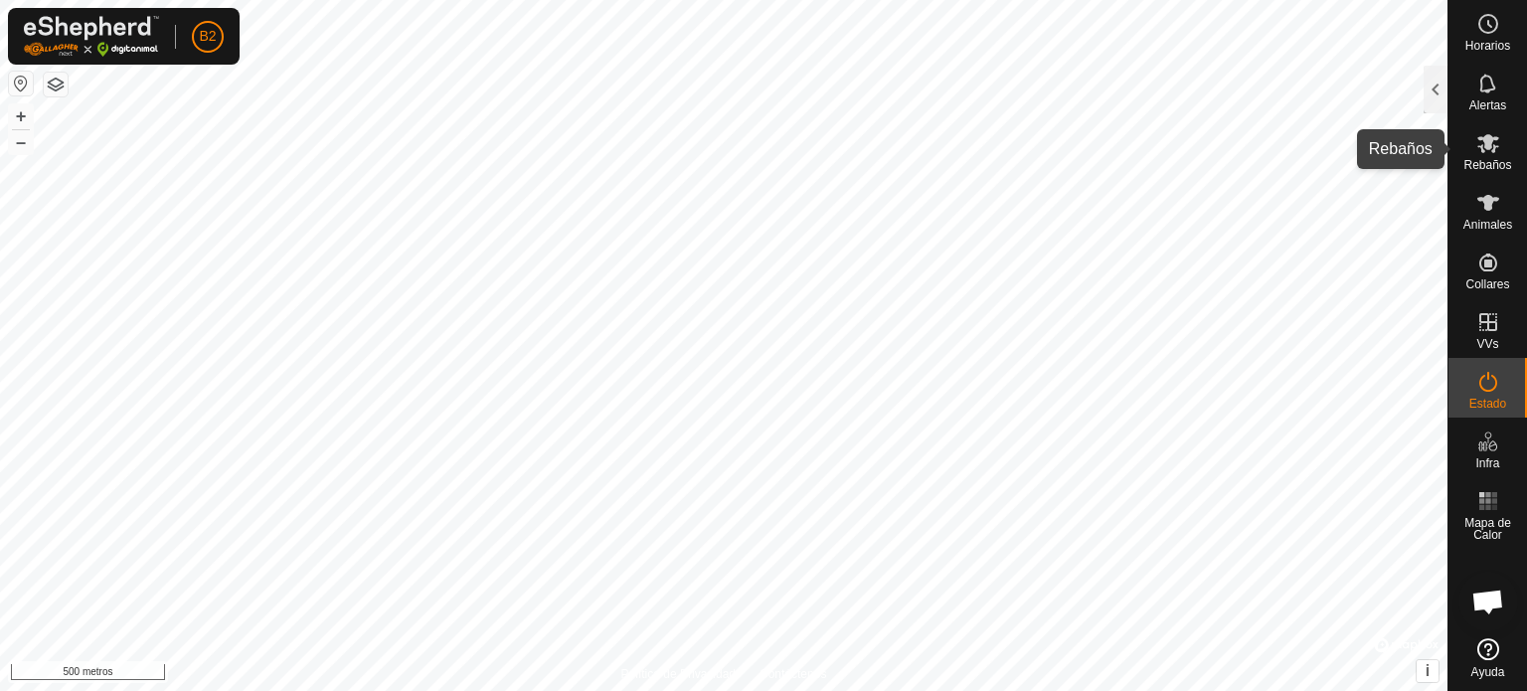
click at [1480, 138] on icon at bounding box center [1489, 143] width 22 height 19
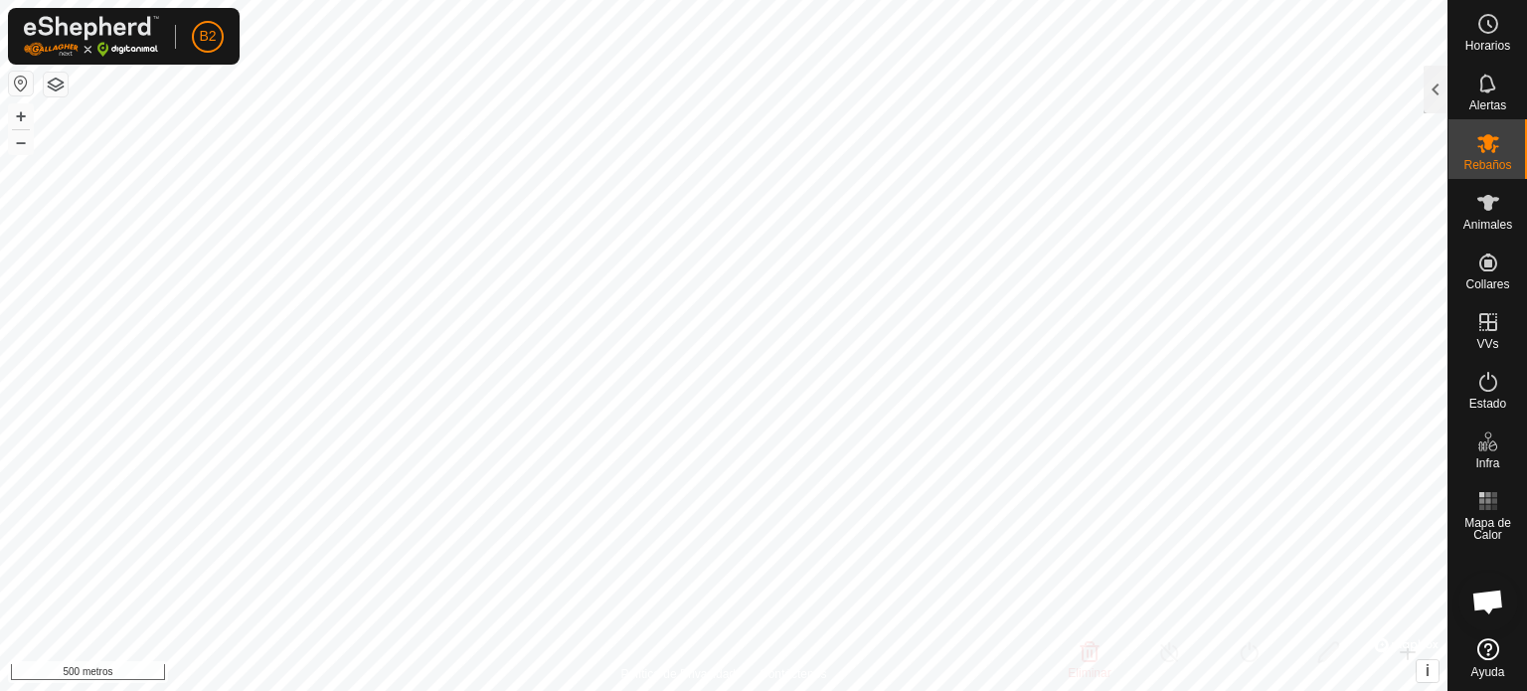
click at [1480, 138] on icon at bounding box center [1489, 143] width 22 height 19
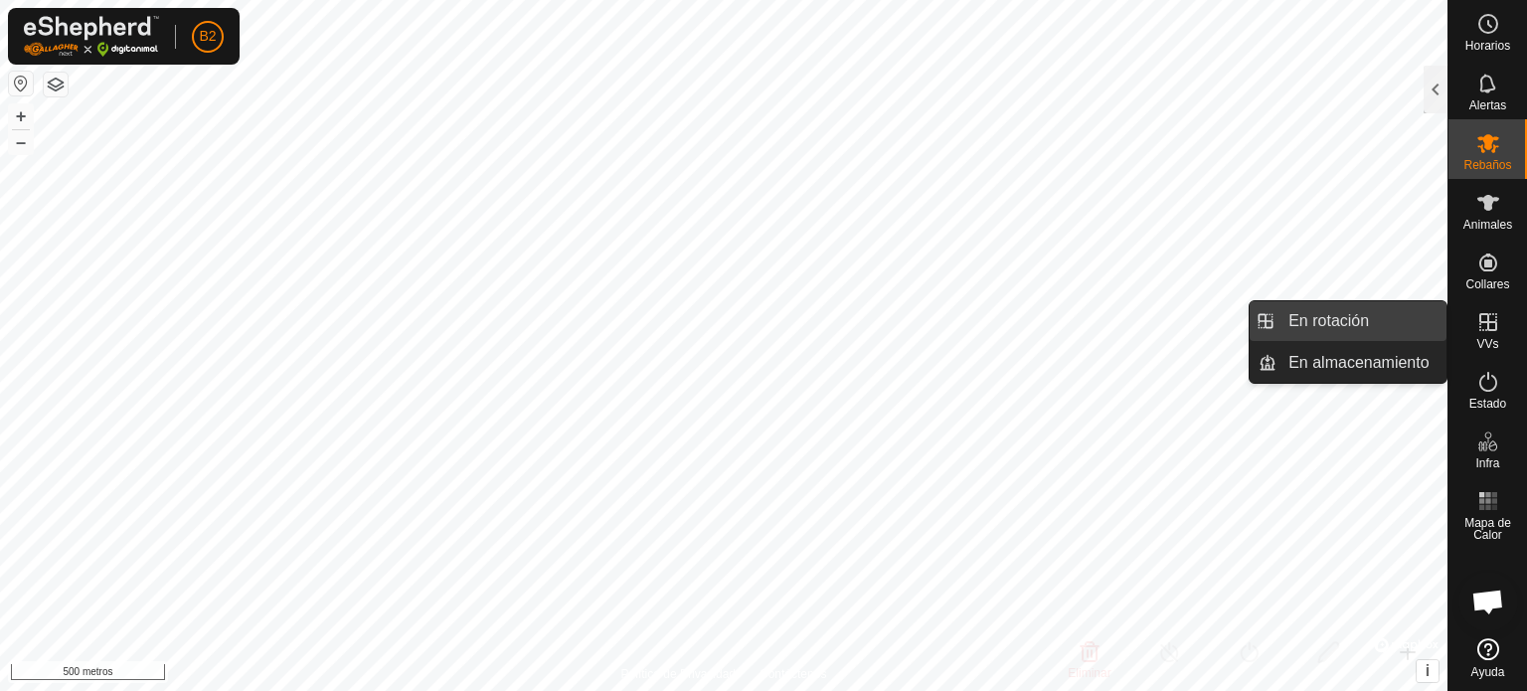
drag, startPoint x: 1487, startPoint y: 330, endPoint x: 1327, endPoint y: 325, distance: 160.2
click at [1448, 325] on es-menu-bar "Horarios Alertas Rebaños Animales Collares VVs Estado Infra Mapa de Calor Ayuda…" at bounding box center [1488, 345] width 80 height 691
click at [1342, 326] on link "En rotación" at bounding box center [1362, 321] width 170 height 40
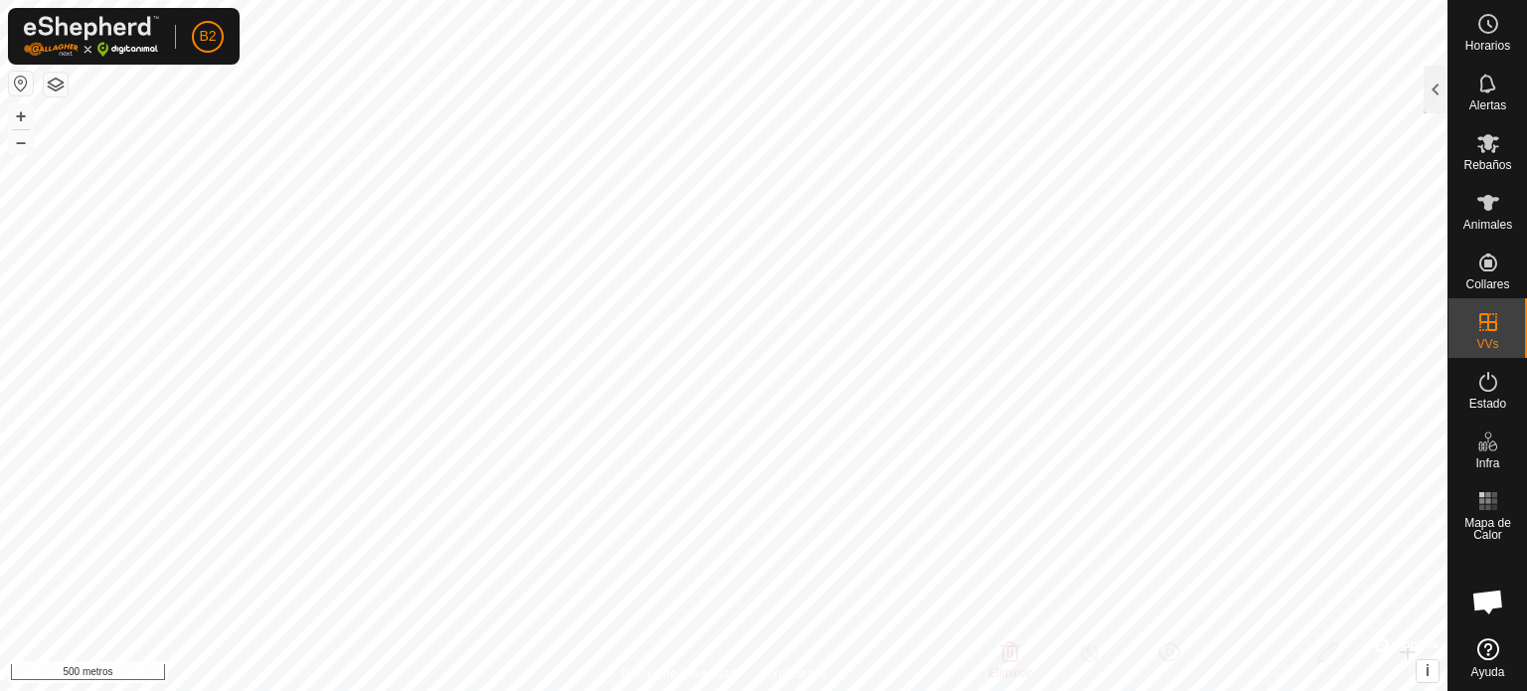
checkbox input "true"
click at [1488, 158] on font "Rebaños" at bounding box center [1488, 165] width 48 height 14
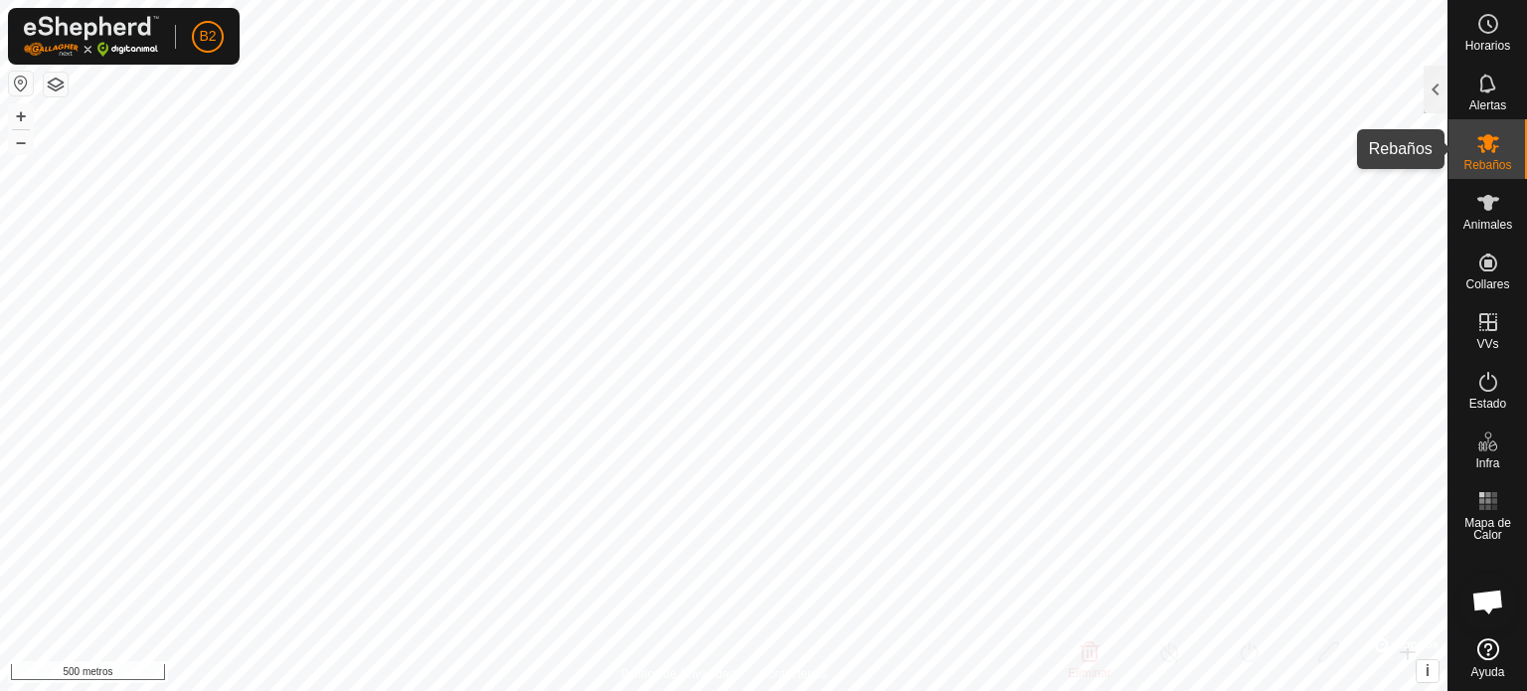
click at [1484, 151] on icon at bounding box center [1489, 143] width 22 height 19
click at [1440, 92] on div at bounding box center [1436, 90] width 24 height 48
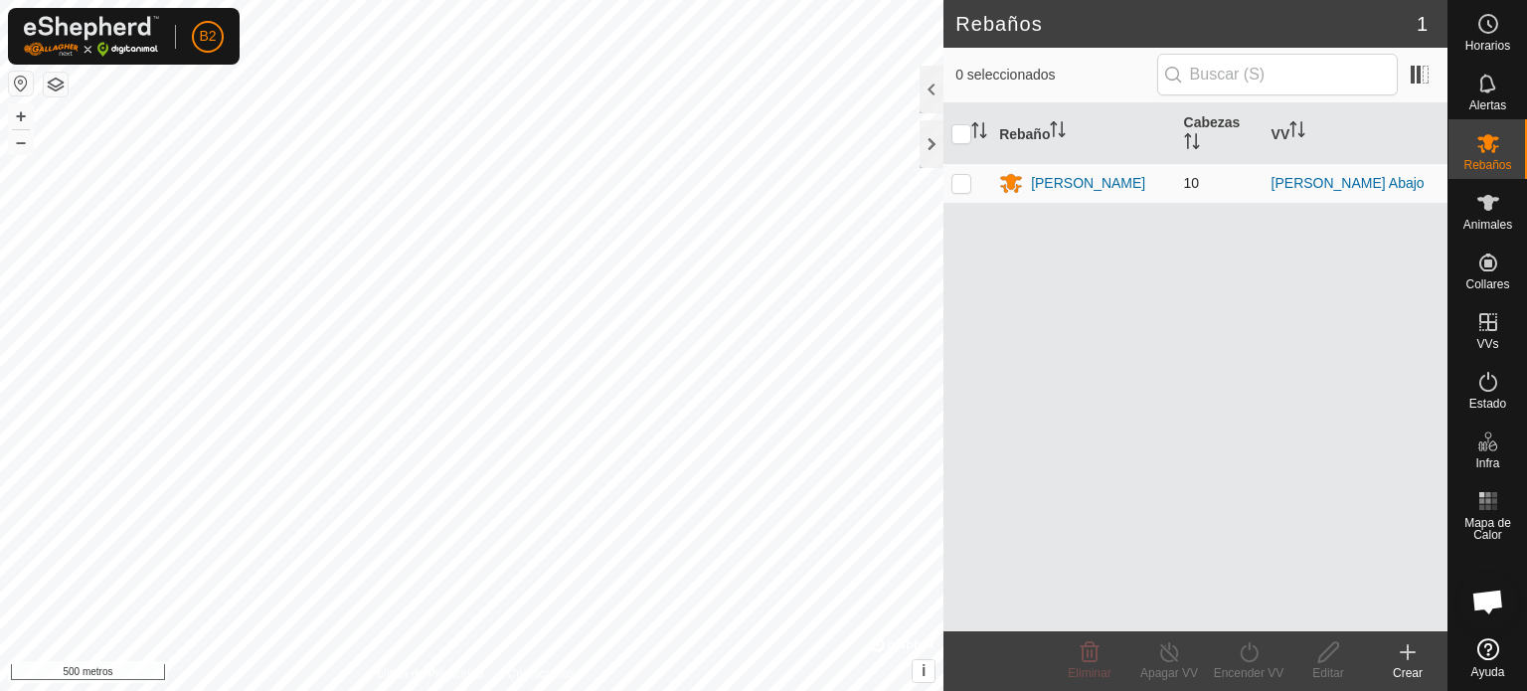
click at [959, 194] on td at bounding box center [968, 183] width 48 height 40
checkbox input "true"
click at [1253, 671] on font "Encender VV" at bounding box center [1249, 673] width 71 height 14
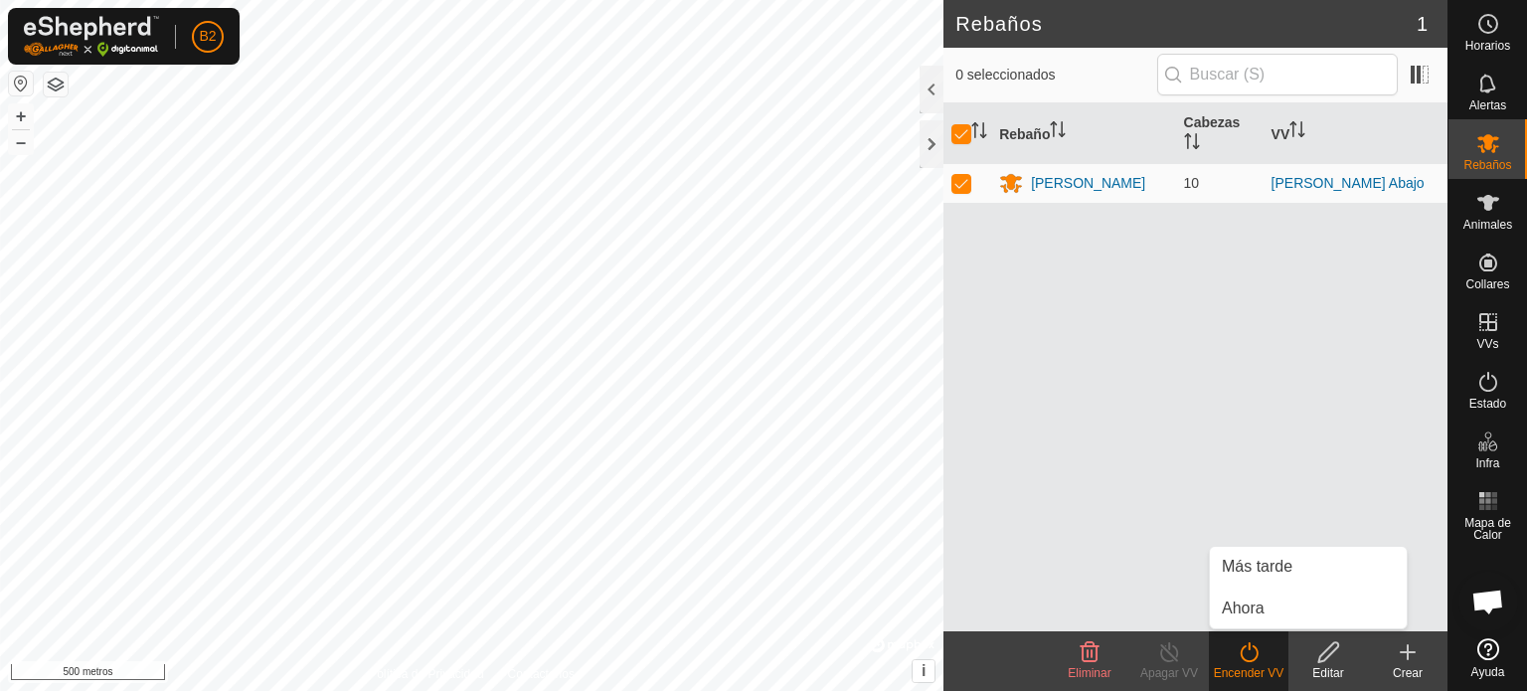
click at [1184, 351] on div "Rebaño [PERSON_NAME] [PERSON_NAME] 10 [PERSON_NAME] Abajo" at bounding box center [1196, 367] width 504 height 528
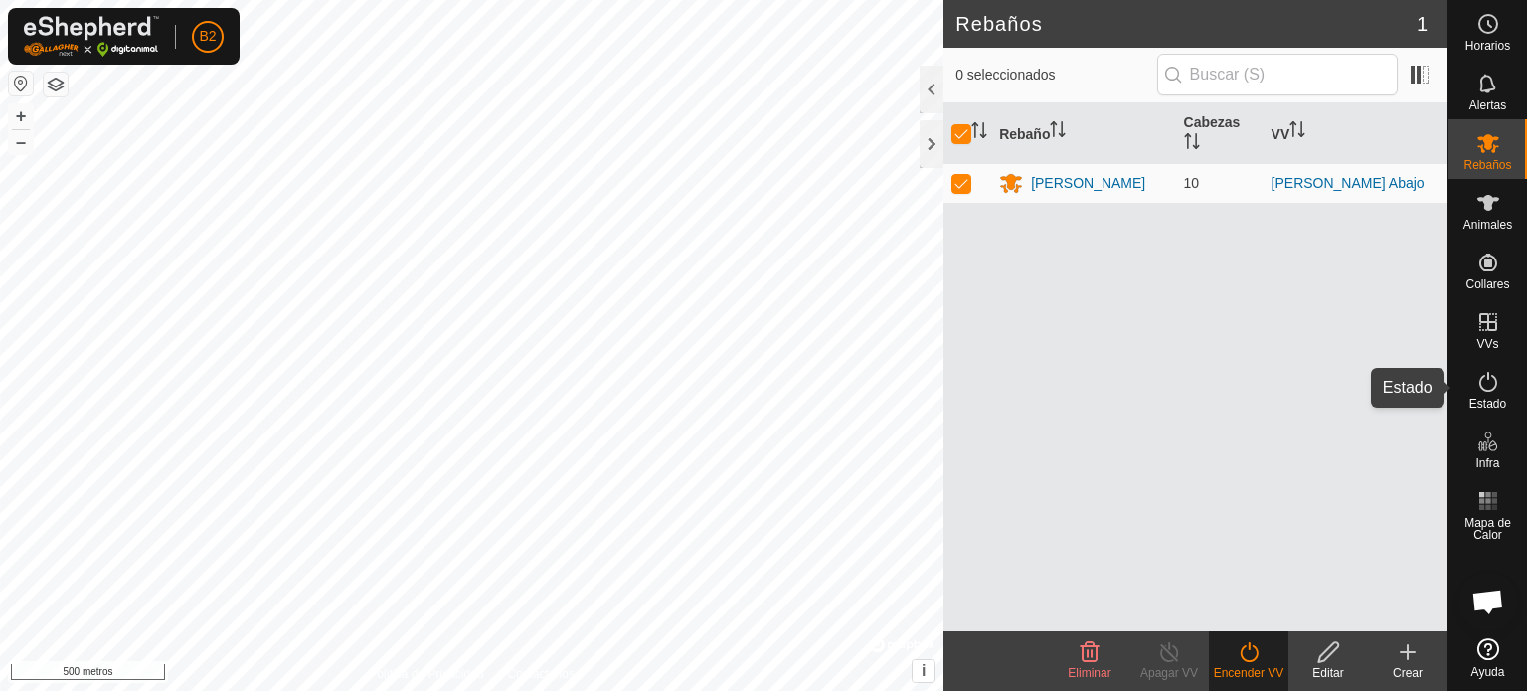
click at [1486, 393] on icon at bounding box center [1489, 382] width 24 height 24
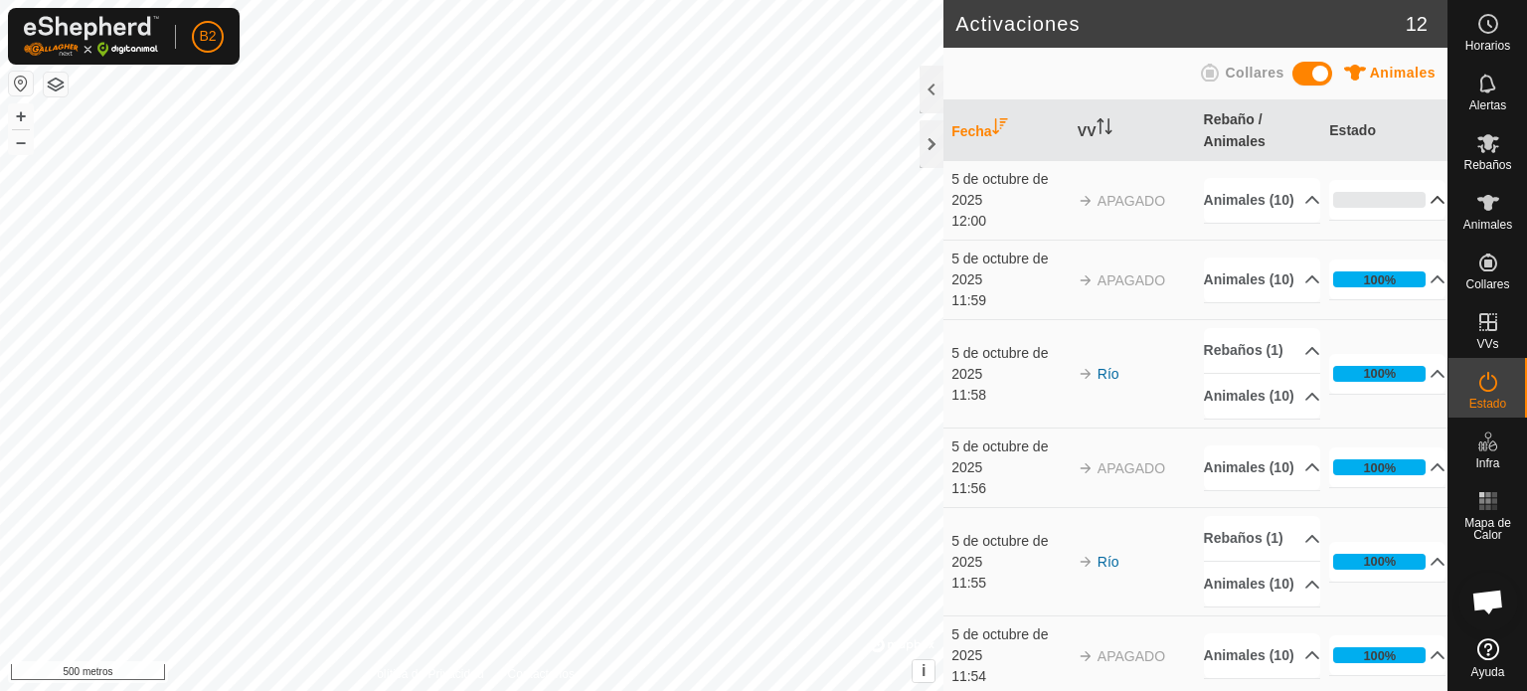
click at [1410, 201] on p-accordion-header "0%" at bounding box center [1388, 200] width 116 height 40
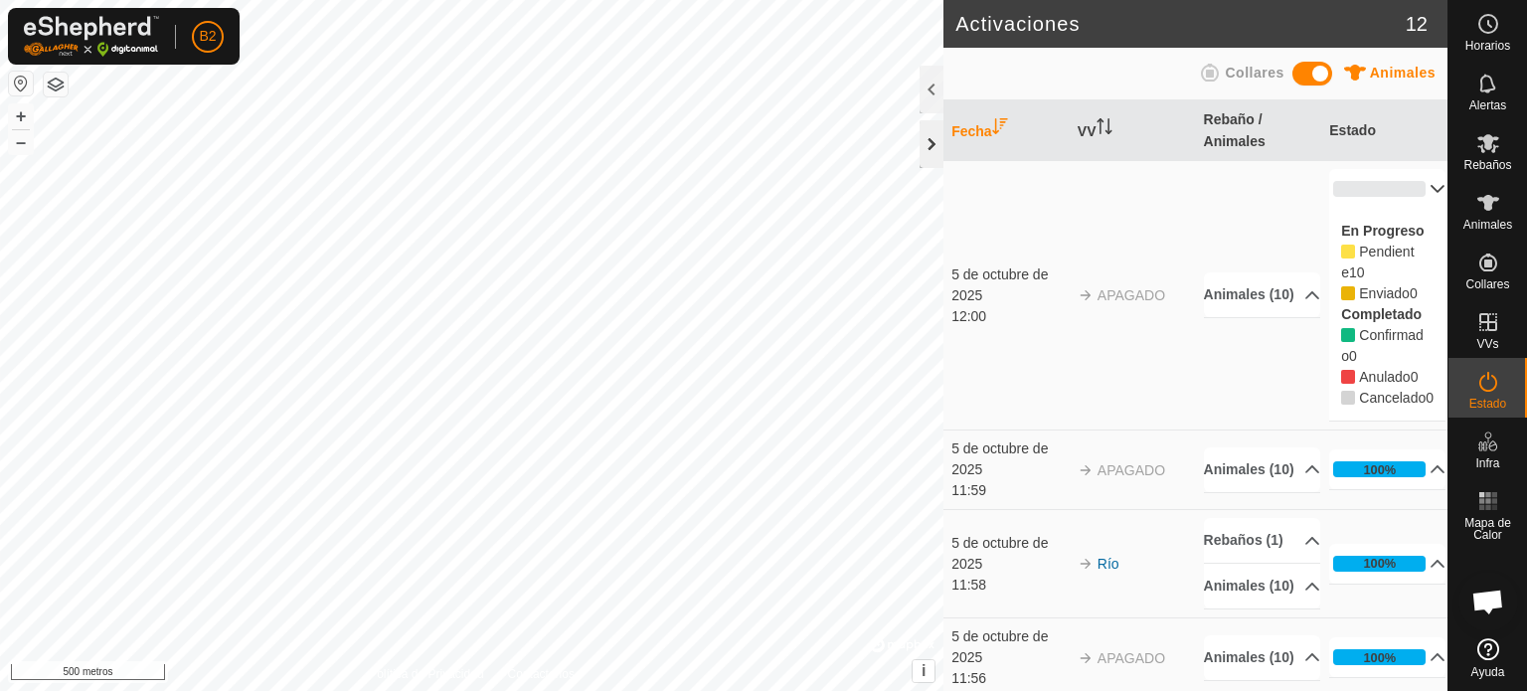
click at [928, 148] on div at bounding box center [932, 144] width 24 height 48
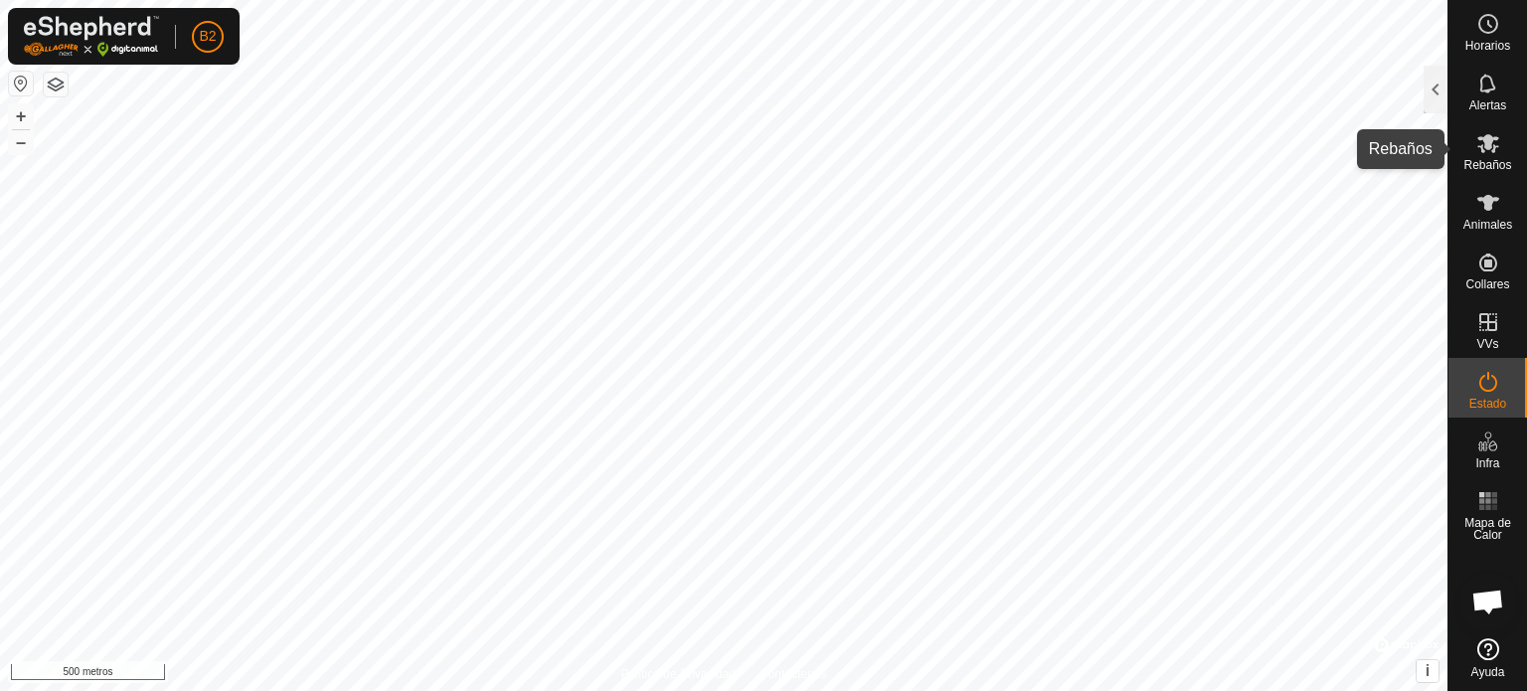
click at [1488, 166] on font "Rebaños" at bounding box center [1488, 165] width 48 height 14
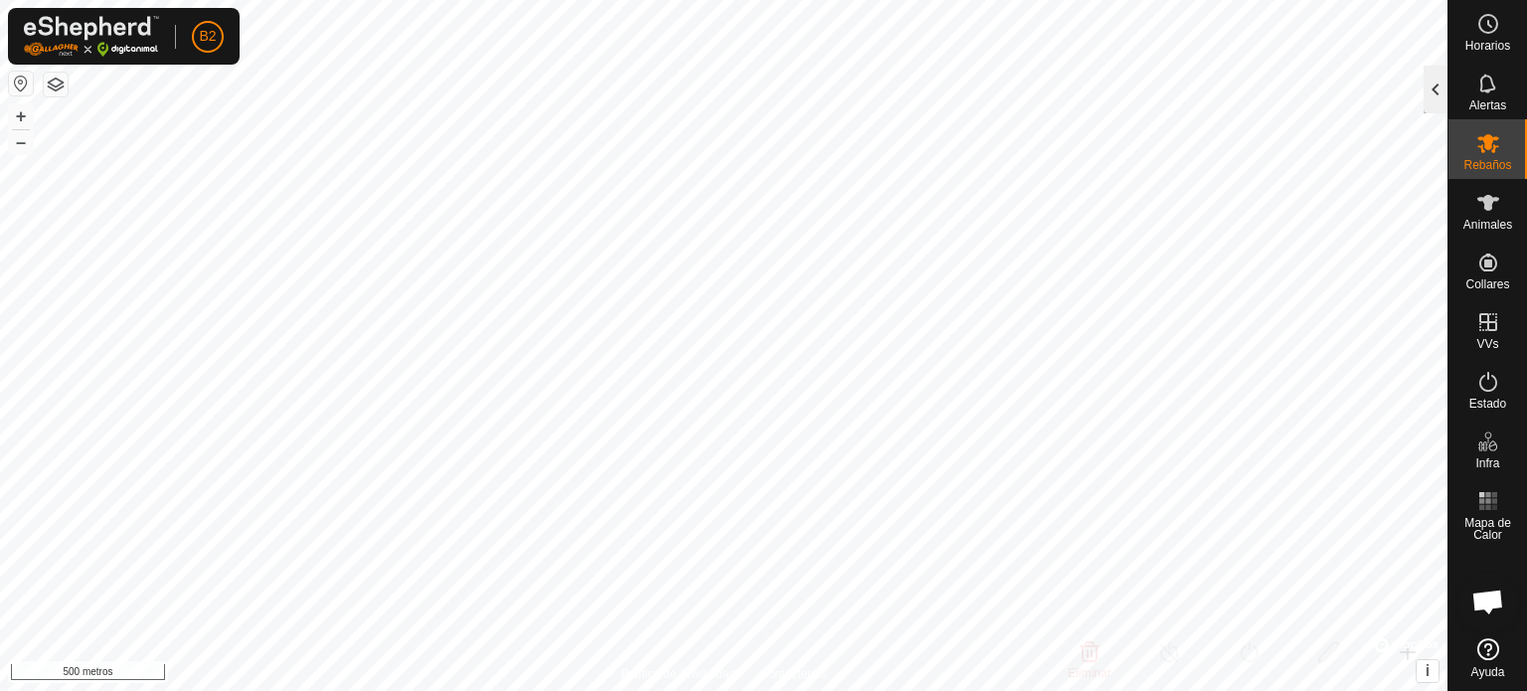
click at [1426, 89] on div at bounding box center [1436, 90] width 24 height 48
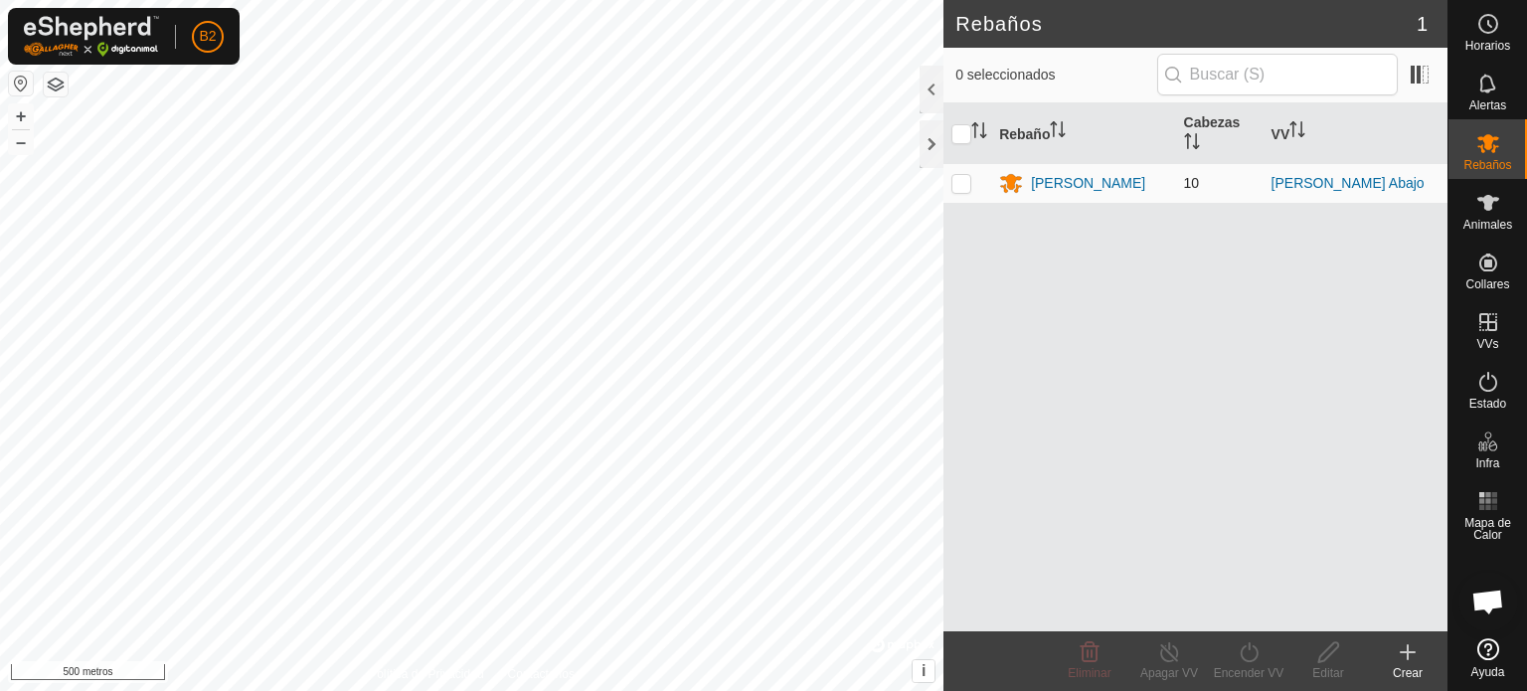
click at [963, 186] on p-checkbox at bounding box center [962, 183] width 20 height 16
checkbox input "true"
click at [1258, 670] on font "Encender VV" at bounding box center [1249, 673] width 71 height 14
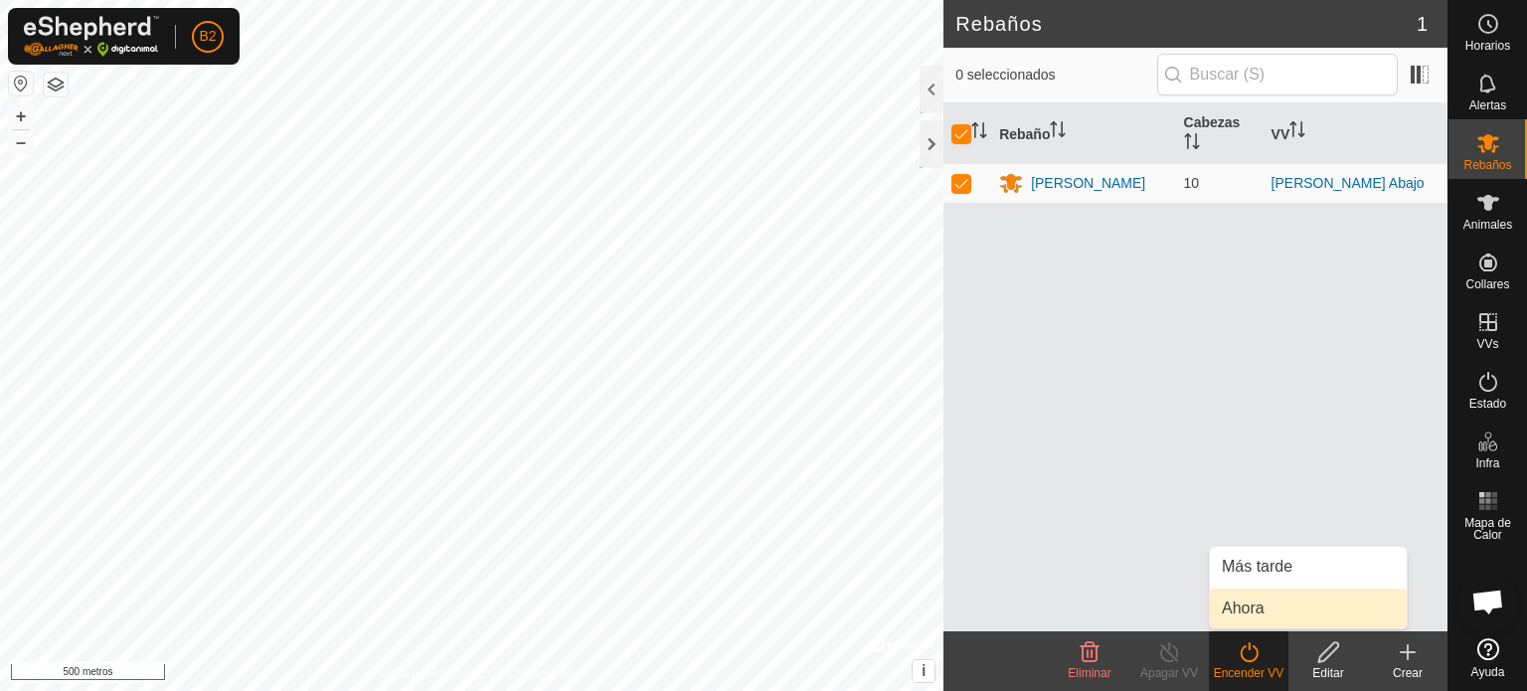
click at [1251, 618] on link "Ahora" at bounding box center [1308, 609] width 197 height 40
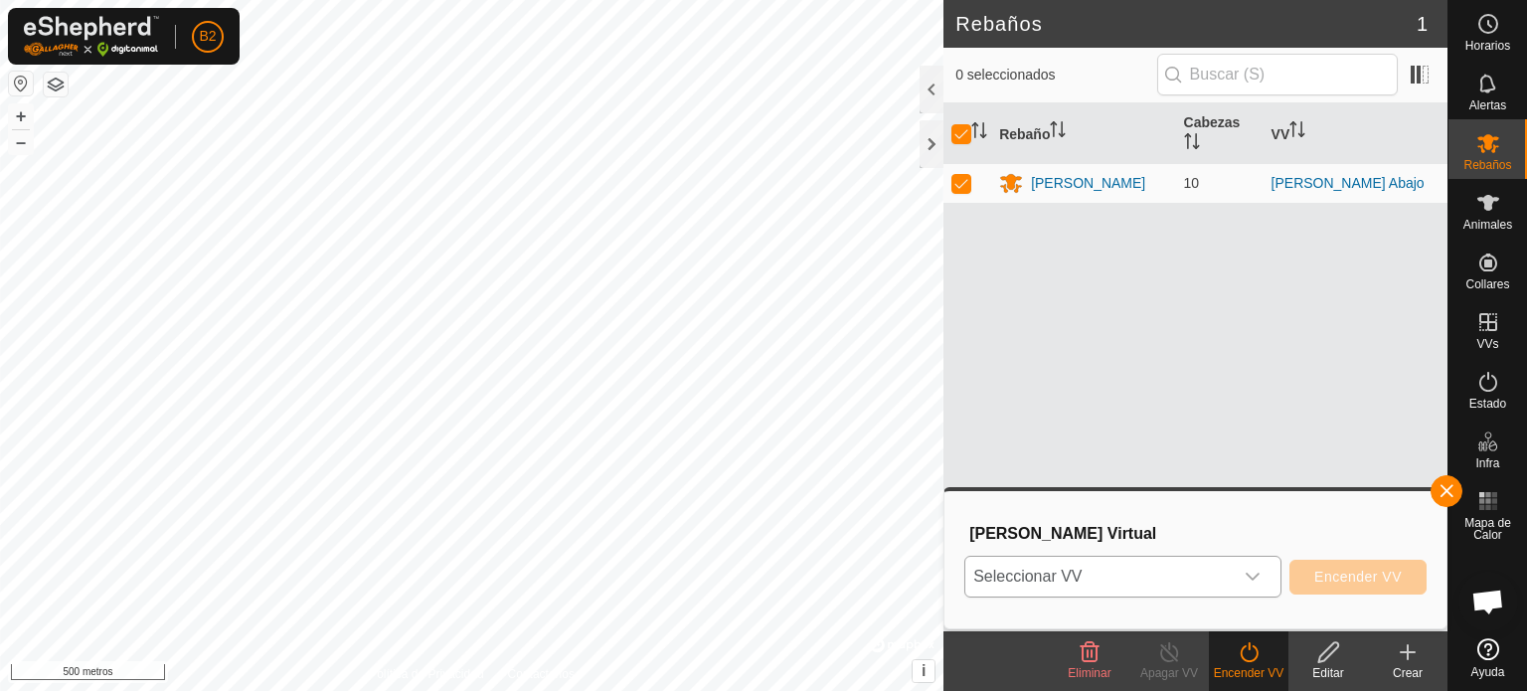
click at [1255, 584] on icon "disparador desplegable" at bounding box center [1253, 577] width 16 height 16
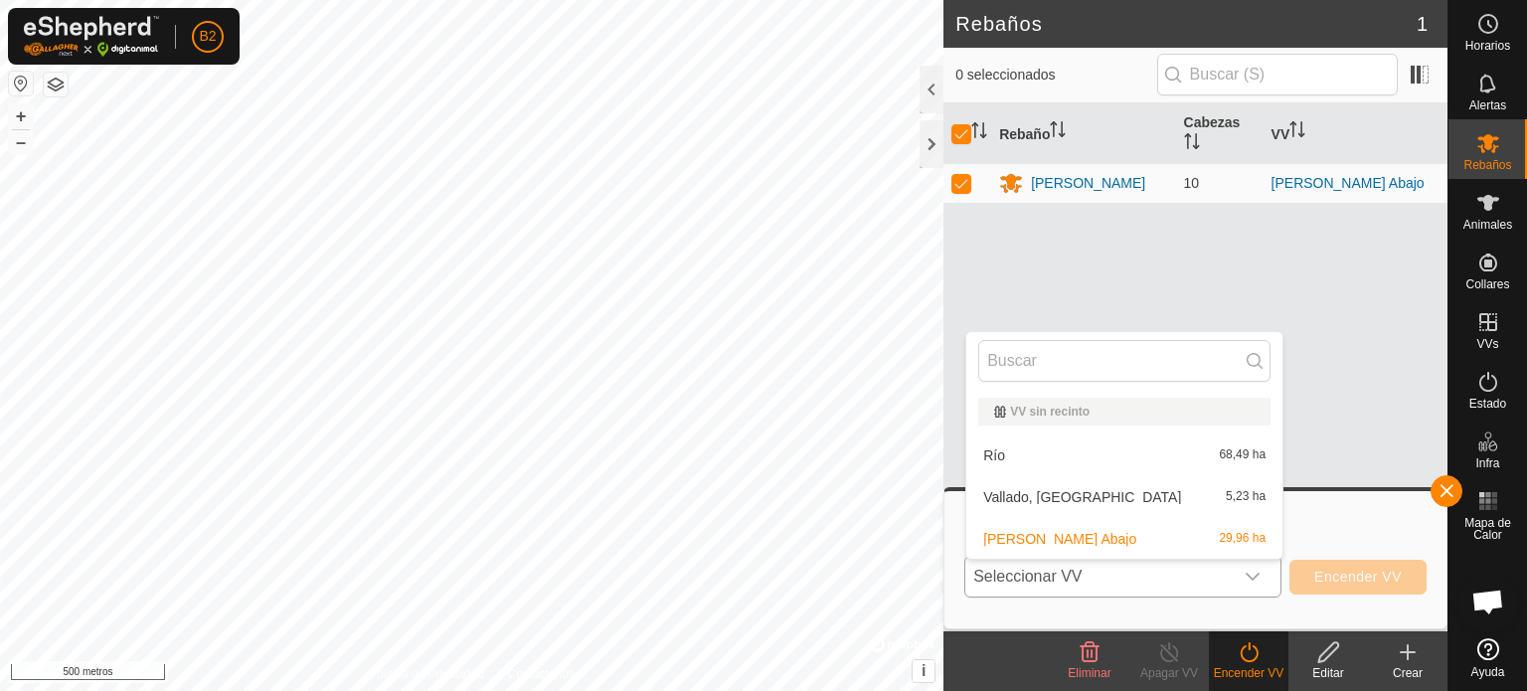
click at [989, 452] on li "Río 68,49 ha" at bounding box center [1125, 456] width 316 height 40
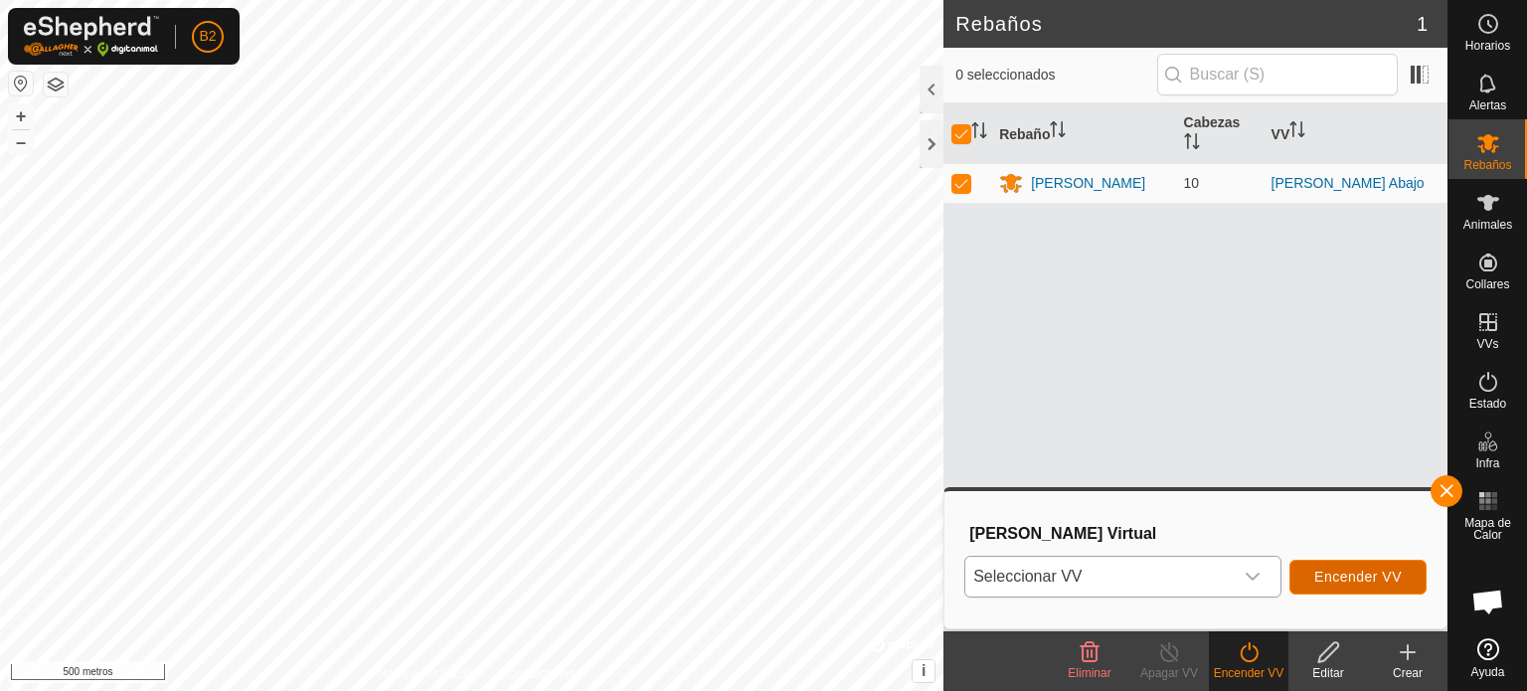
click at [1342, 580] on font "Encender VV" at bounding box center [1359, 577] width 88 height 16
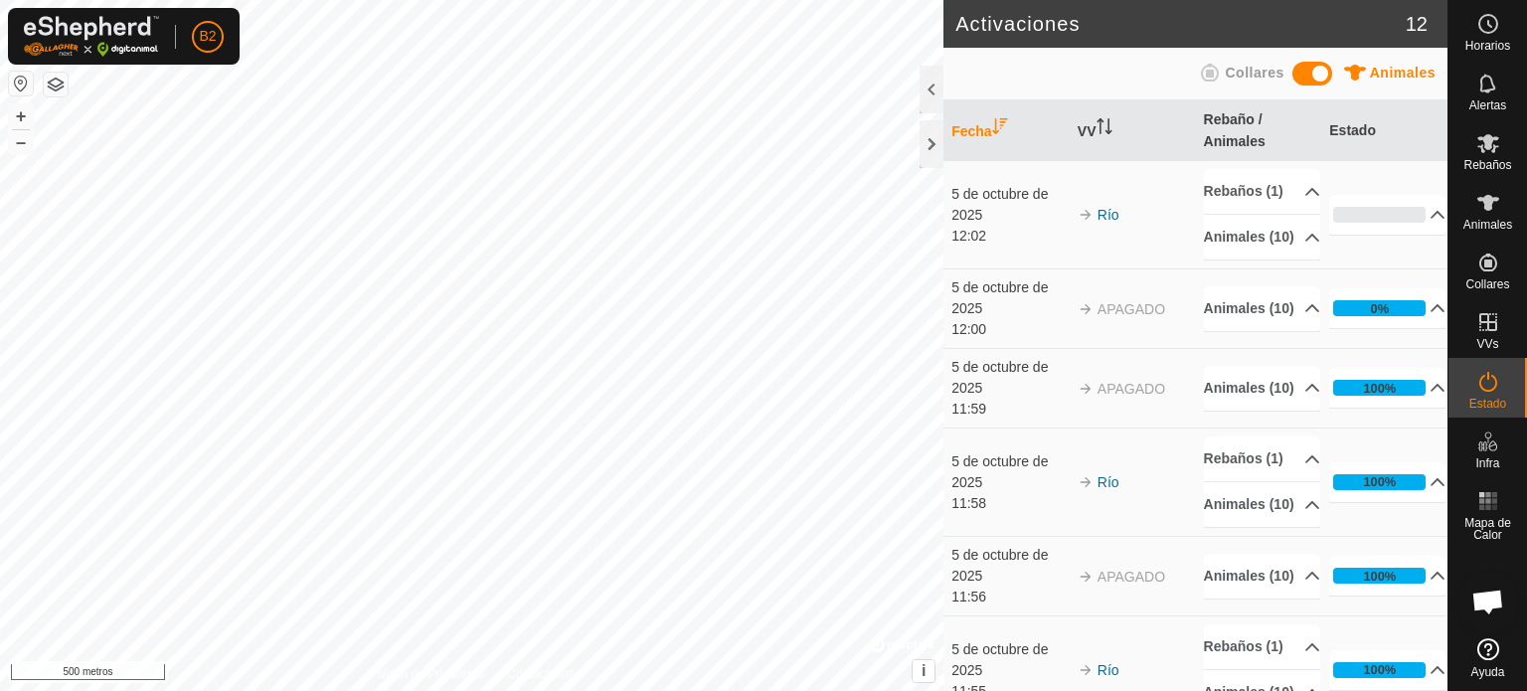
click at [1491, 647] on icon at bounding box center [1489, 649] width 22 height 22
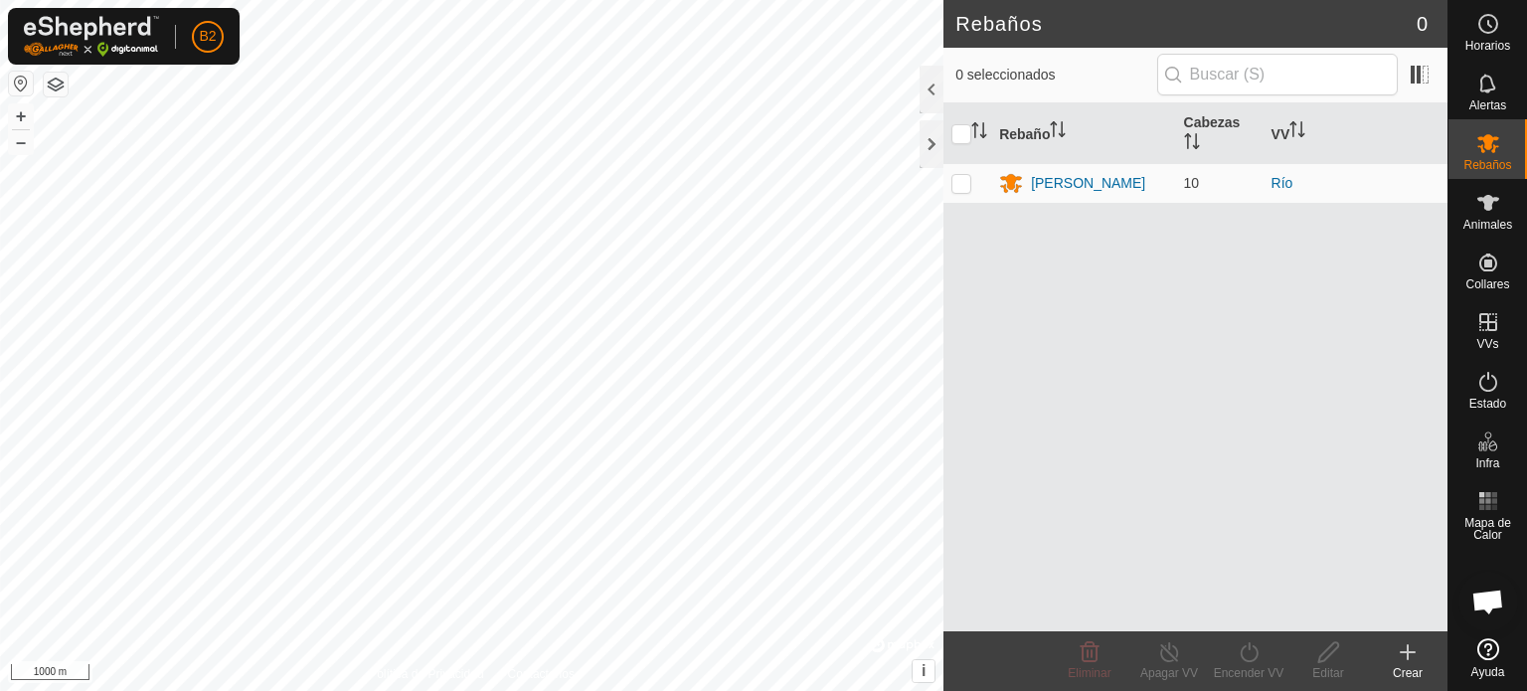
scroll to position [374, 0]
click at [955, 183] on p-checkbox at bounding box center [962, 183] width 20 height 16
checkbox input "true"
